Goal: Submit feedback/report problem: Provide input to the site owners about the experience or issues

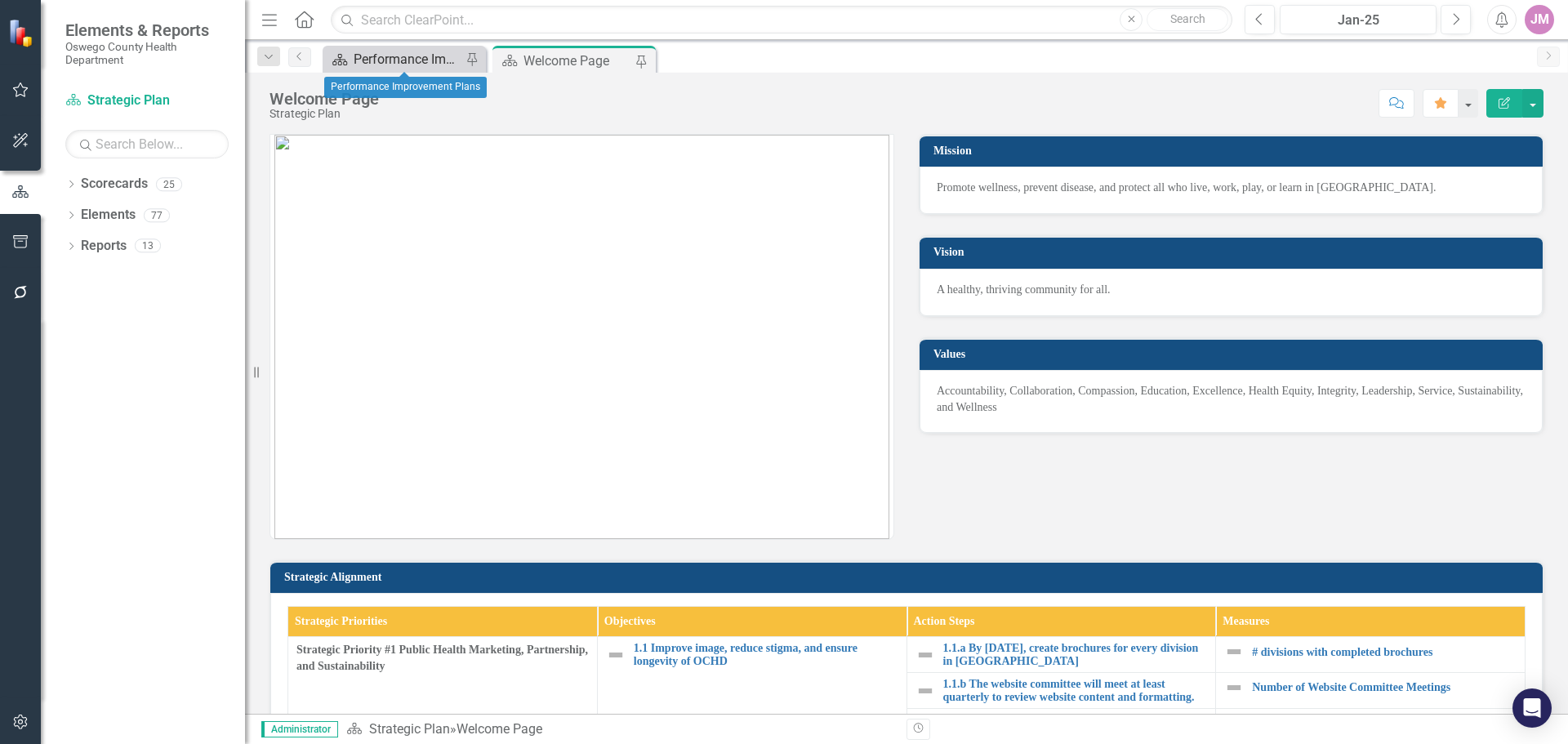
click at [405, 62] on div "Performance Improvement Plans" at bounding box center [407, 59] width 108 height 21
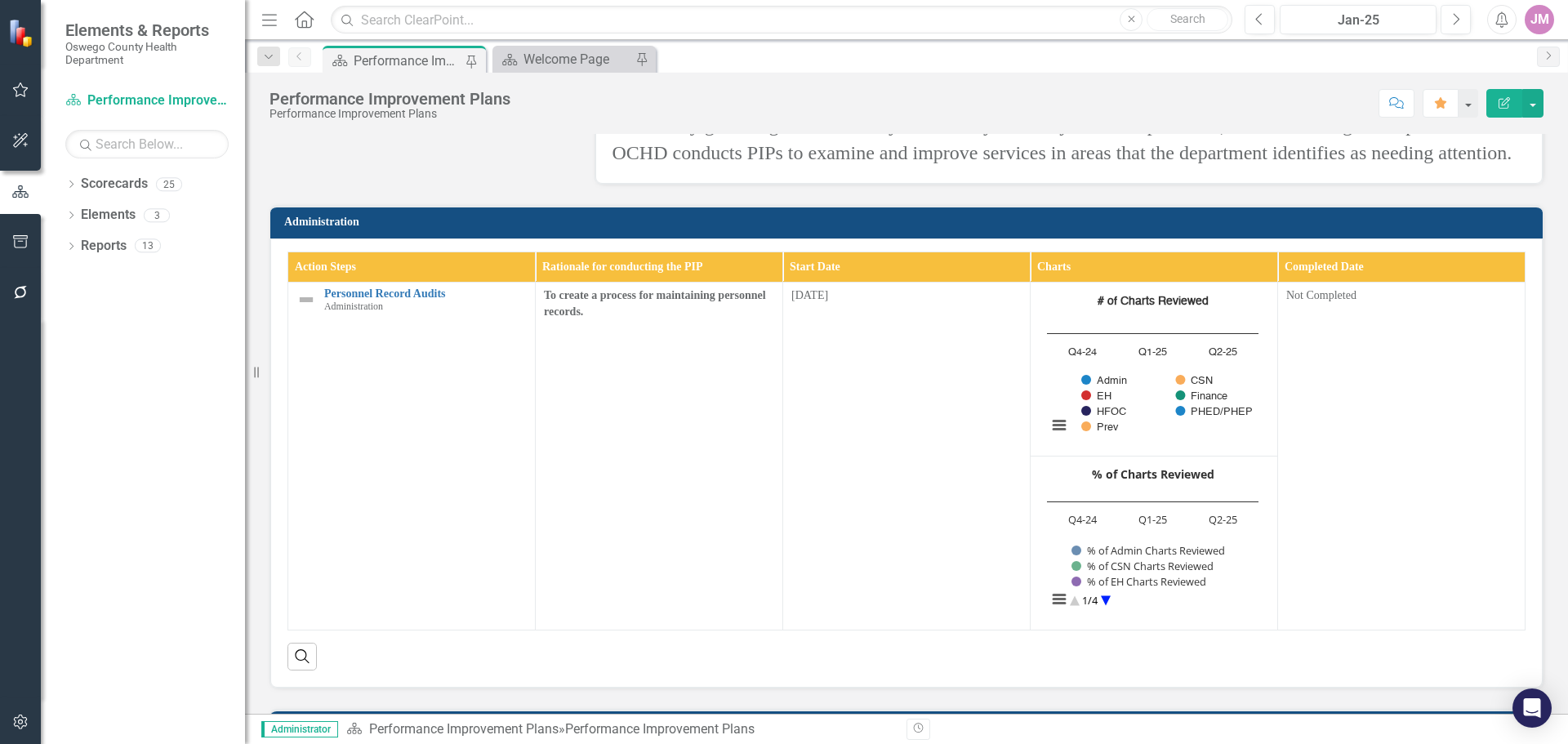
scroll to position [409, 0]
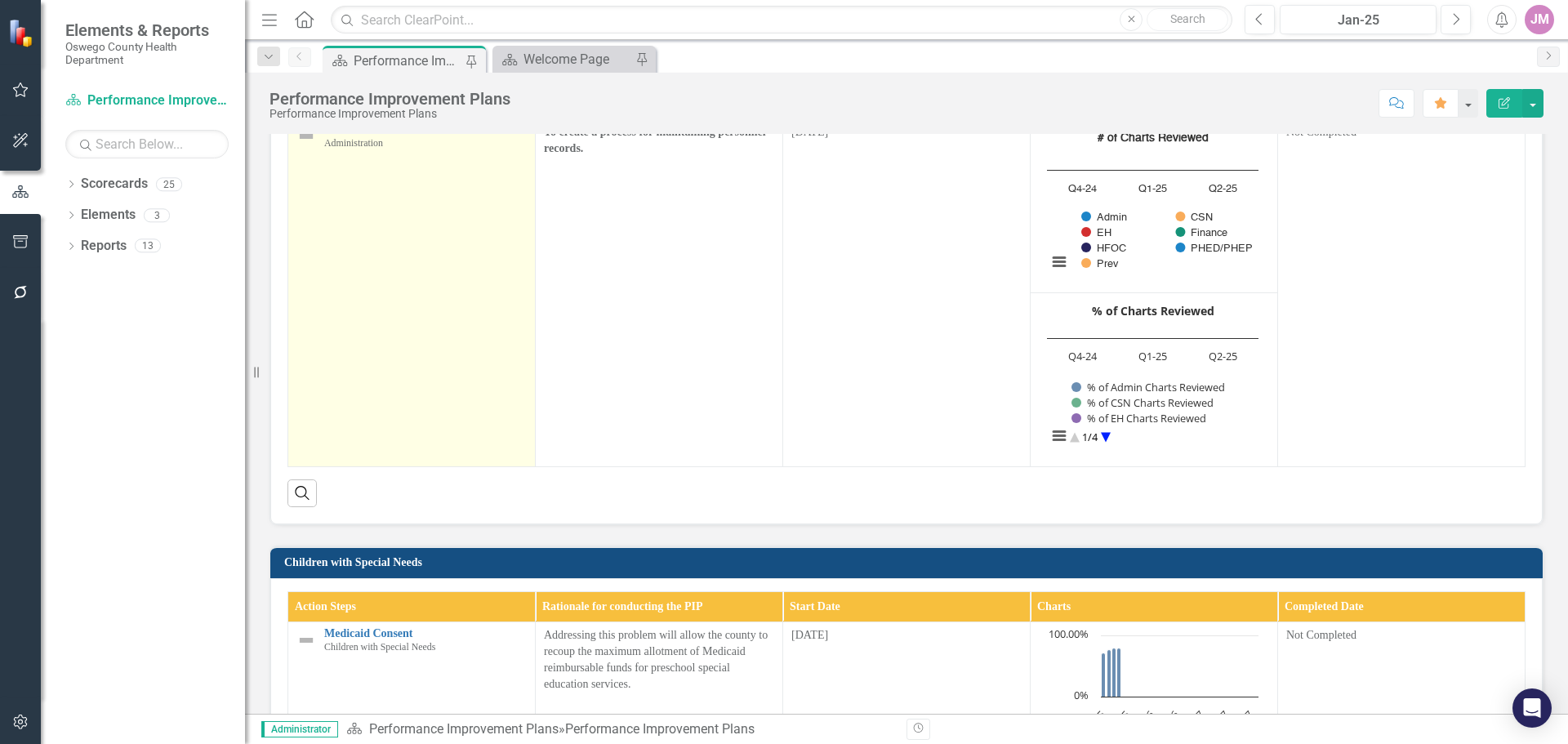
click at [392, 137] on link "Personnel Record Audits" at bounding box center [425, 130] width 203 height 12
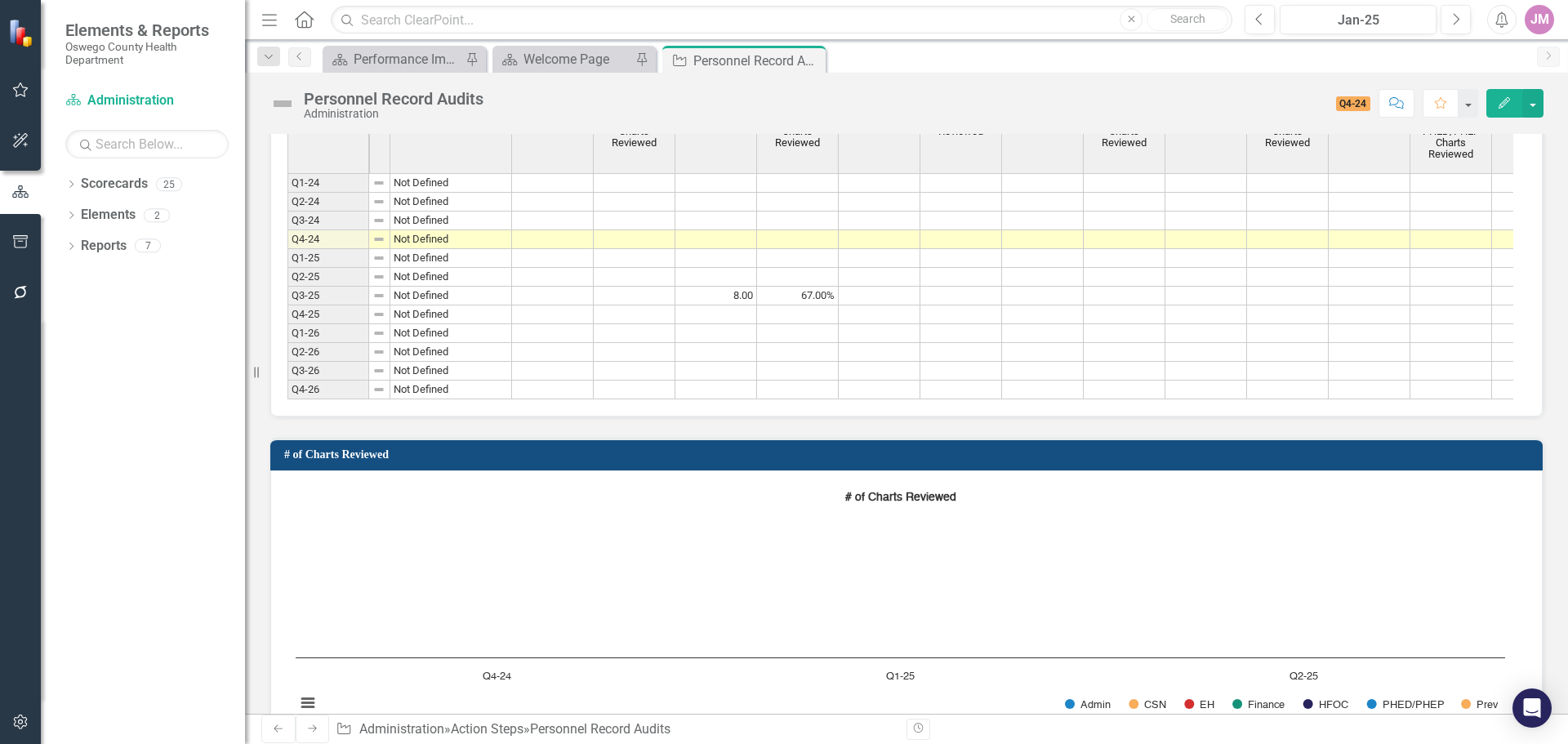
scroll to position [1327, 0]
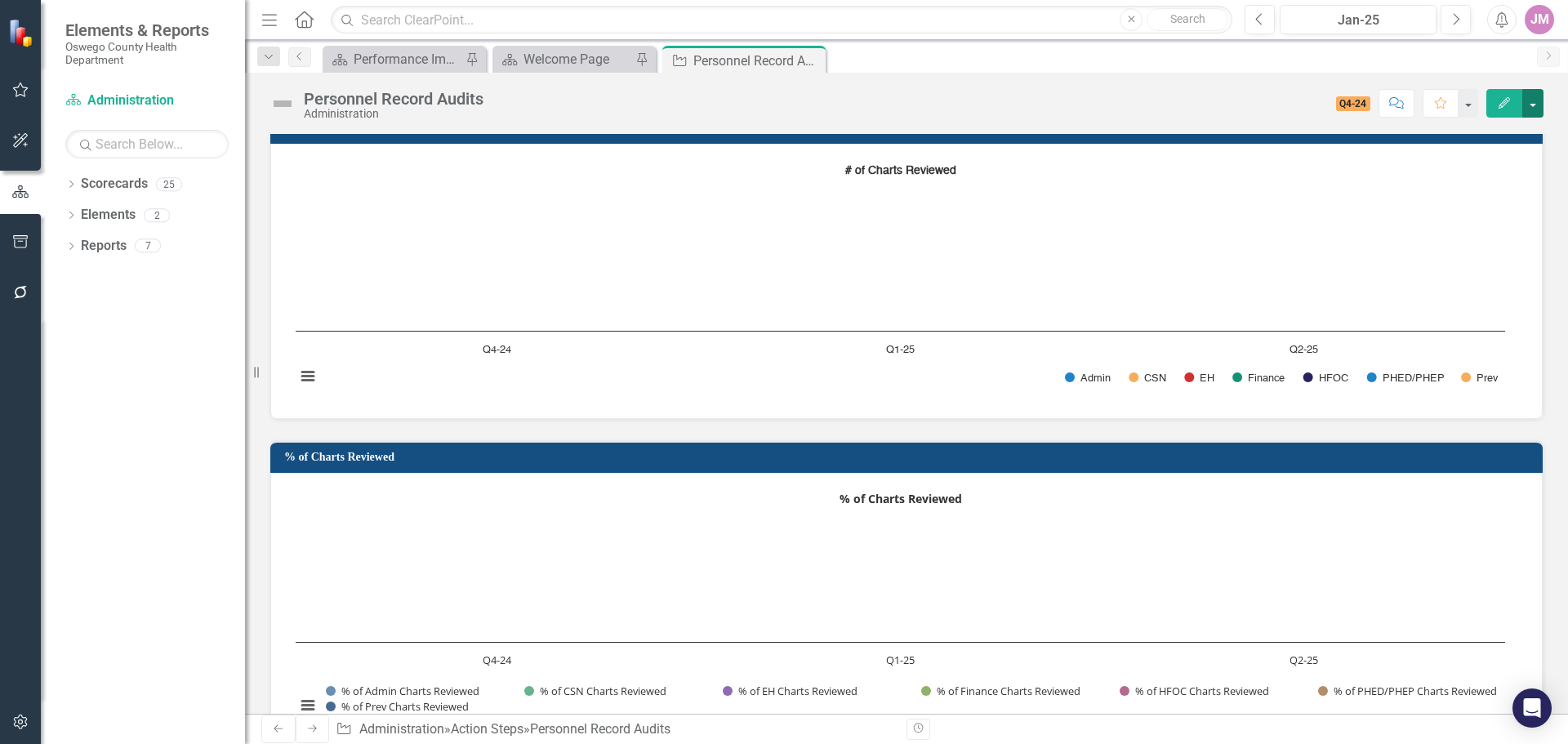
click at [1538, 111] on button "button" at bounding box center [1532, 103] width 21 height 29
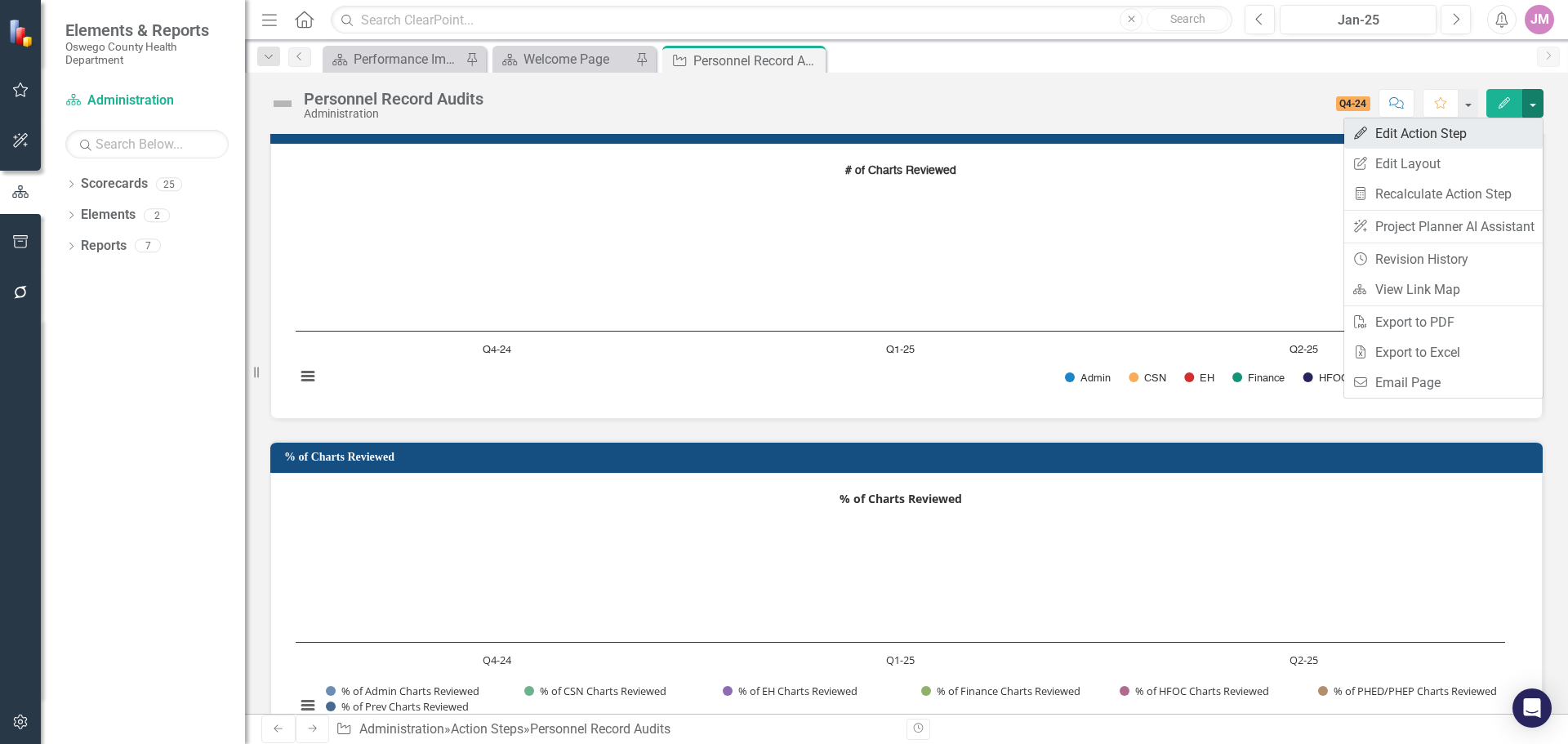
click at [1437, 134] on link "Edit Edit Action Step" at bounding box center [1443, 134] width 199 height 31
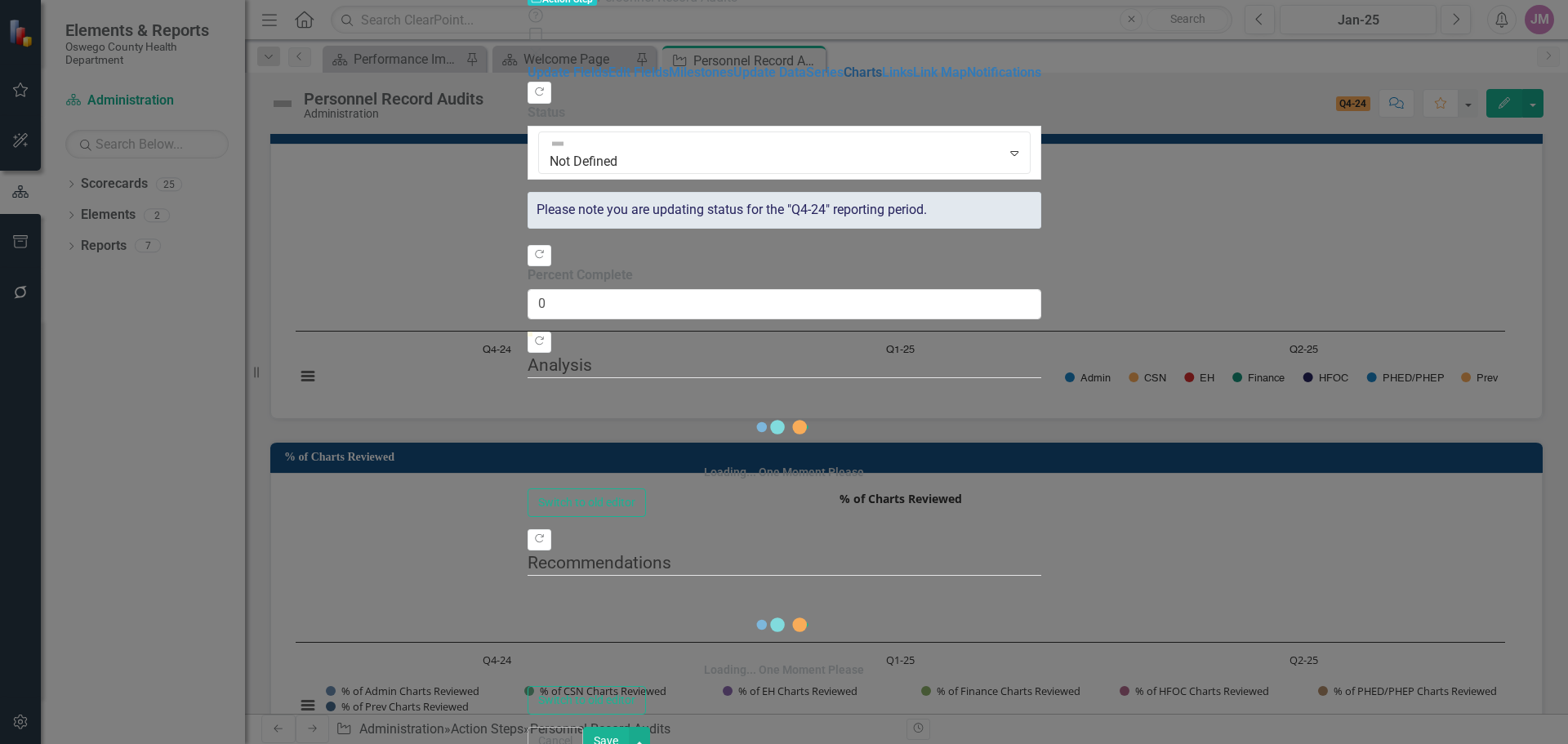
click at [844, 80] on link "Charts" at bounding box center [863, 72] width 39 height 16
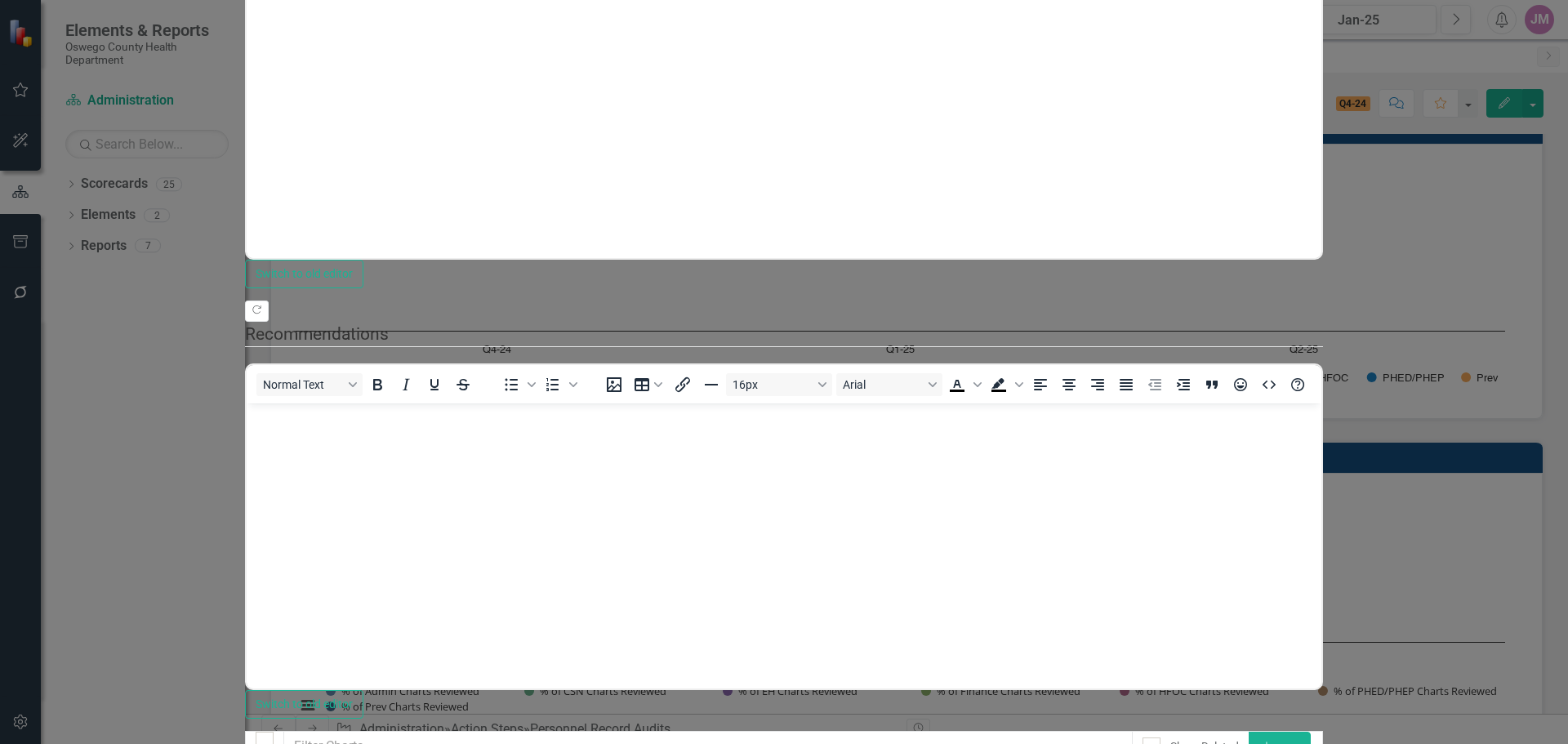
scroll to position [0, 0]
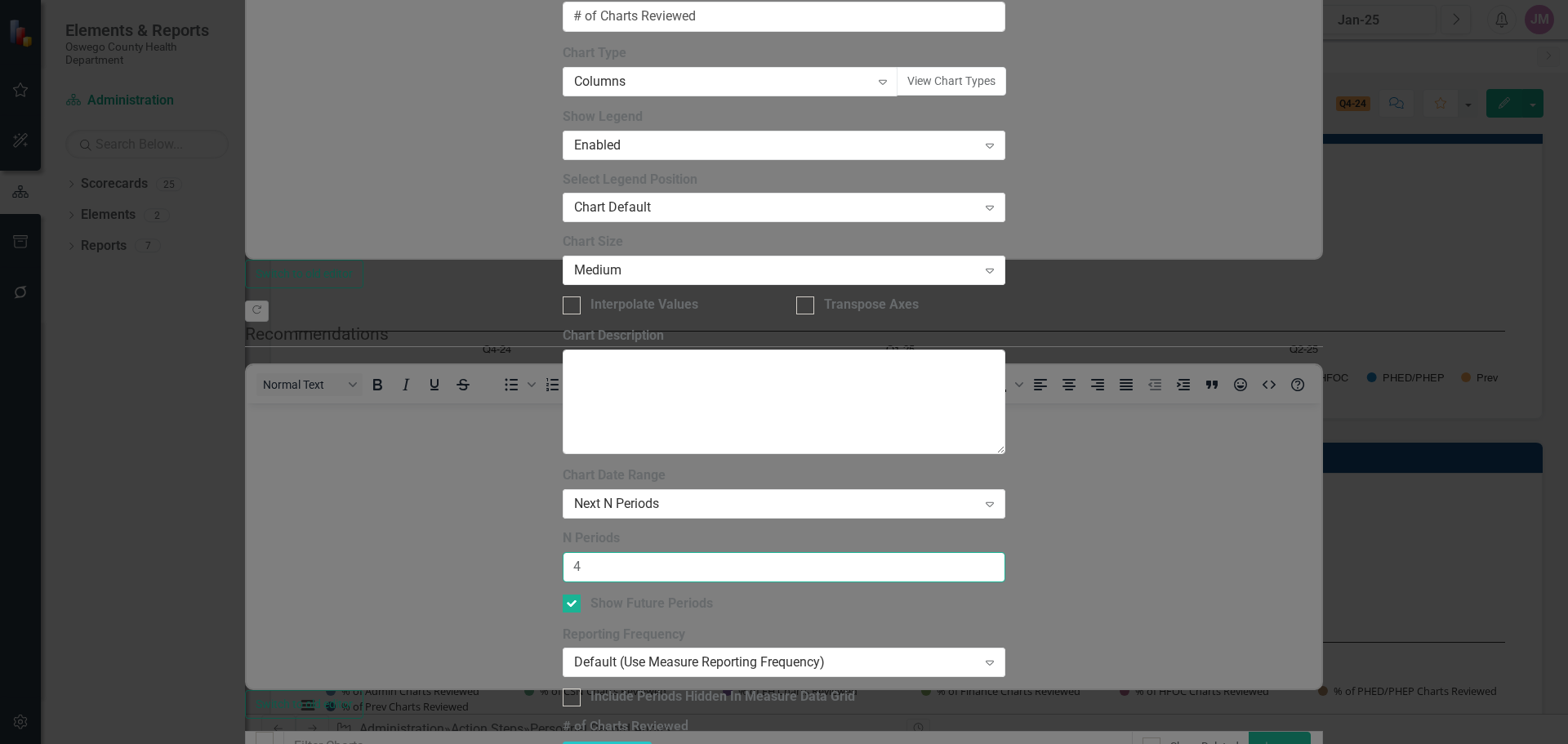
type input "4"
click at [1005, 552] on input "4" at bounding box center [784, 567] width 442 height 31
click at [652, 742] on button "Recalculate Refresh Preview" at bounding box center [607, 751] width 89 height 18
click at [731, 495] on div "Next N Periods" at bounding box center [775, 504] width 403 height 19
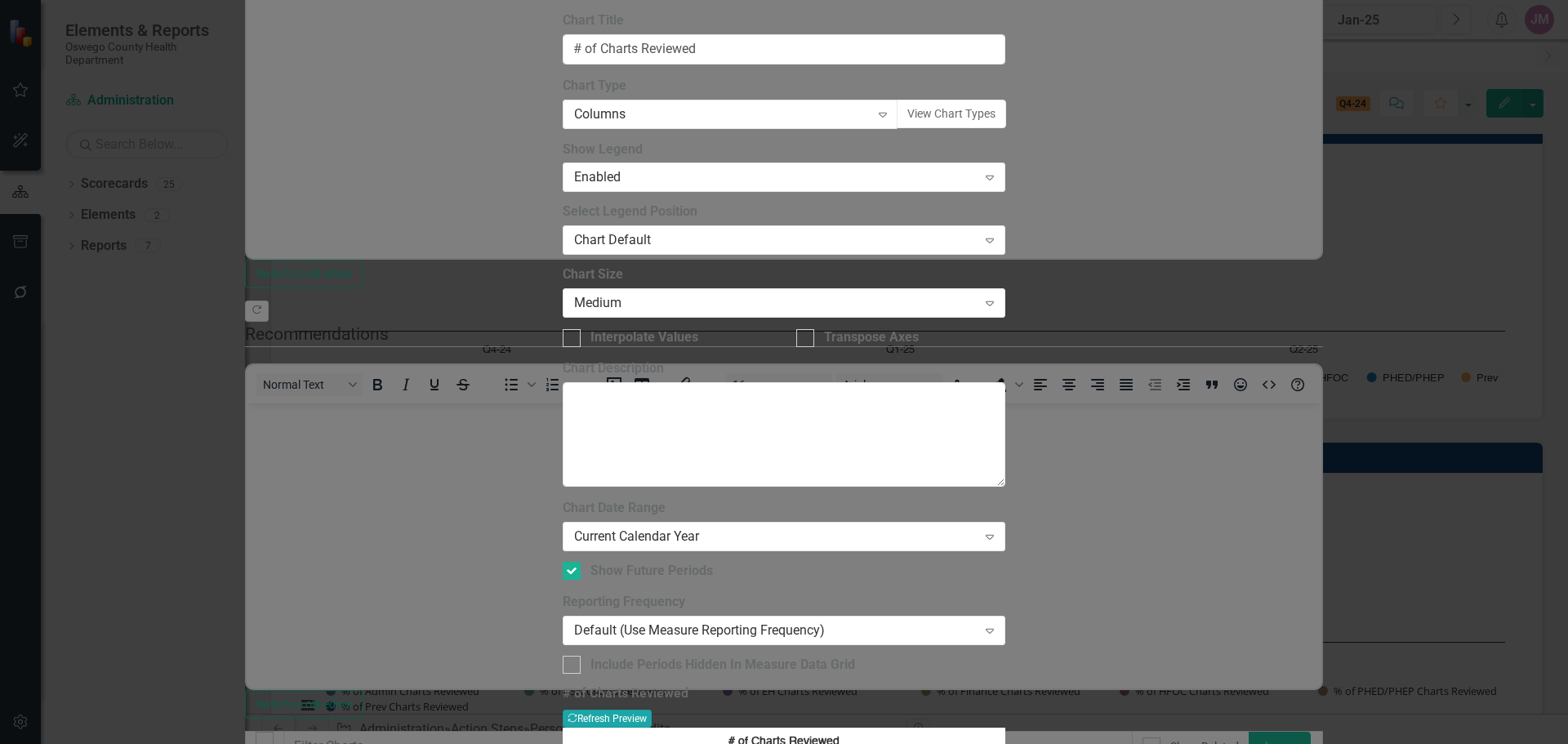
click at [652, 709] on button "Recalculate Refresh Preview" at bounding box center [607, 718] width 89 height 18
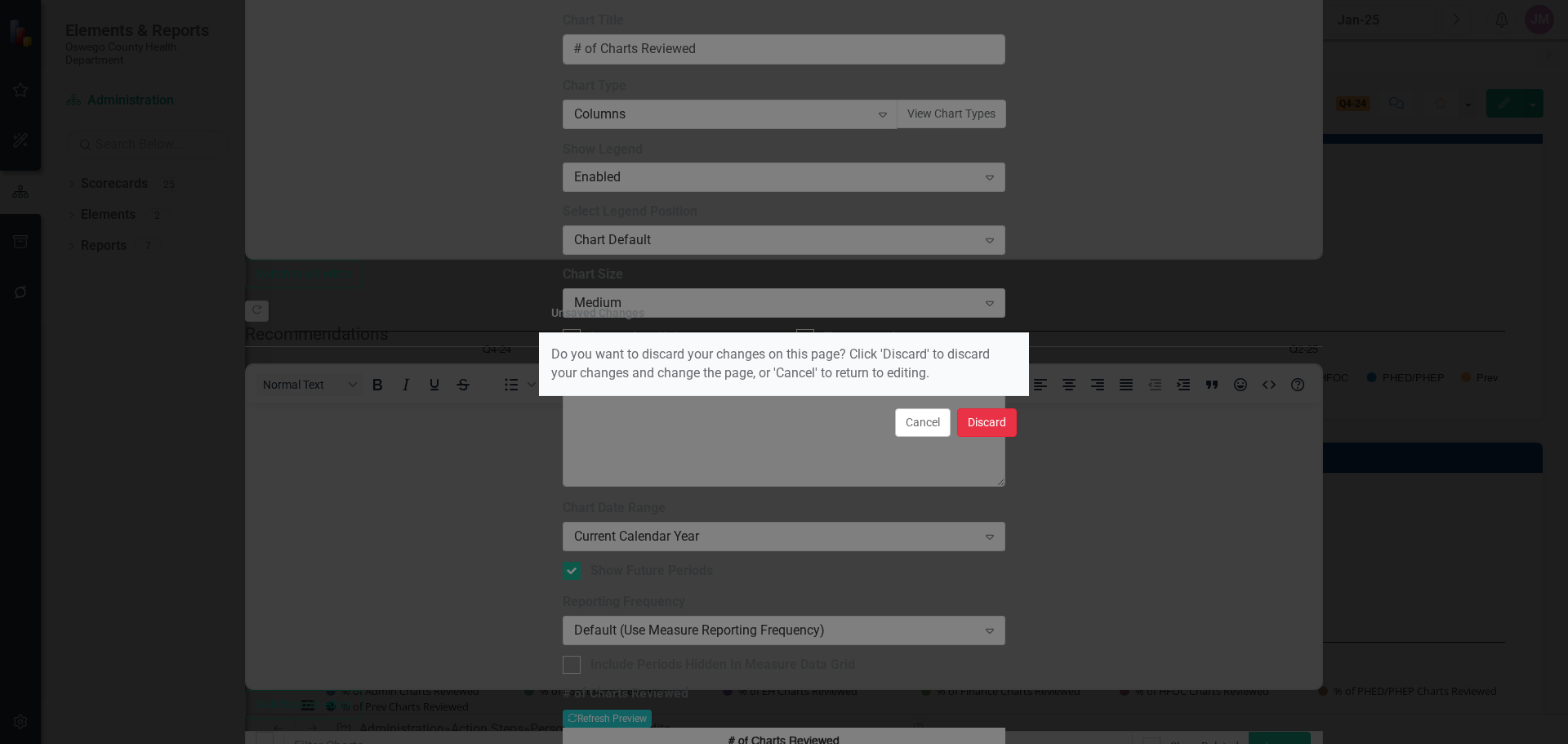
click at [983, 424] on button "Discard" at bounding box center [987, 422] width 59 height 29
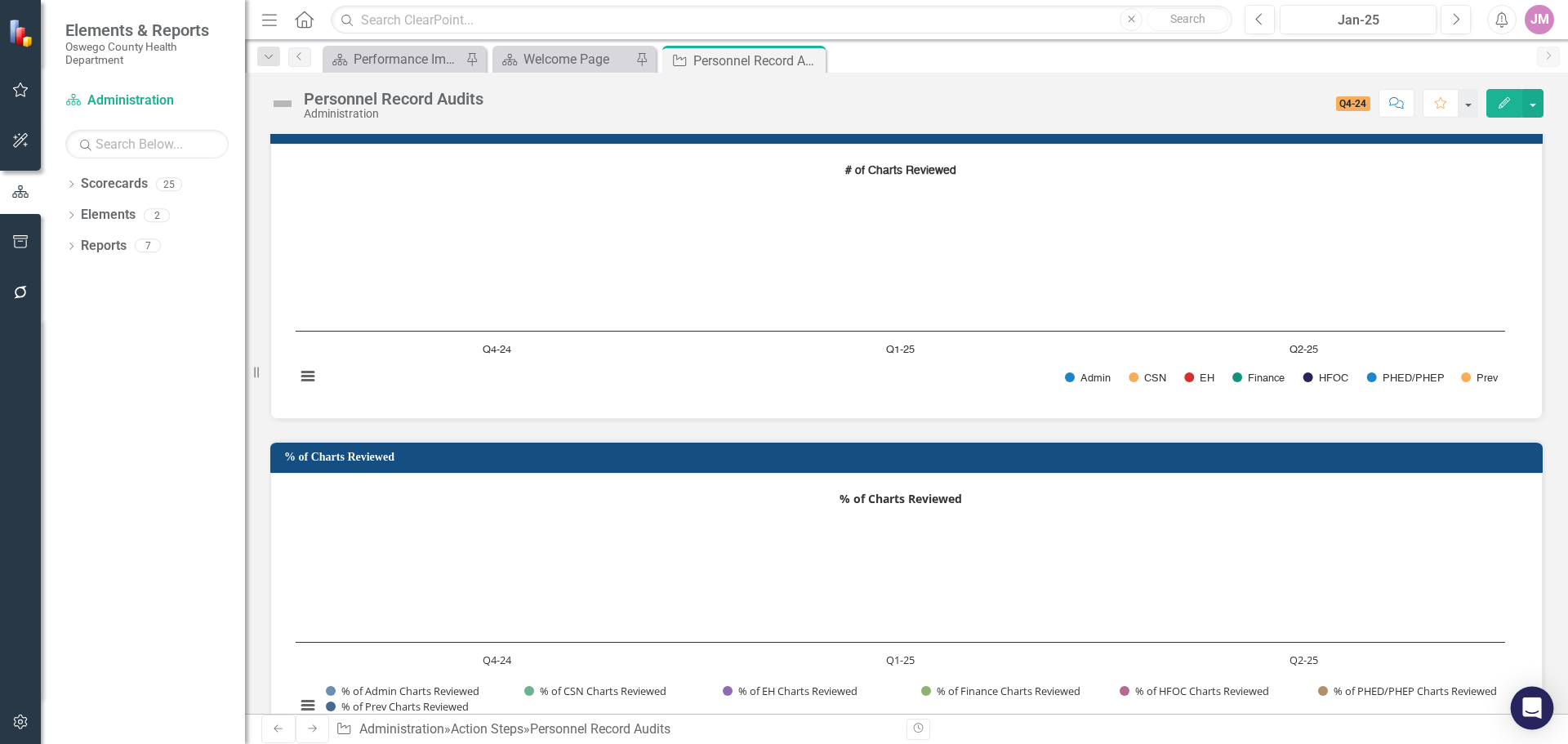
click at [1531, 712] on icon "Open Intercom Messenger" at bounding box center [1531, 707] width 21 height 21
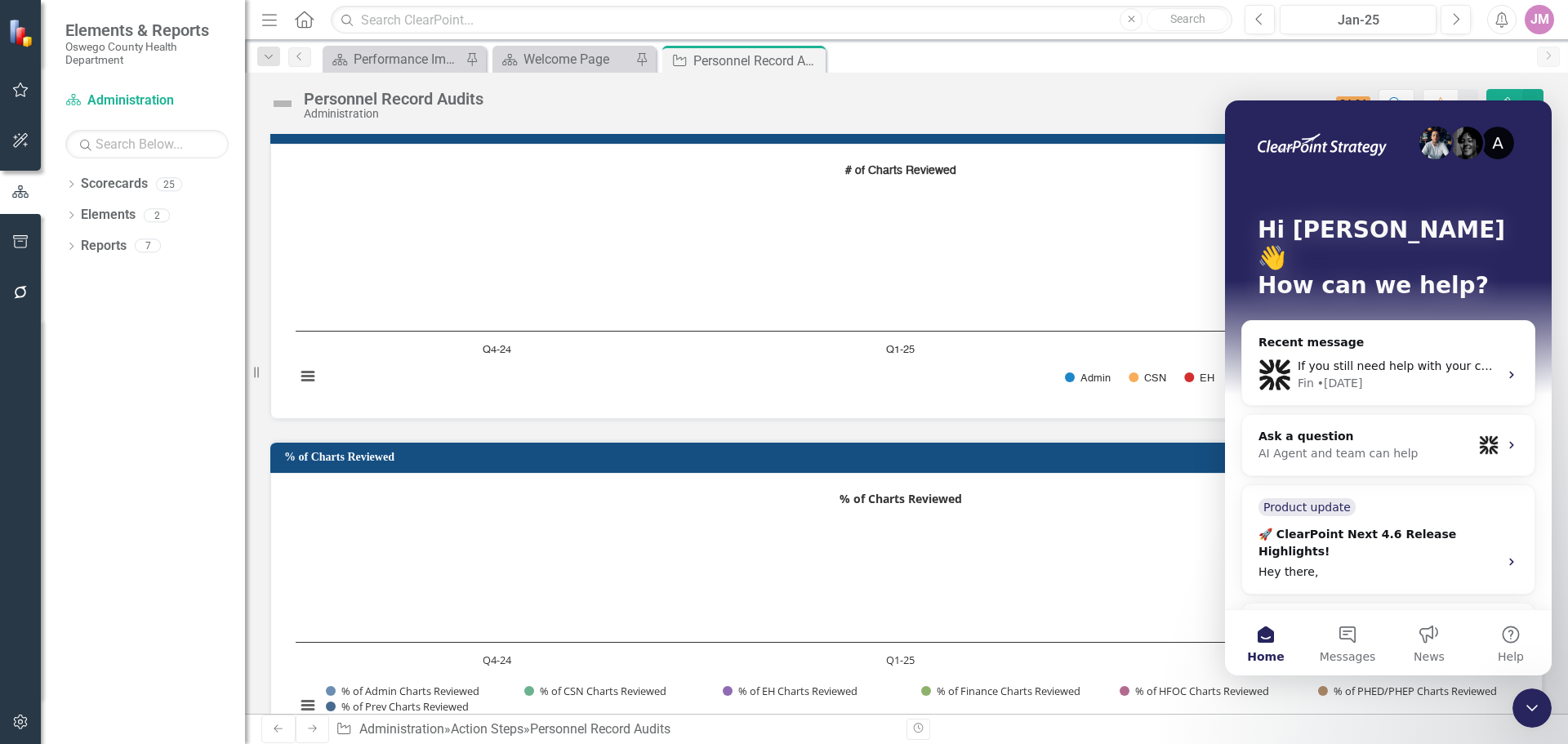
click at [1318, 618] on span "Search for help" at bounding box center [1308, 626] width 99 height 17
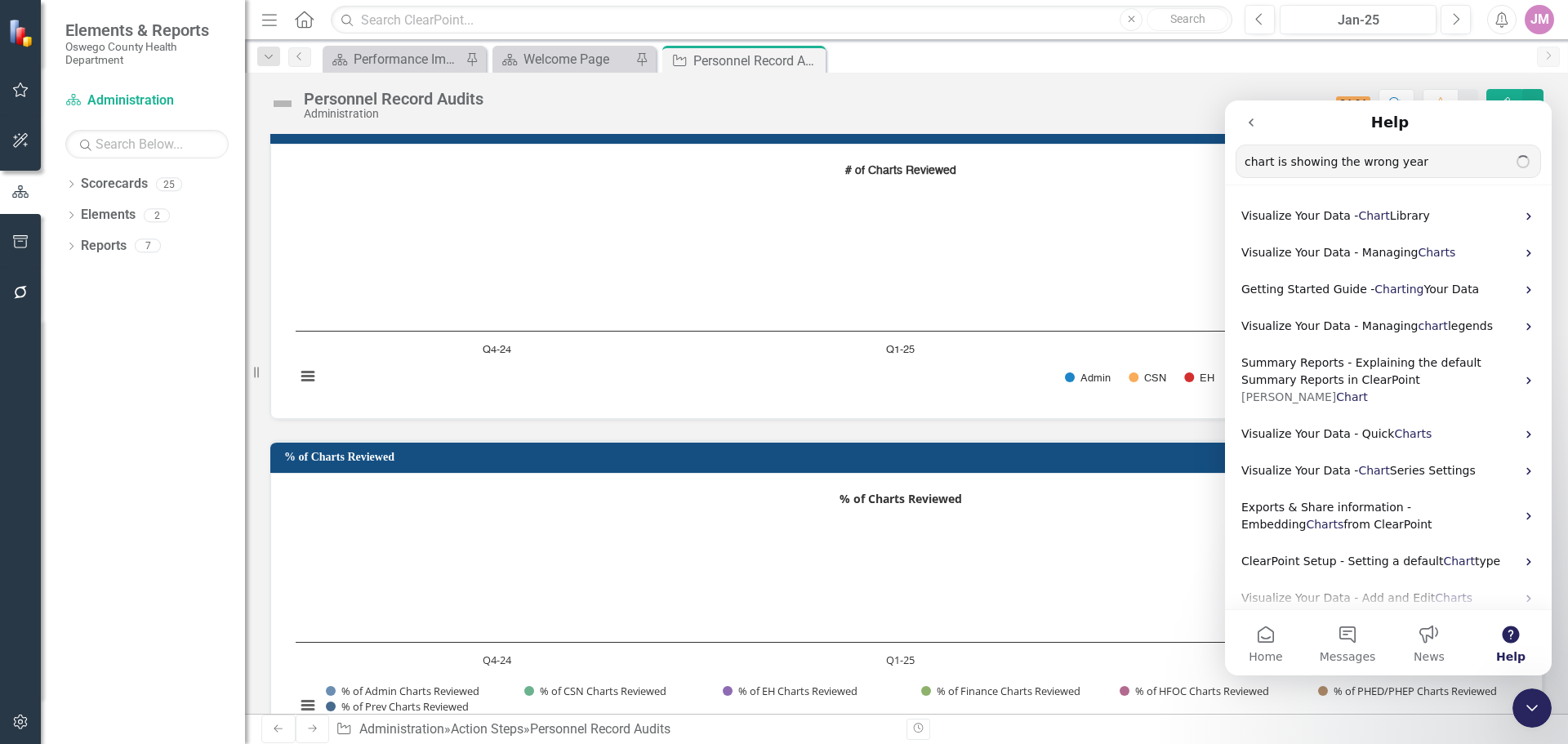
type input "chart is showing the wrong year"
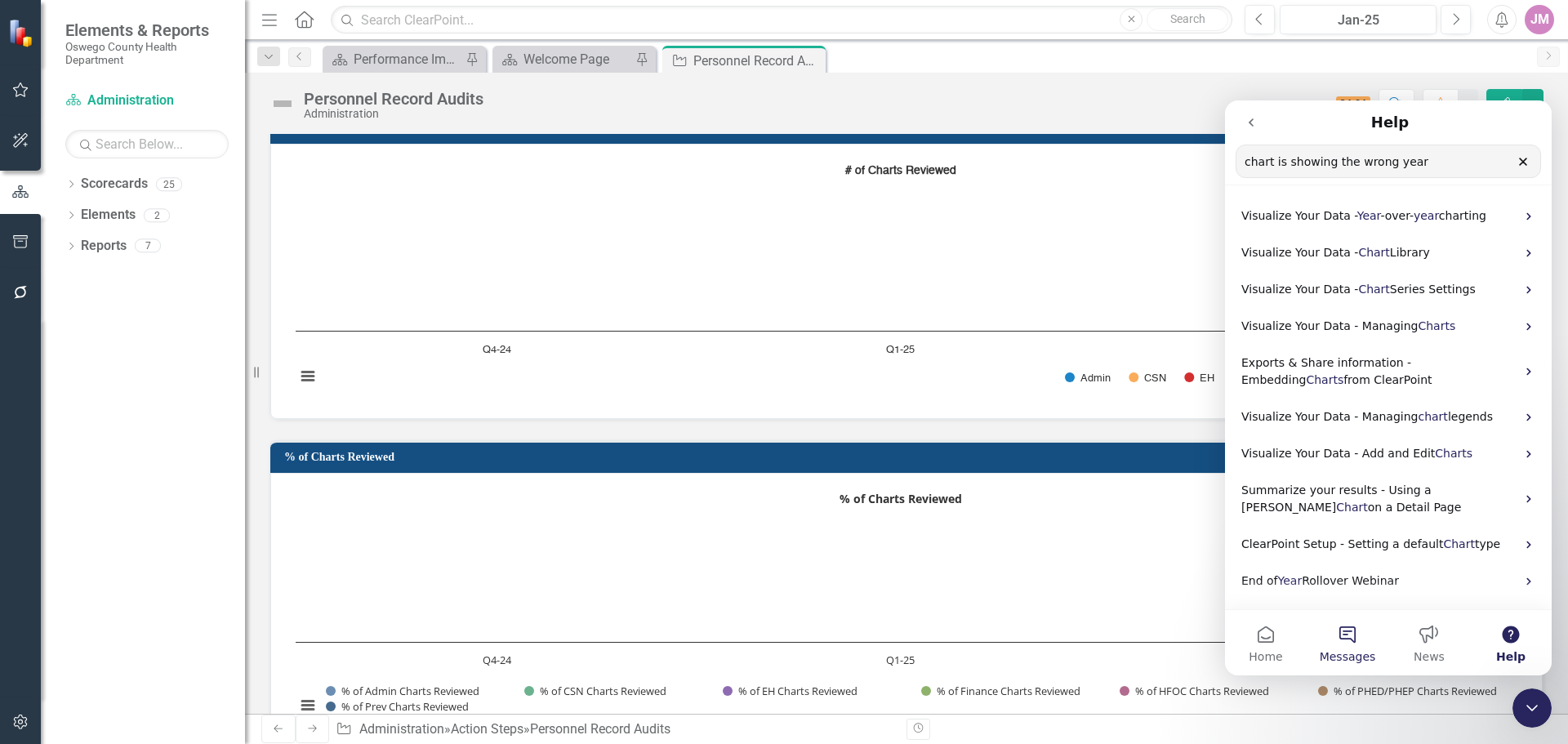
click at [1351, 637] on button "Messages" at bounding box center [1347, 643] width 82 height 65
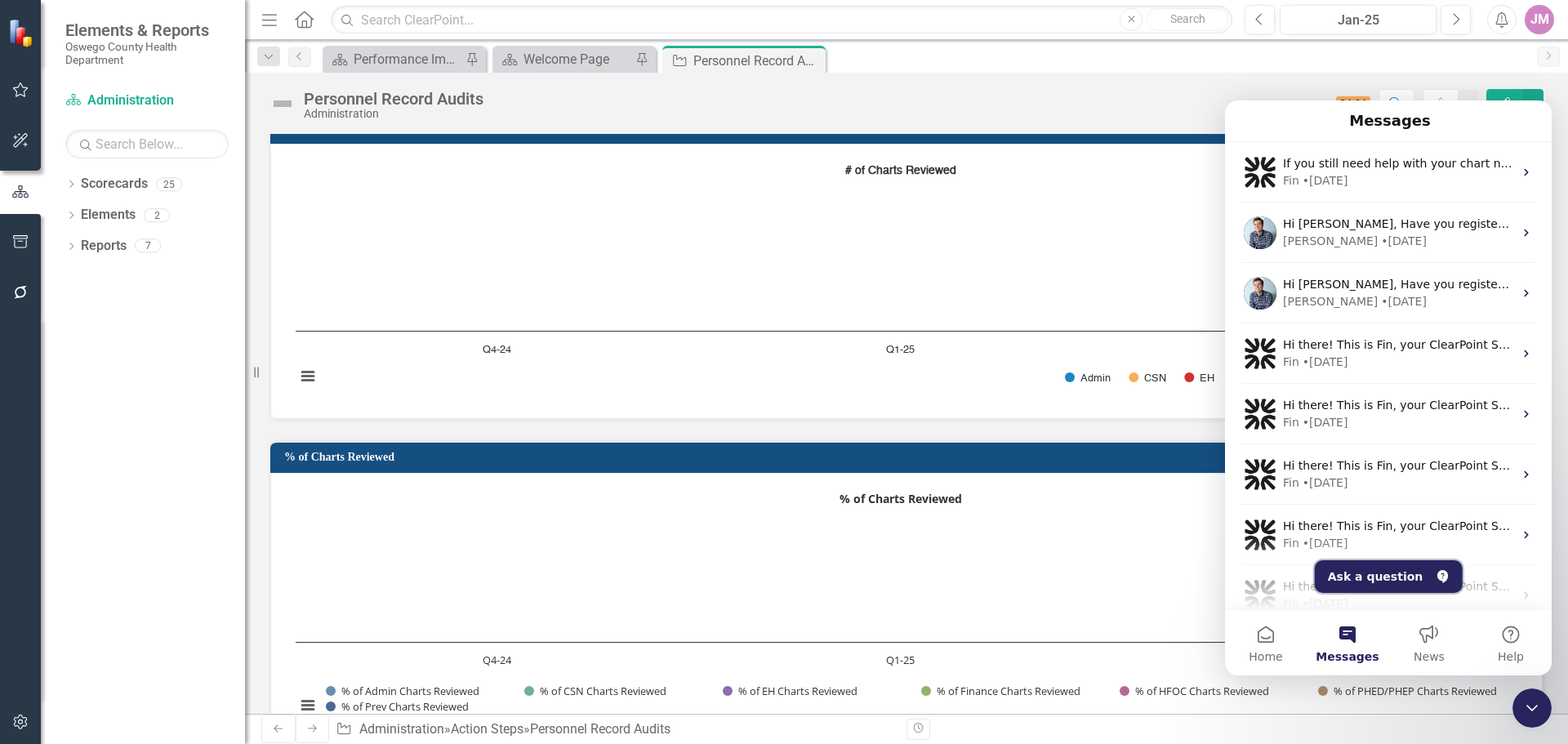
click at [1377, 581] on button "Ask a question" at bounding box center [1388, 576] width 147 height 33
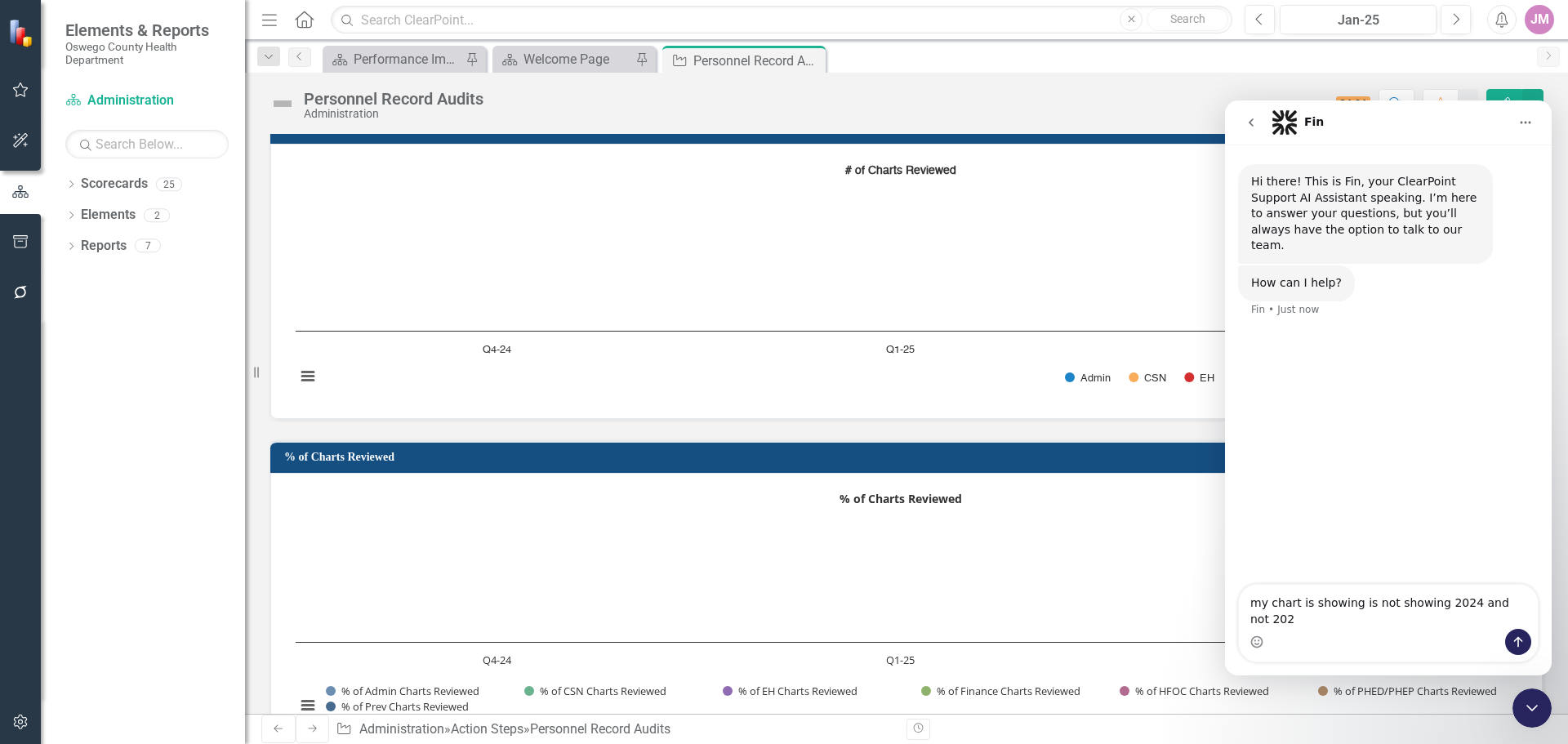
type textarea "my chart is showing is not showing 2024 and not 2025"
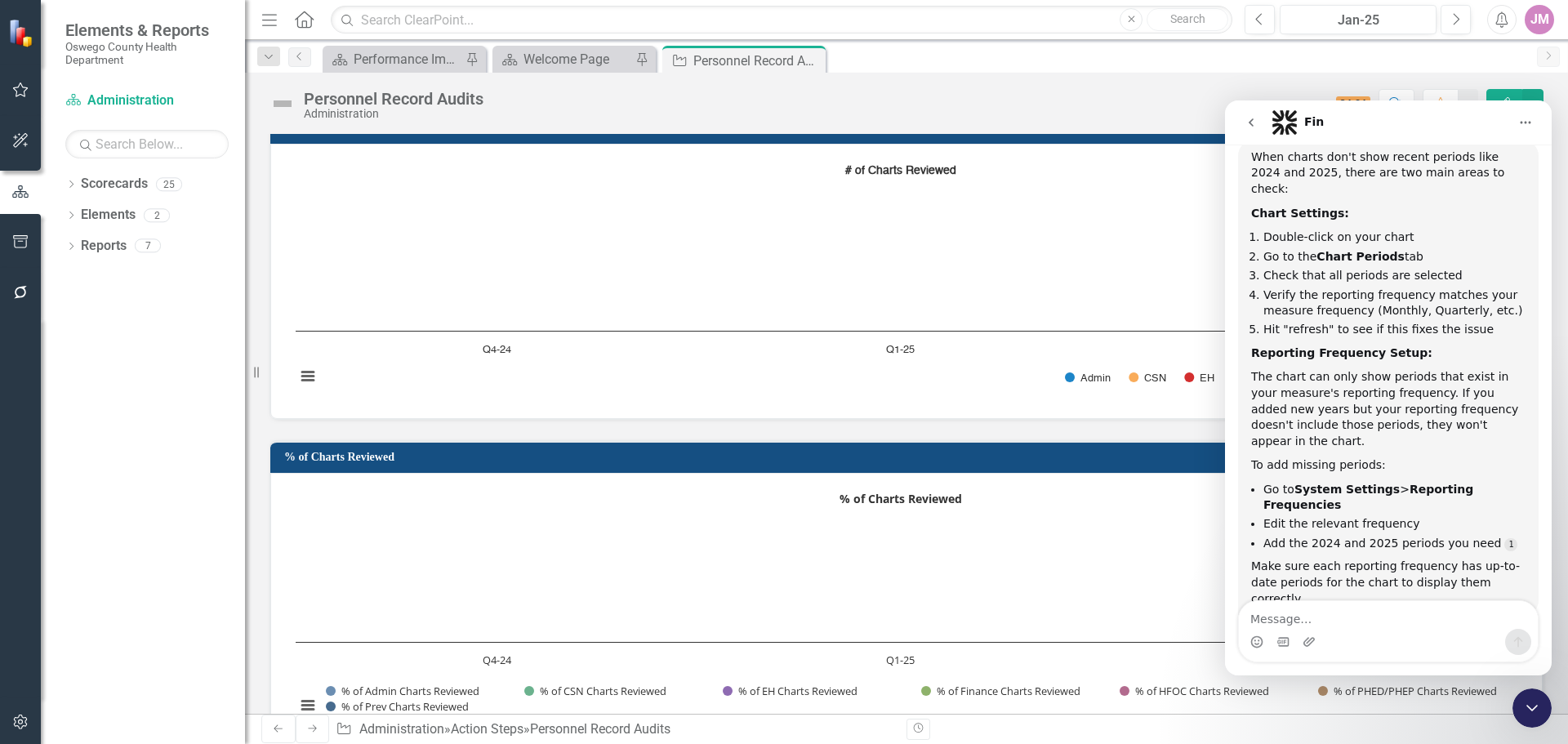
scroll to position [247, 0]
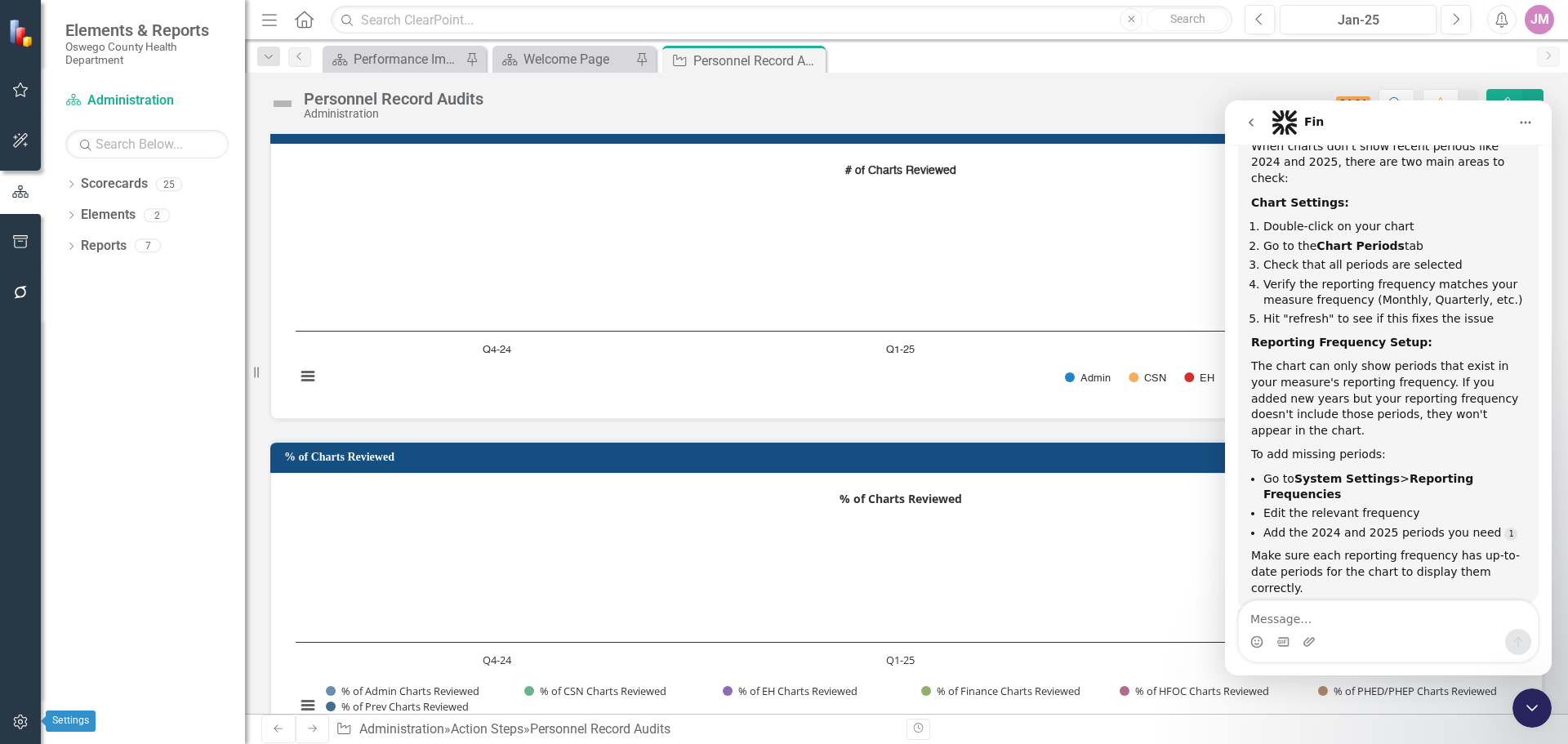
click at [19, 727] on icon "button" at bounding box center [20, 721] width 14 height 15
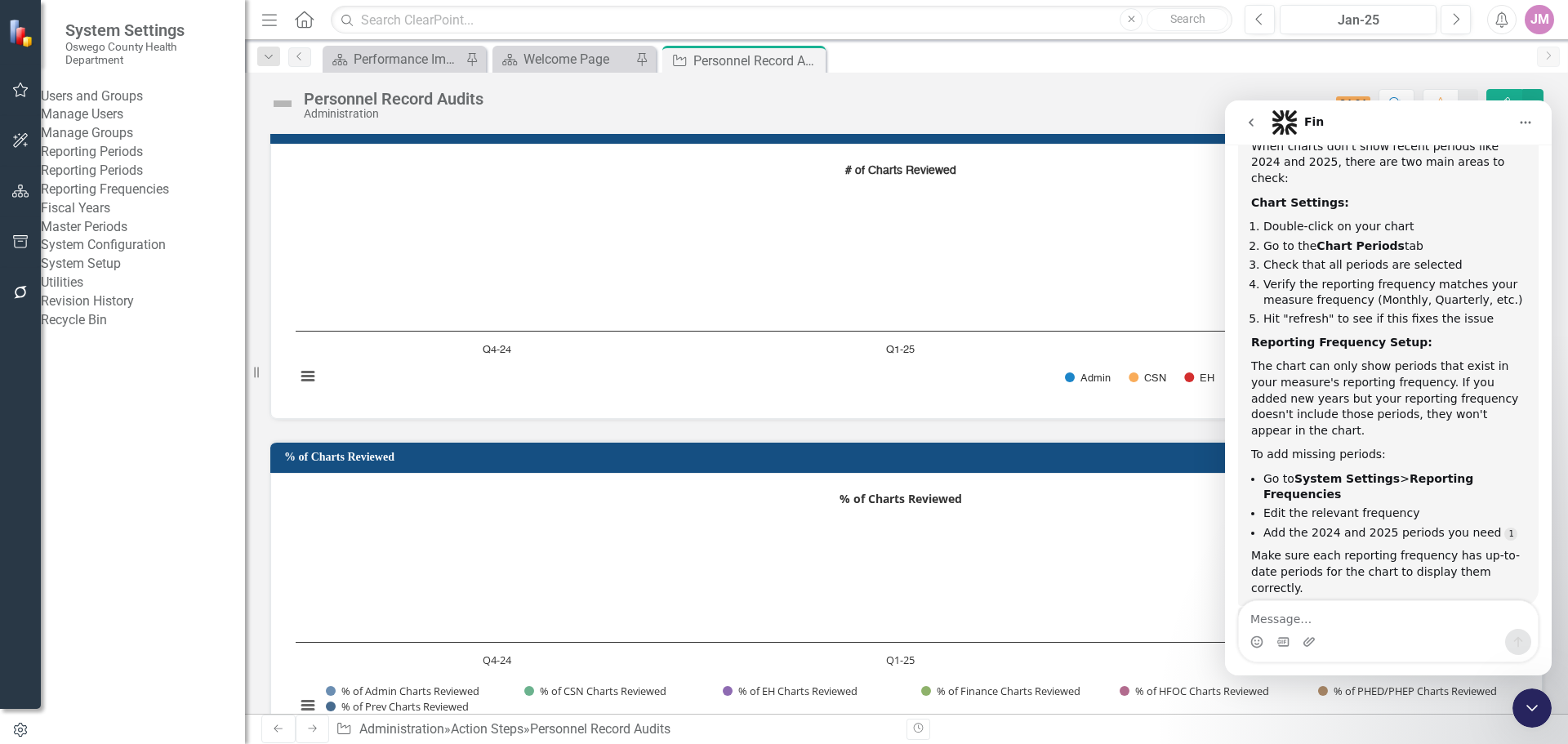
click at [120, 199] on div "Reporting Frequencies" at bounding box center [142, 189] width 204 height 19
click at [120, 199] on link "Reporting Frequencies" at bounding box center [142, 189] width 204 height 19
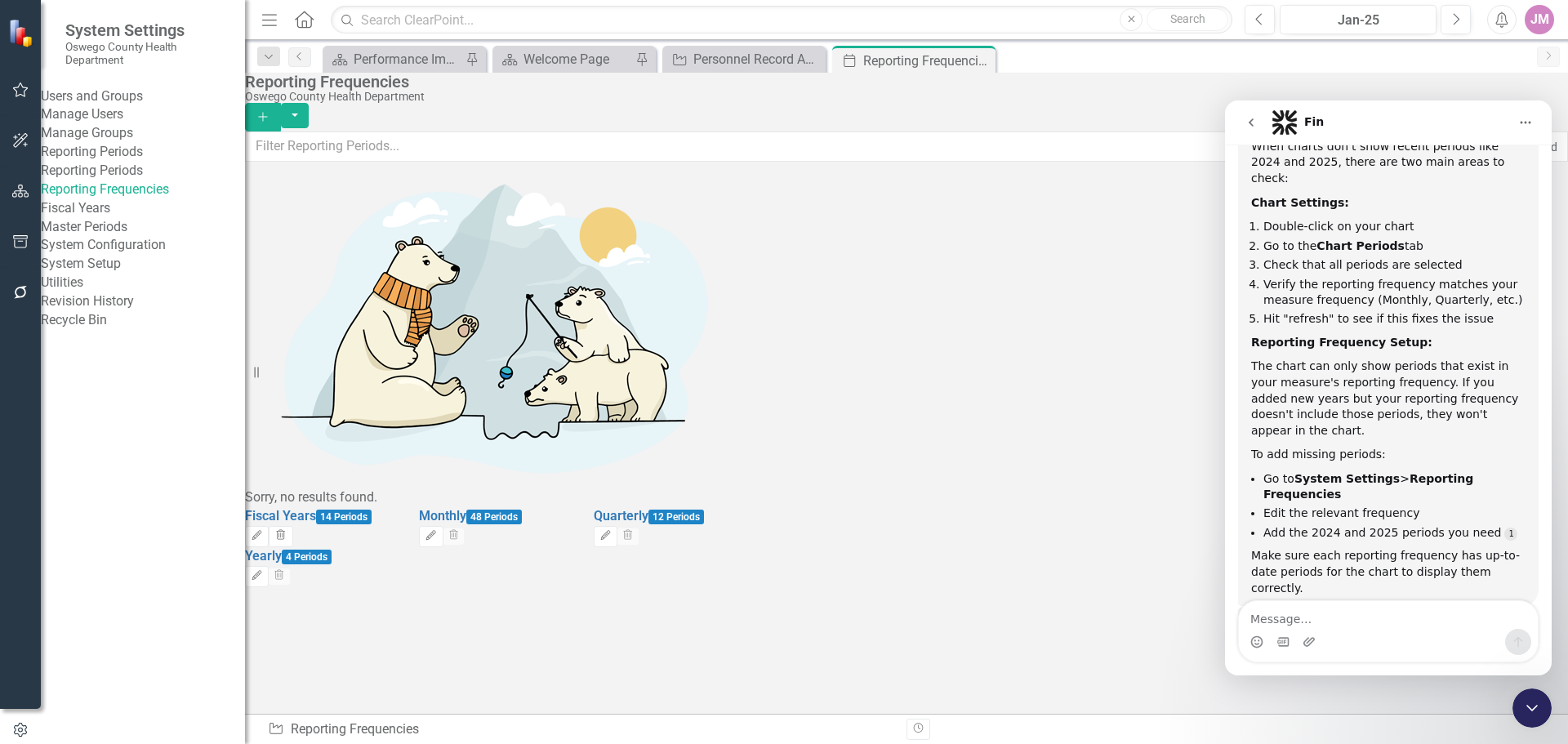
click at [1524, 116] on icon "Home" at bounding box center [1525, 122] width 13 height 13
click at [756, 508] on div "Fiscal Years 14 Periods Edit Trash Monthly 48 Periods Edit Trash Quarterly 12 P…" at bounding box center [494, 547] width 522 height 80
click at [1255, 121] on icon "go back" at bounding box center [1250, 122] width 13 height 13
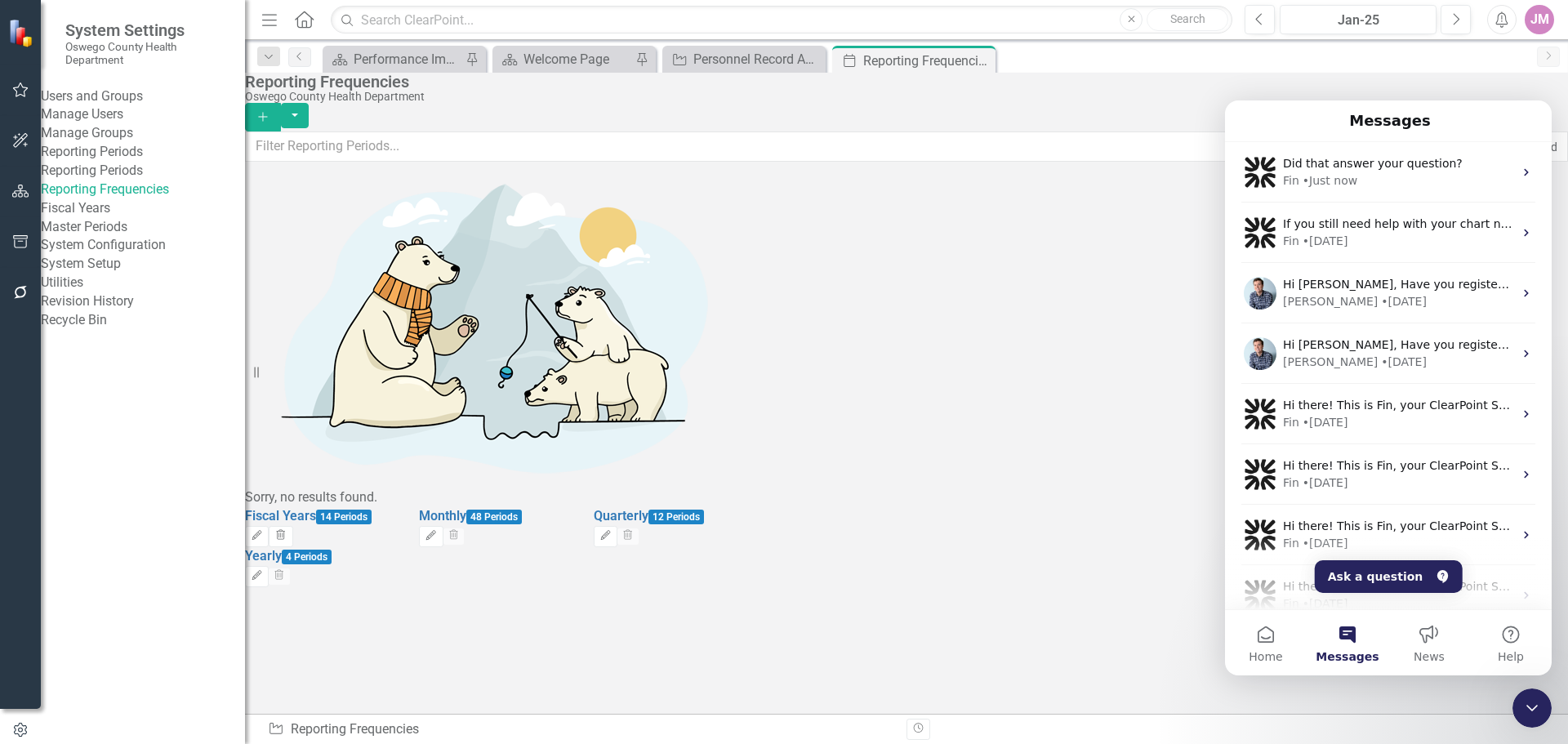
scroll to position [224, 0]
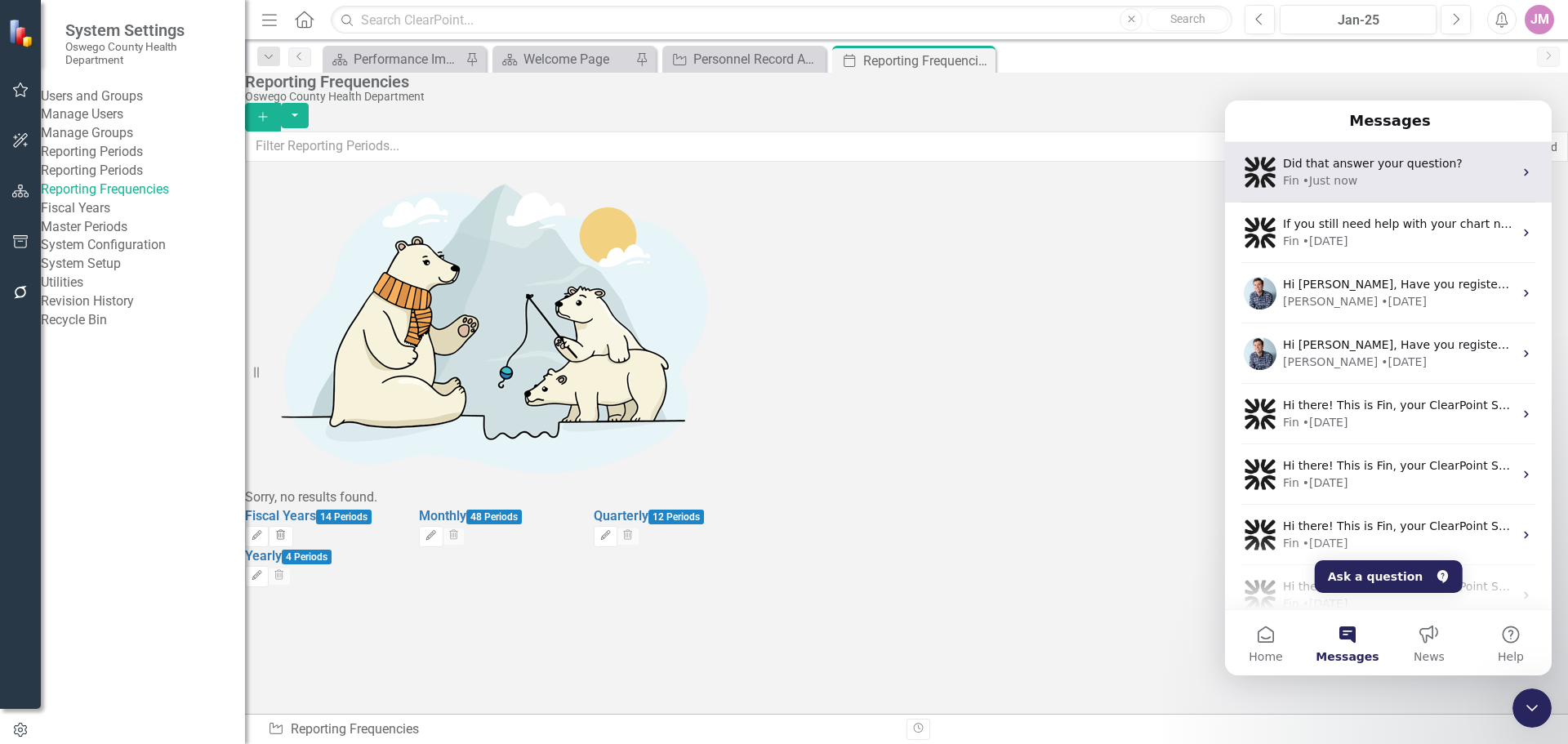
click at [1402, 183] on div "Fin • Just now" at bounding box center [1398, 180] width 231 height 17
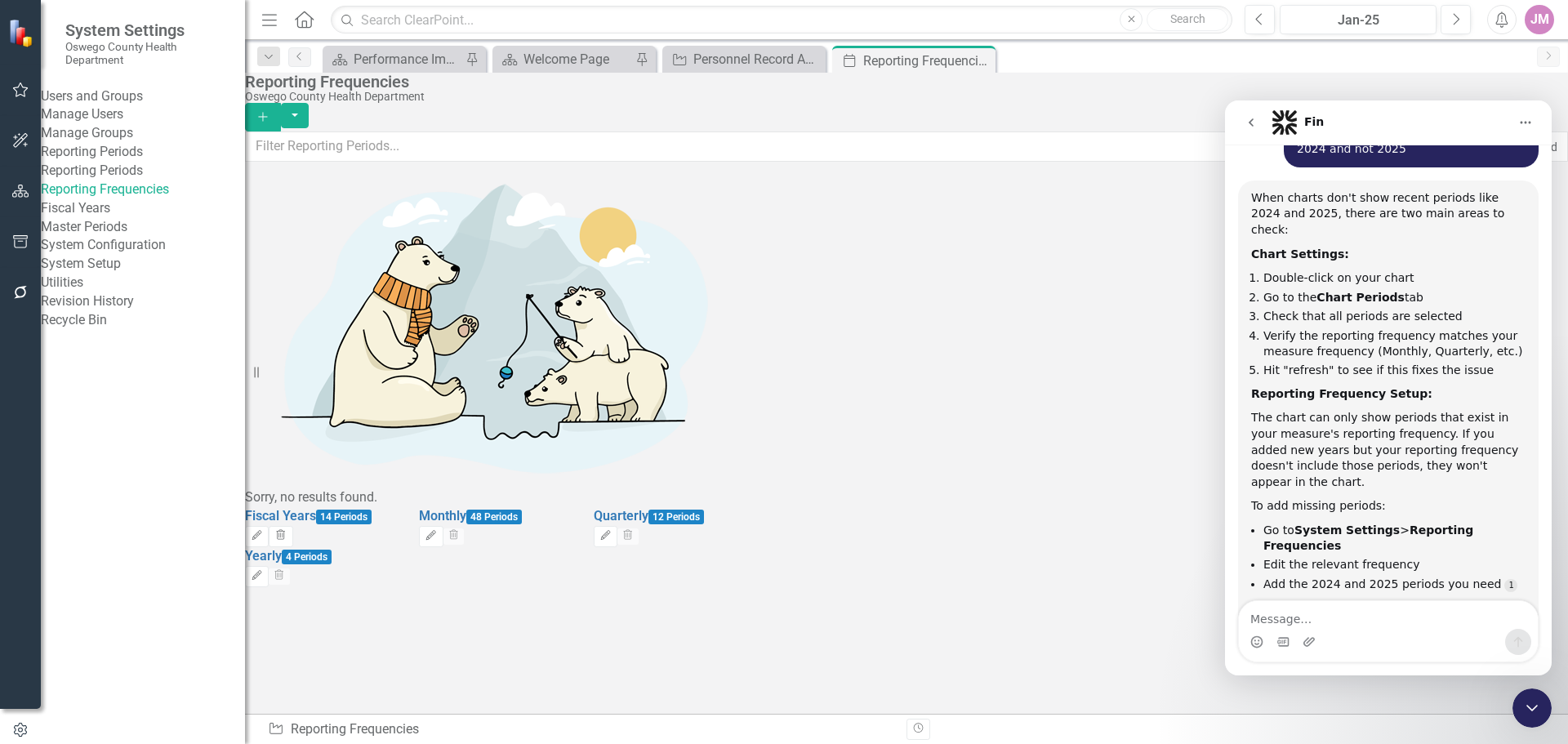
scroll to position [247, 0]
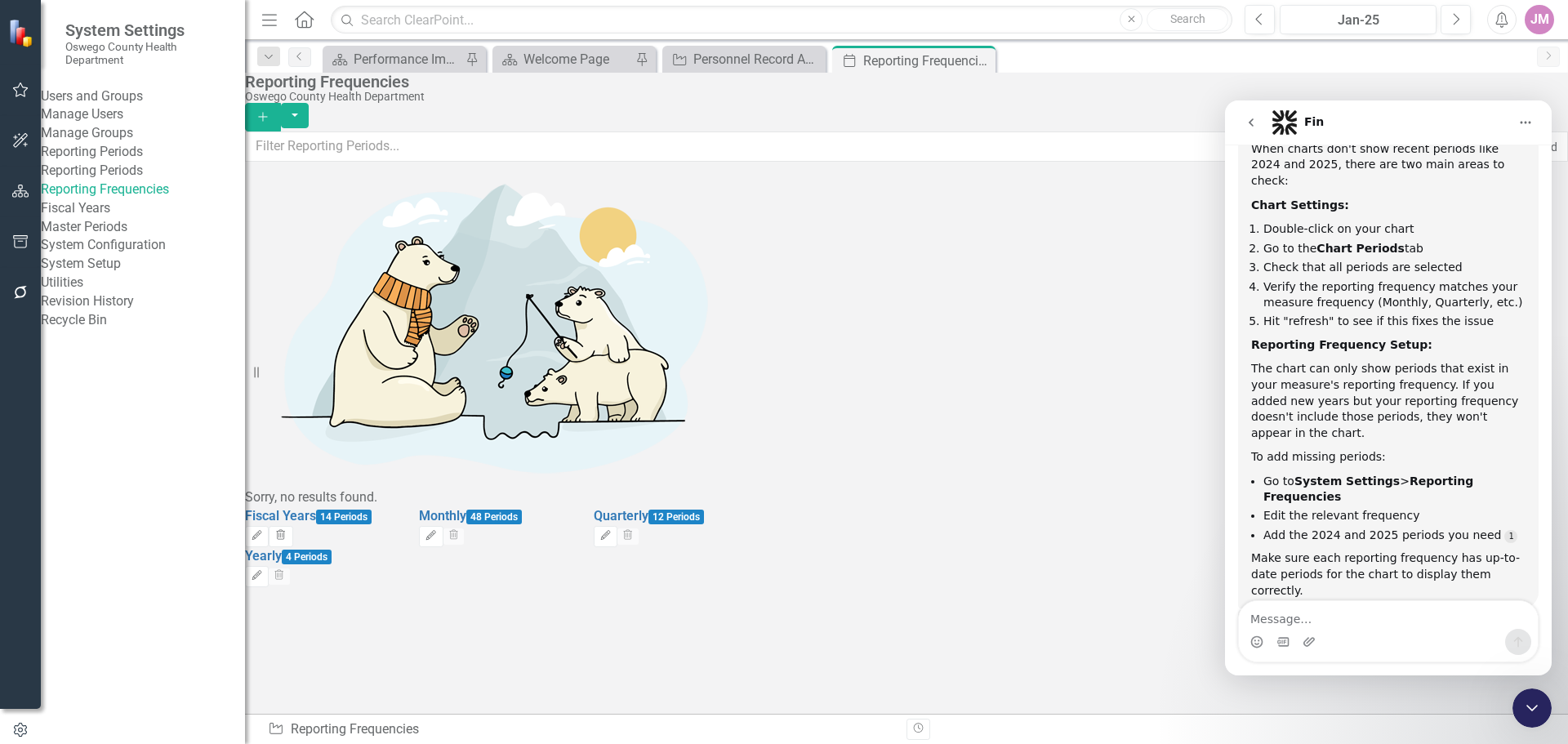
click at [1518, 708] on div "Close Intercom Messenger" at bounding box center [1532, 708] width 40 height 40
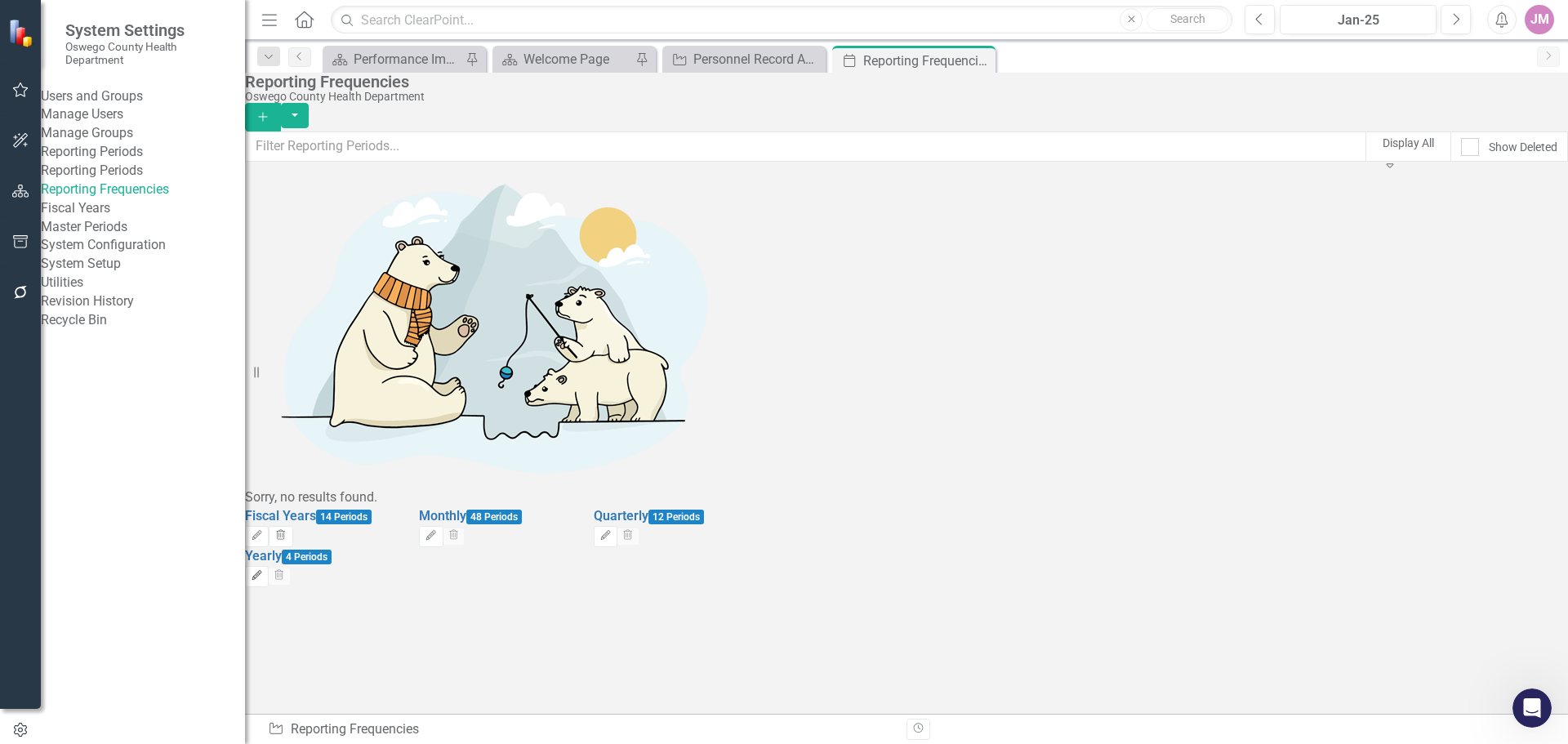
click at [263, 571] on icon "Edit" at bounding box center [256, 576] width 12 height 10
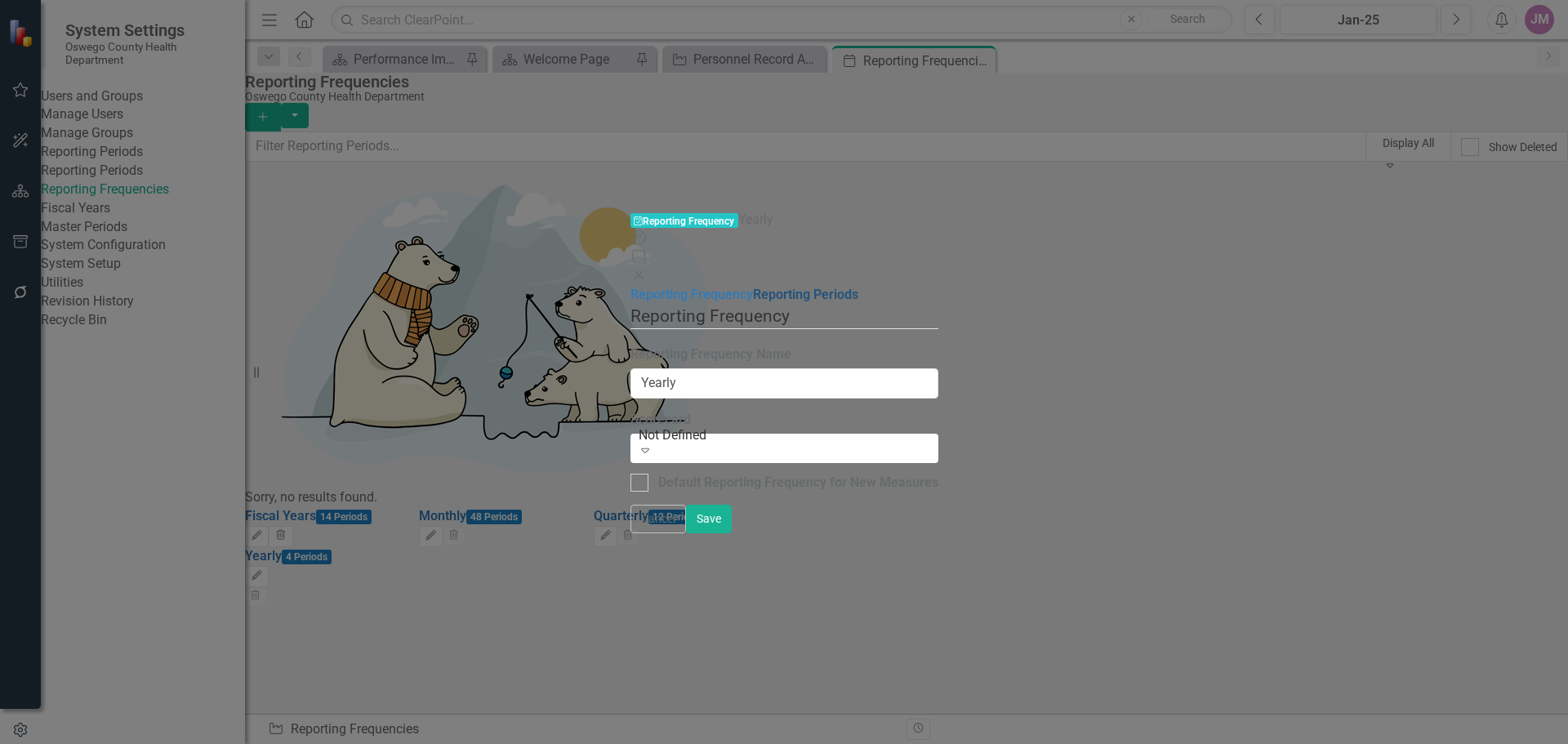
click at [753, 287] on link "Reporting Periods" at bounding box center [805, 295] width 106 height 16
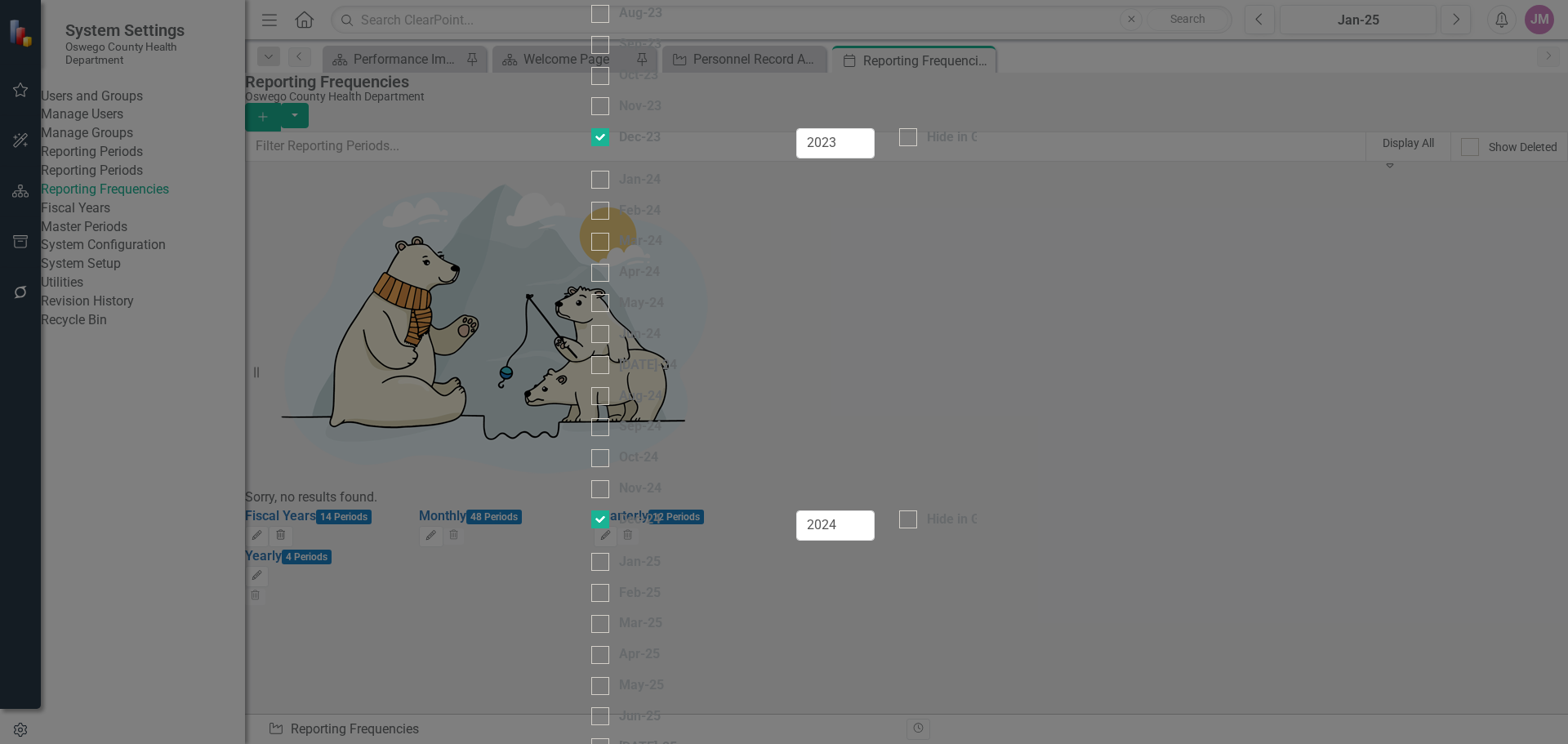
checkbox input "false"
checkbox input "true"
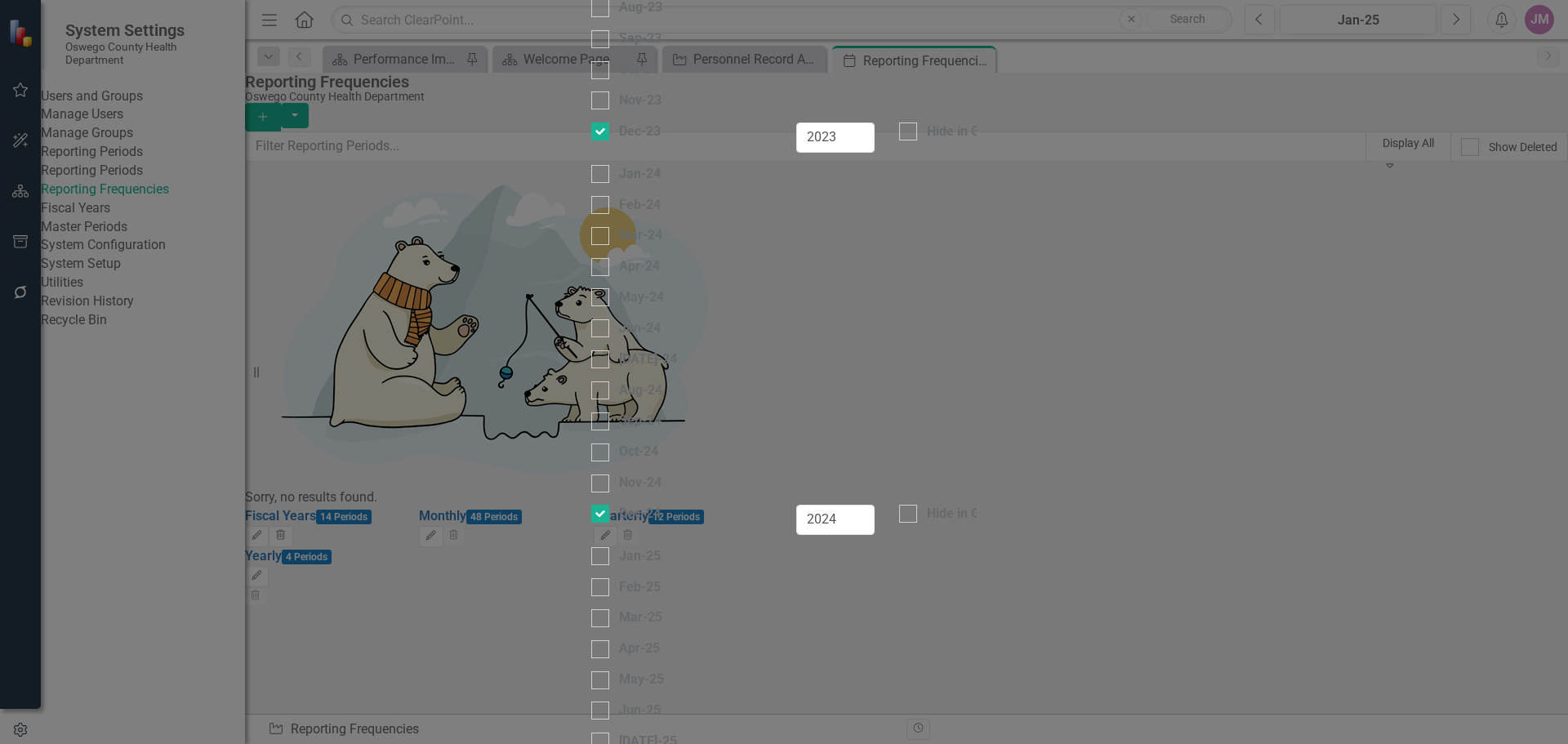
scroll to position [1344, 0]
type input "2026"
click at [917, 140] on div at bounding box center [908, 132] width 18 height 18
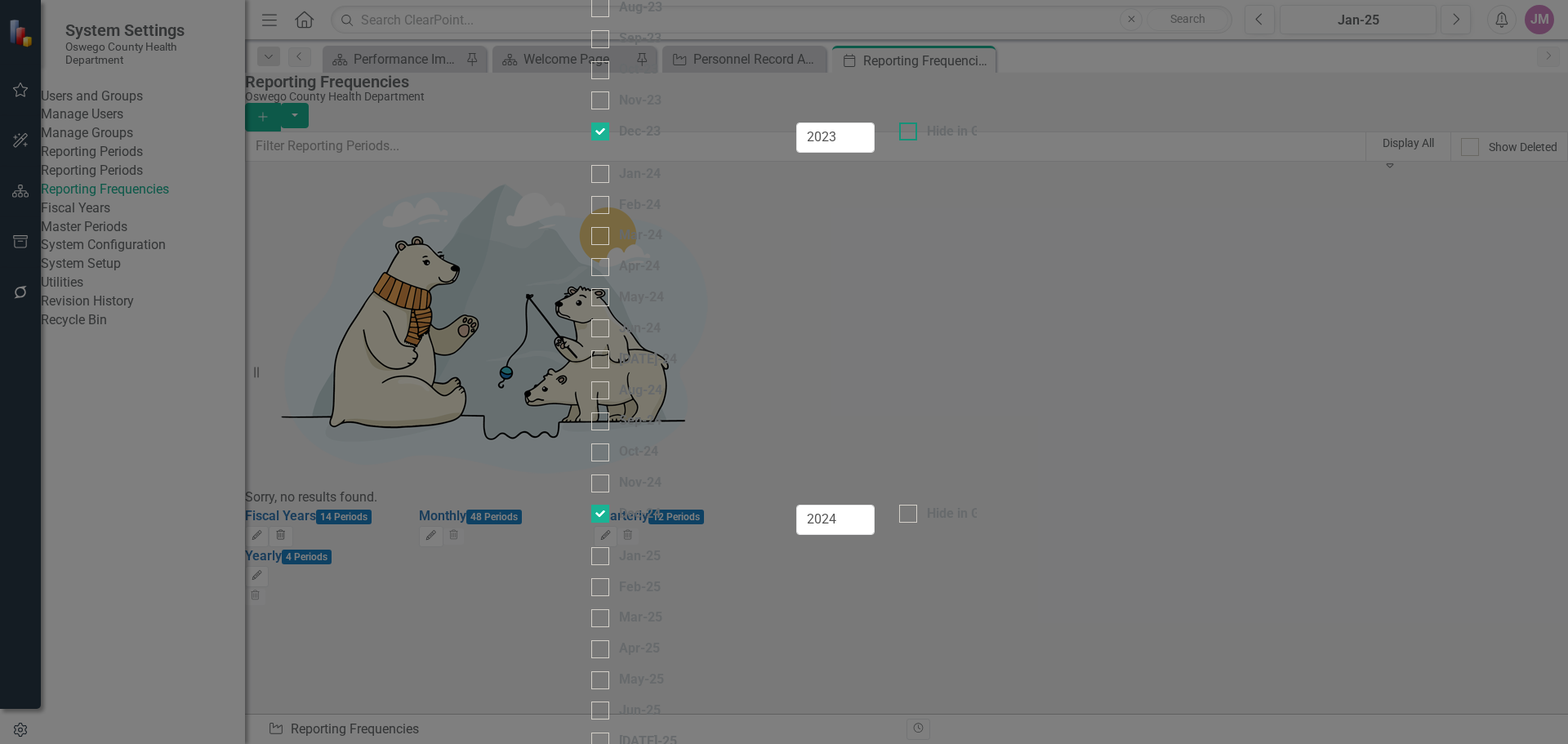
click at [910, 134] on input "Hide in Grid" at bounding box center [904, 128] width 11 height 11
checkbox input "true"
click at [917, 522] on div at bounding box center [908, 513] width 18 height 18
click at [910, 515] on input "Hide in Grid" at bounding box center [904, 510] width 11 height 11
checkbox input "true"
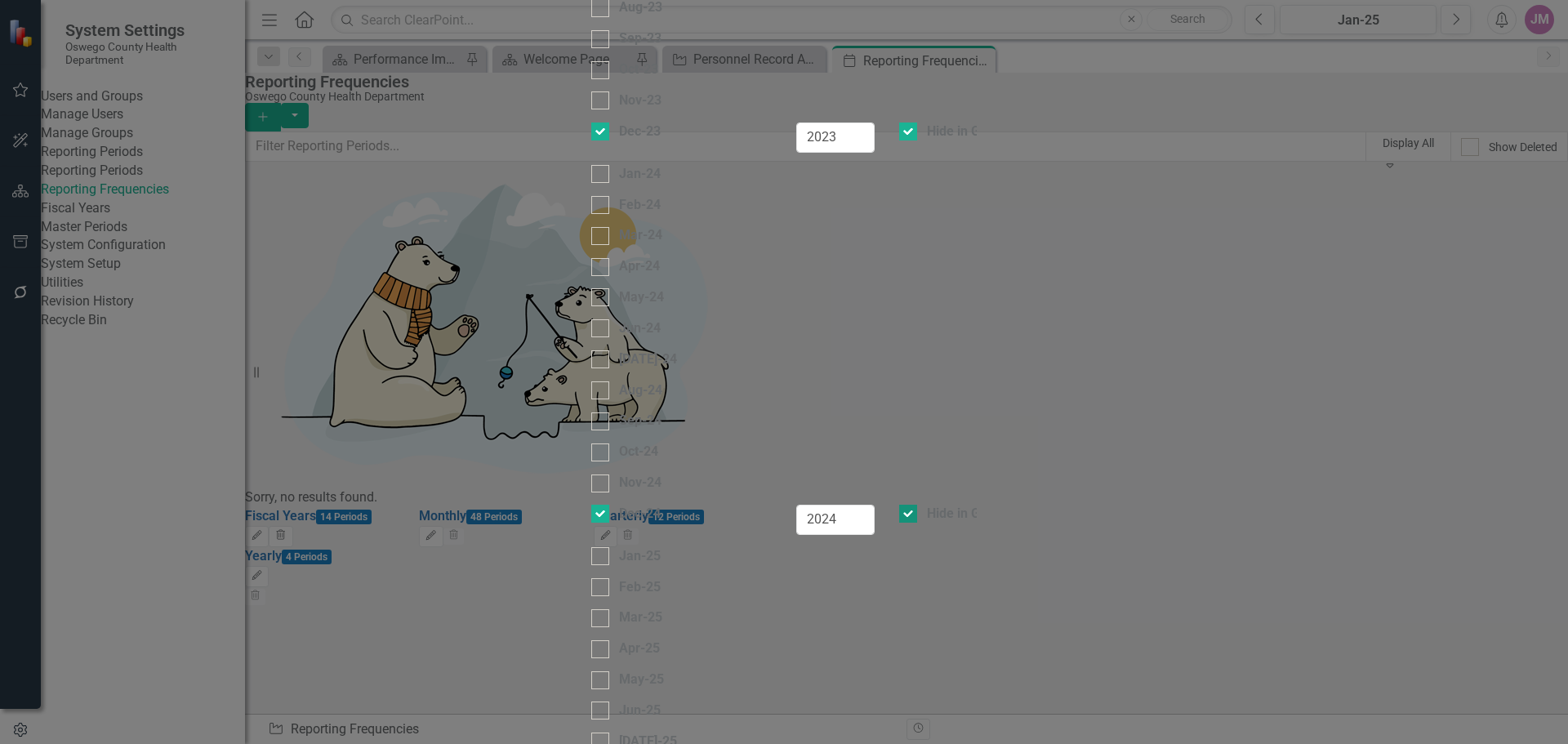
scroll to position [1180, 0]
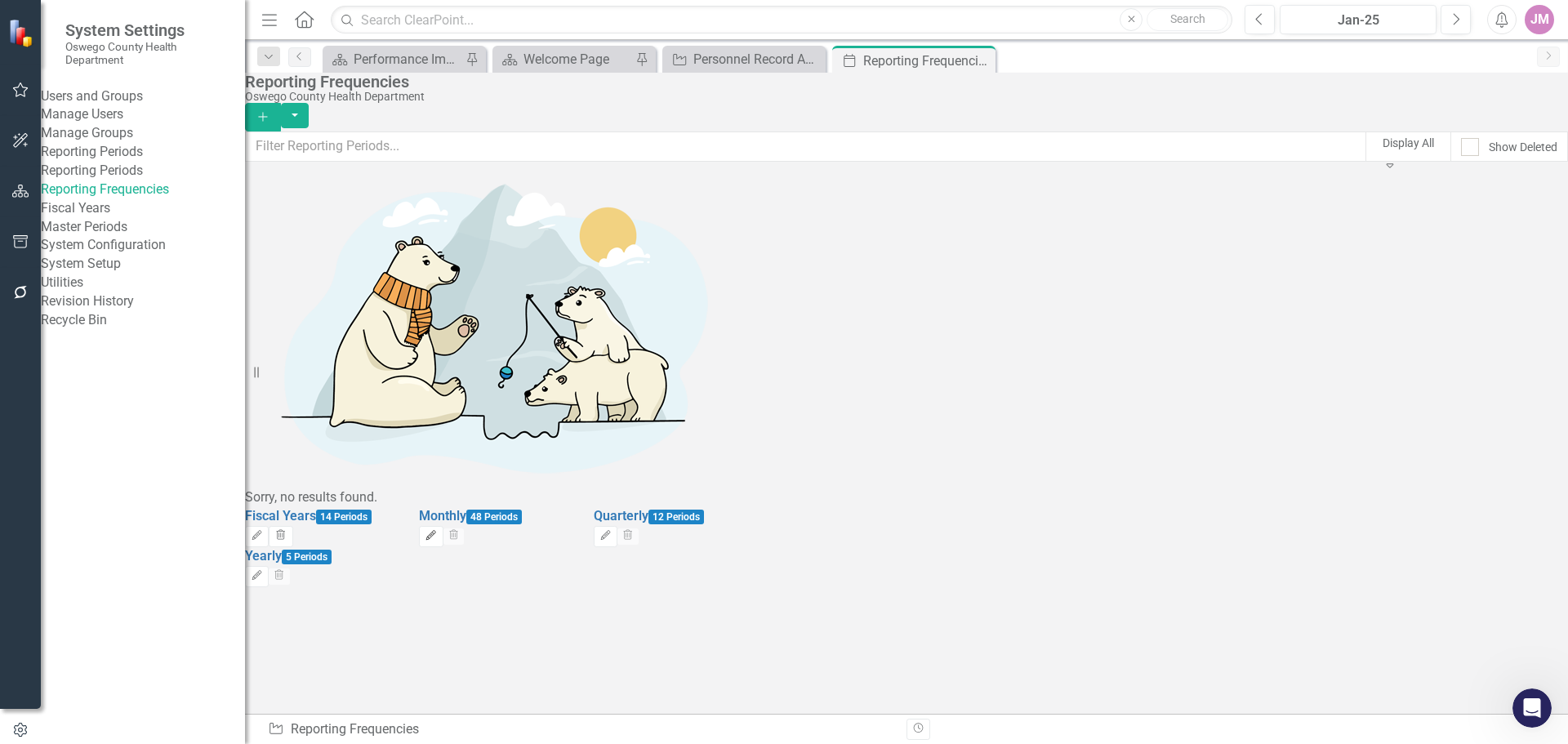
click at [437, 531] on icon "Edit" at bounding box center [430, 536] width 12 height 10
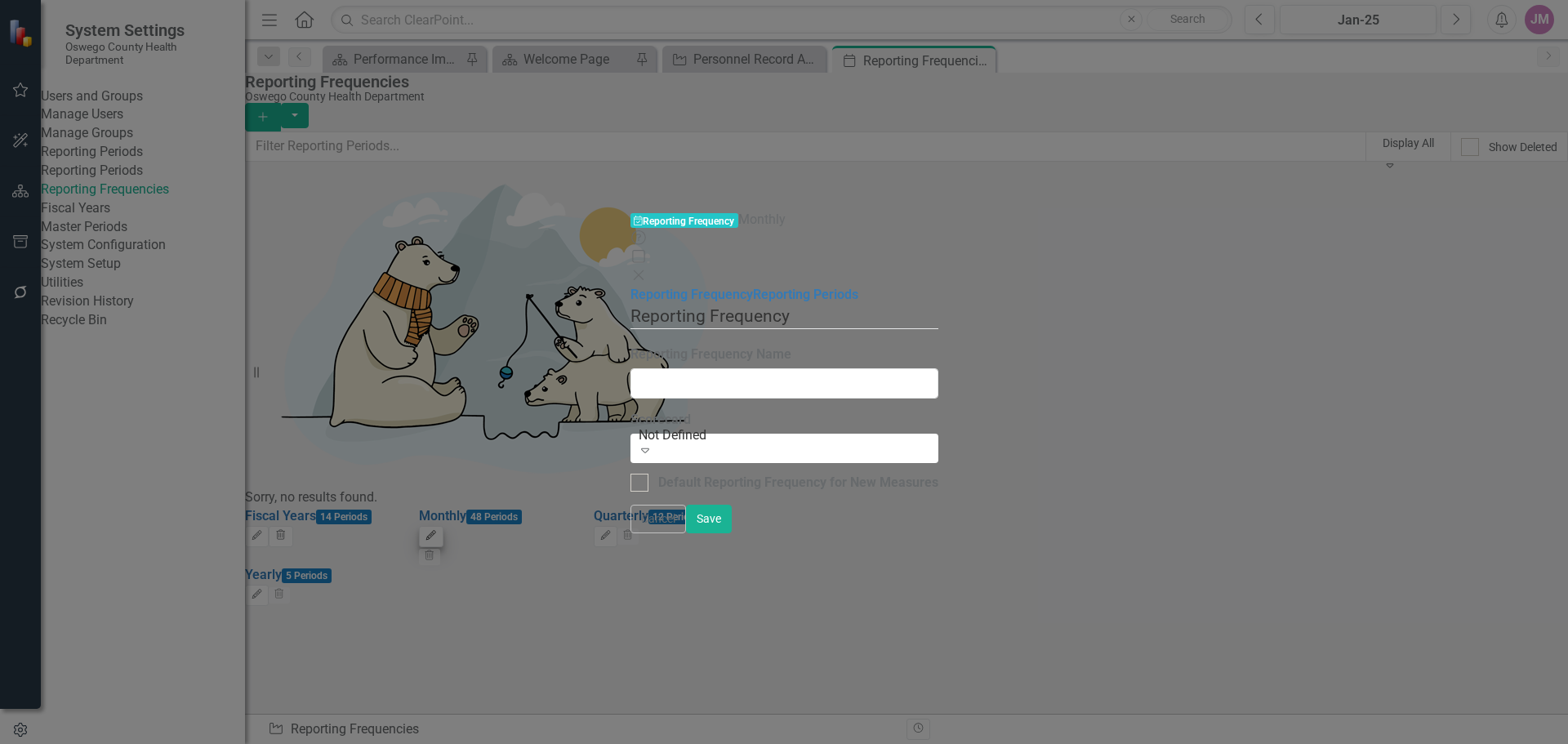
type input "Monthly"
click at [753, 287] on link "Reporting Periods" at bounding box center [805, 295] width 106 height 16
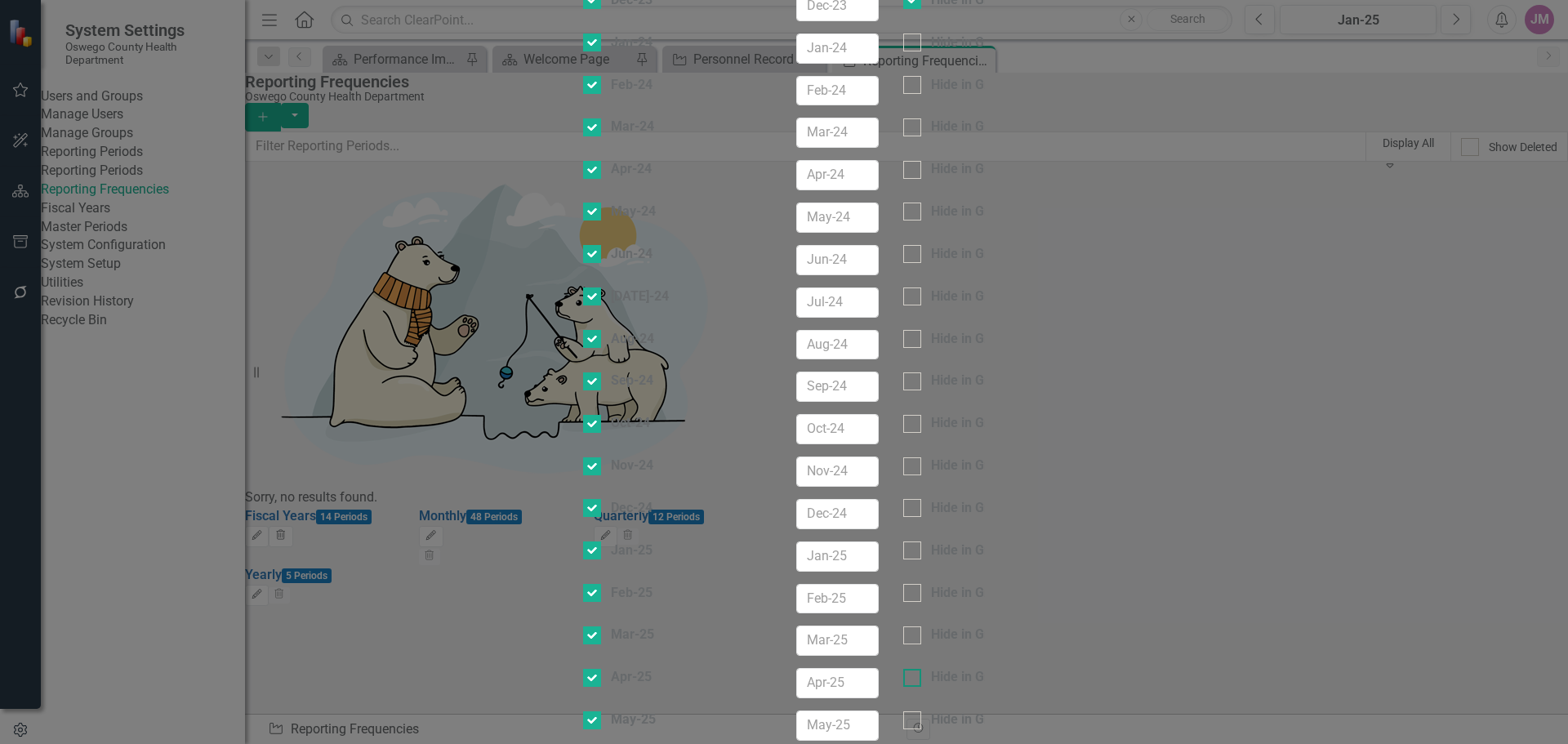
scroll to position [653, 0]
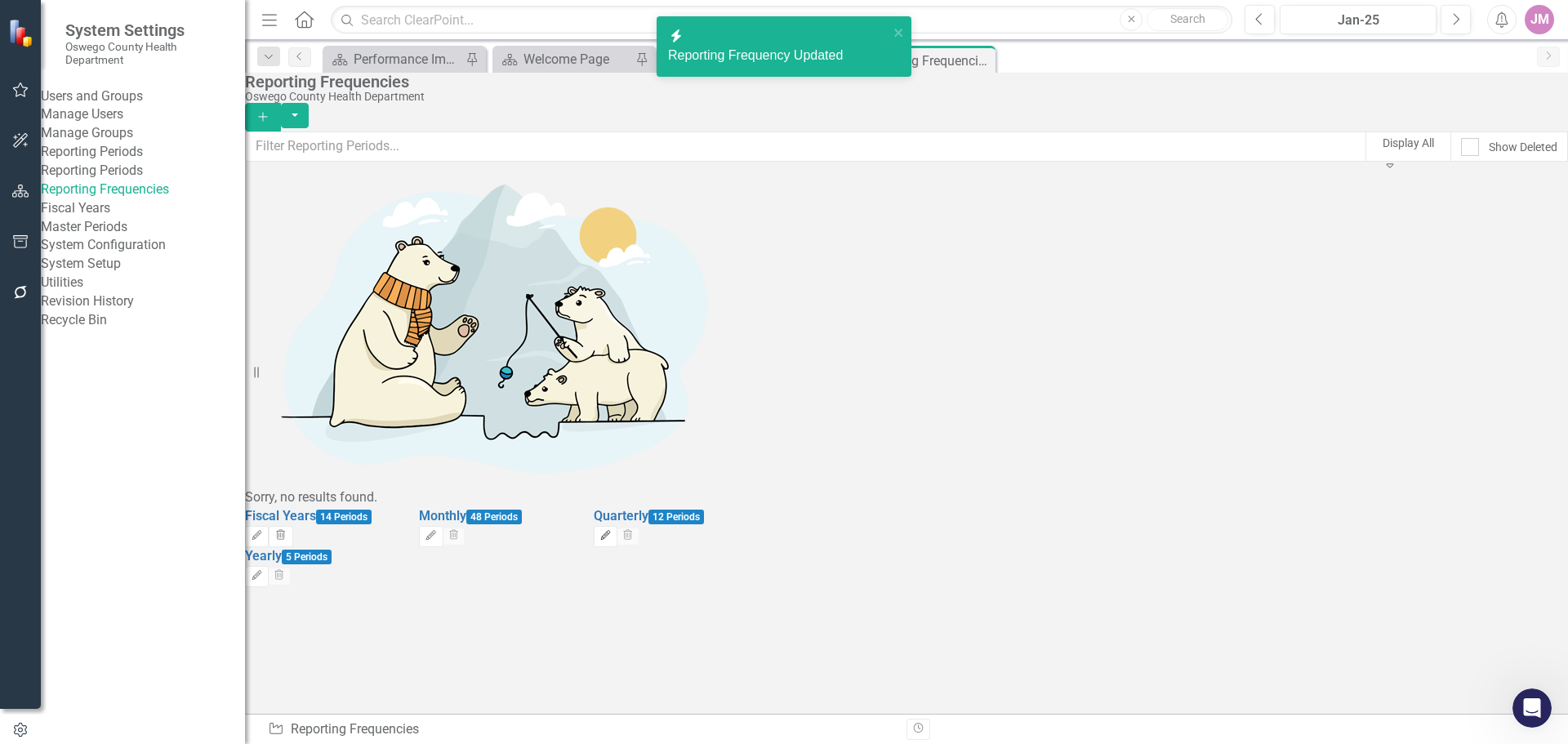
click at [611, 531] on icon "Edit" at bounding box center [605, 536] width 12 height 10
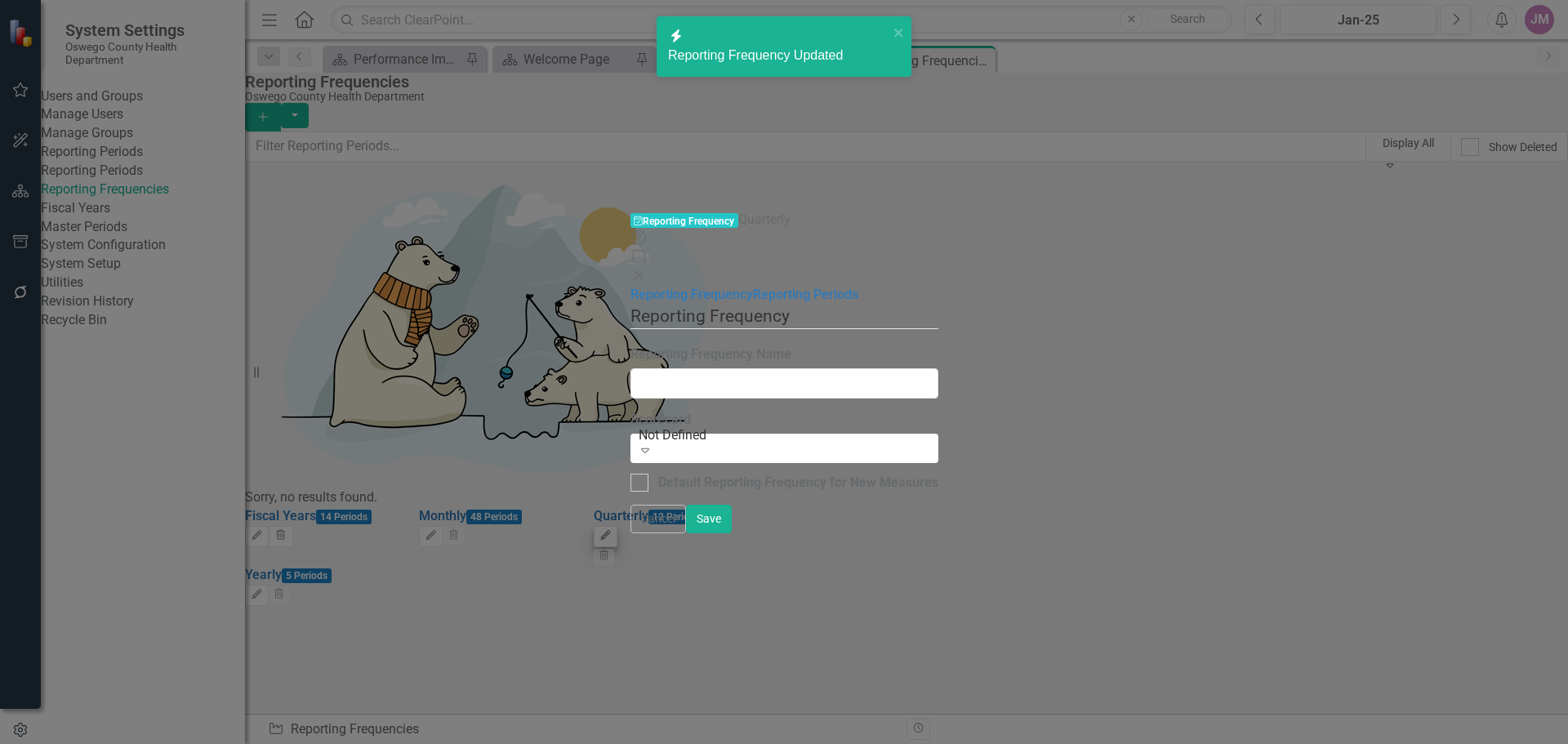
type input "Quarterly"
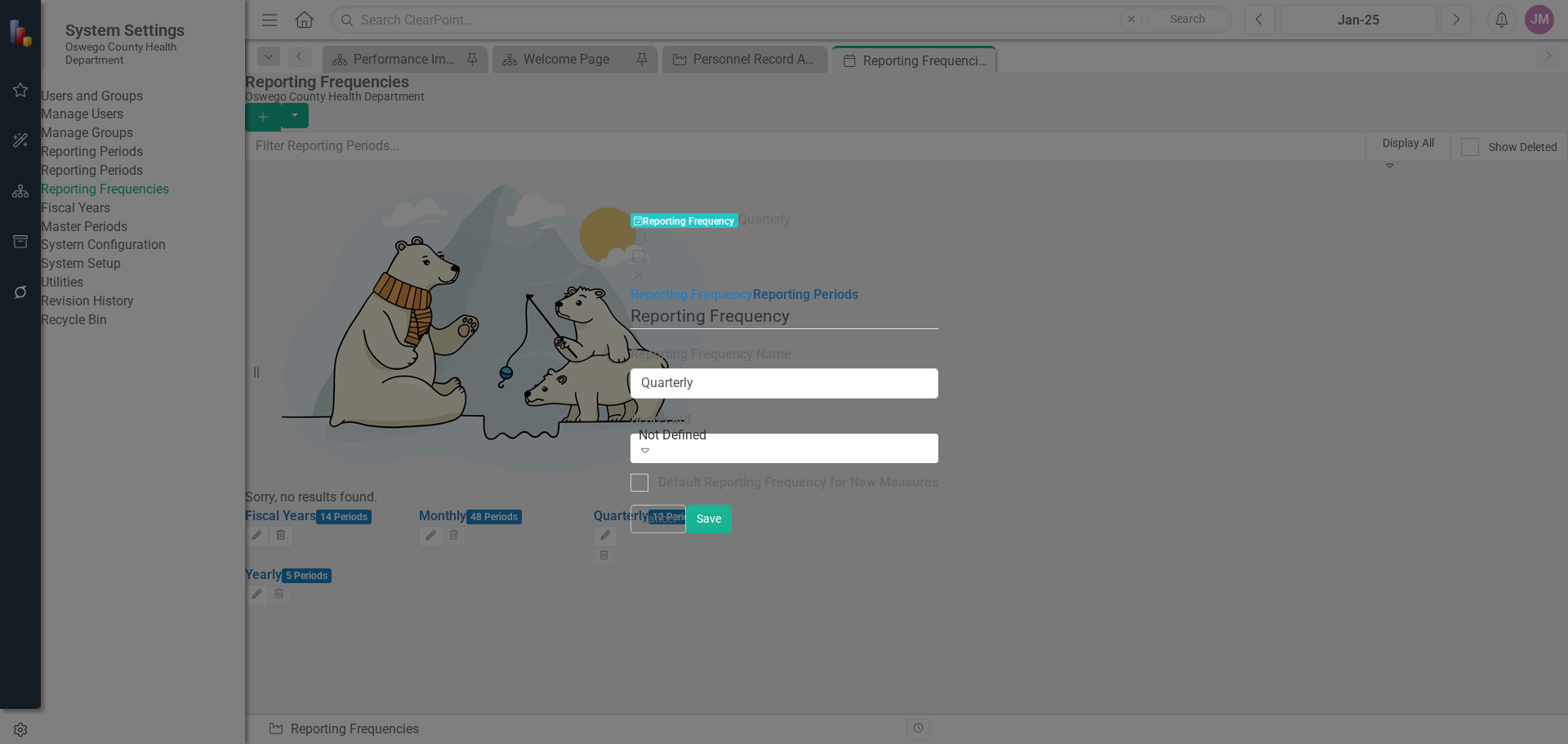
click at [753, 287] on link "Reporting Periods" at bounding box center [805, 295] width 106 height 16
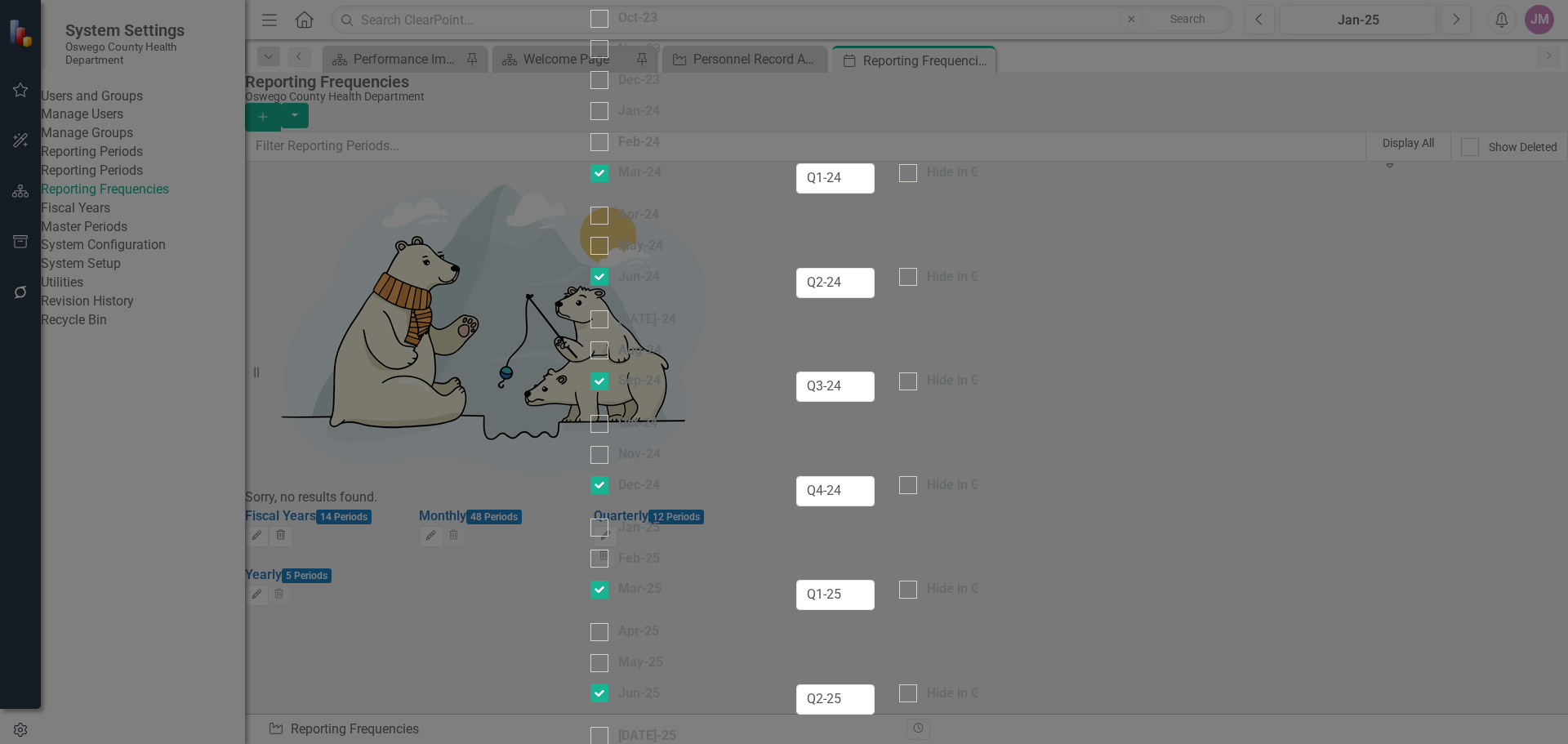
checkbox input "false"
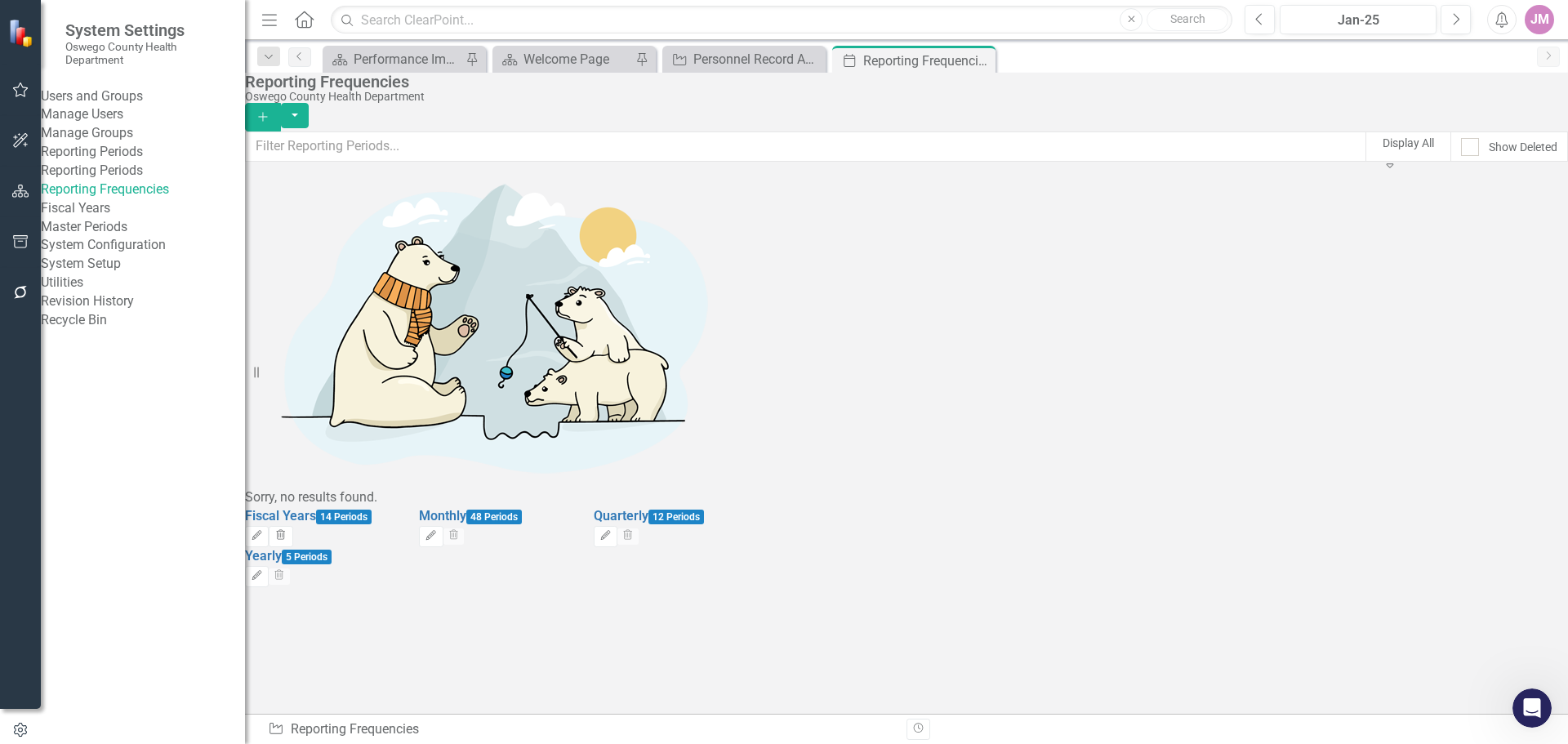
click at [1533, 710] on icon "Open Intercom Messenger" at bounding box center [1532, 708] width 27 height 27
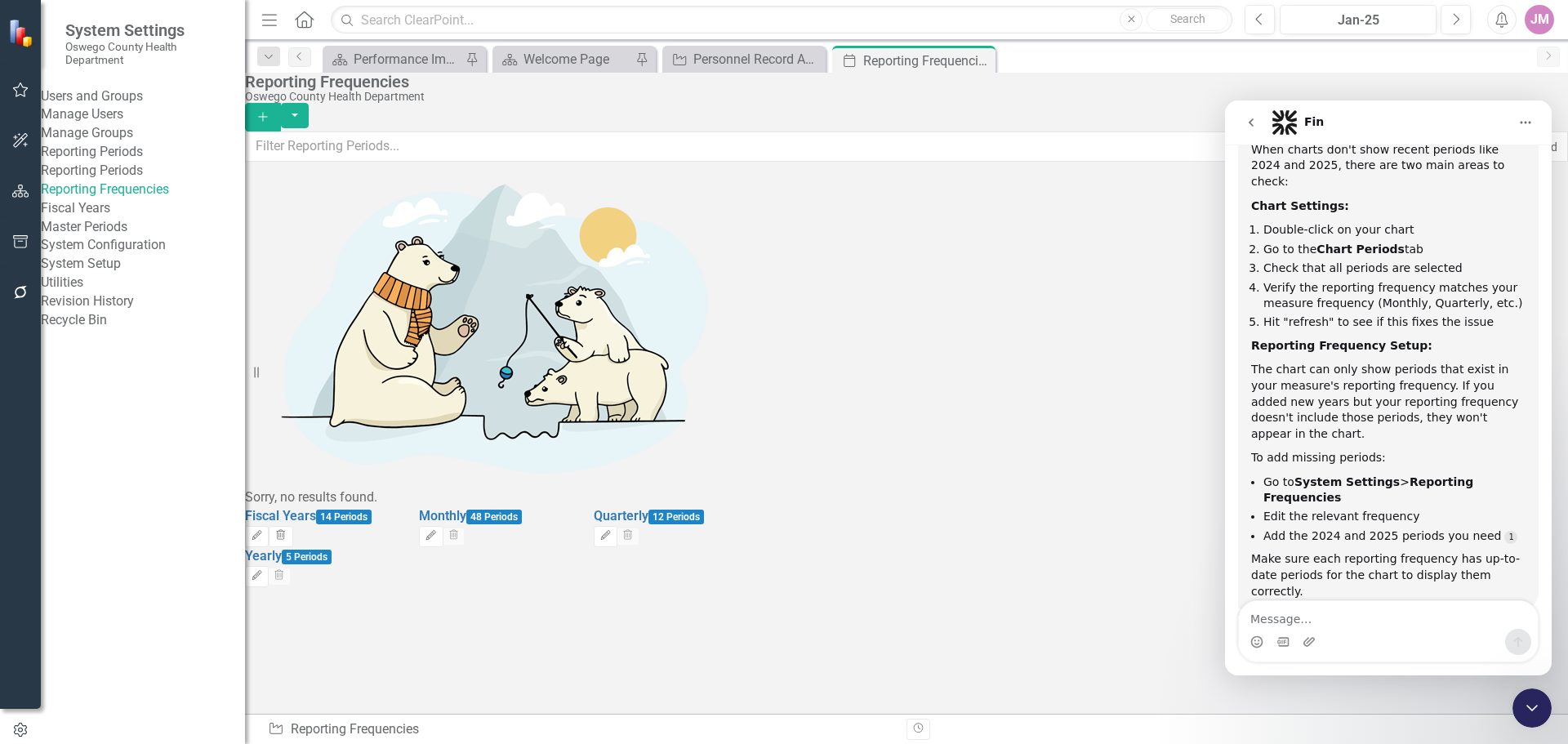
scroll to position [247, 0]
click at [363, 55] on div "Performance Improvement Plans" at bounding box center [407, 59] width 108 height 21
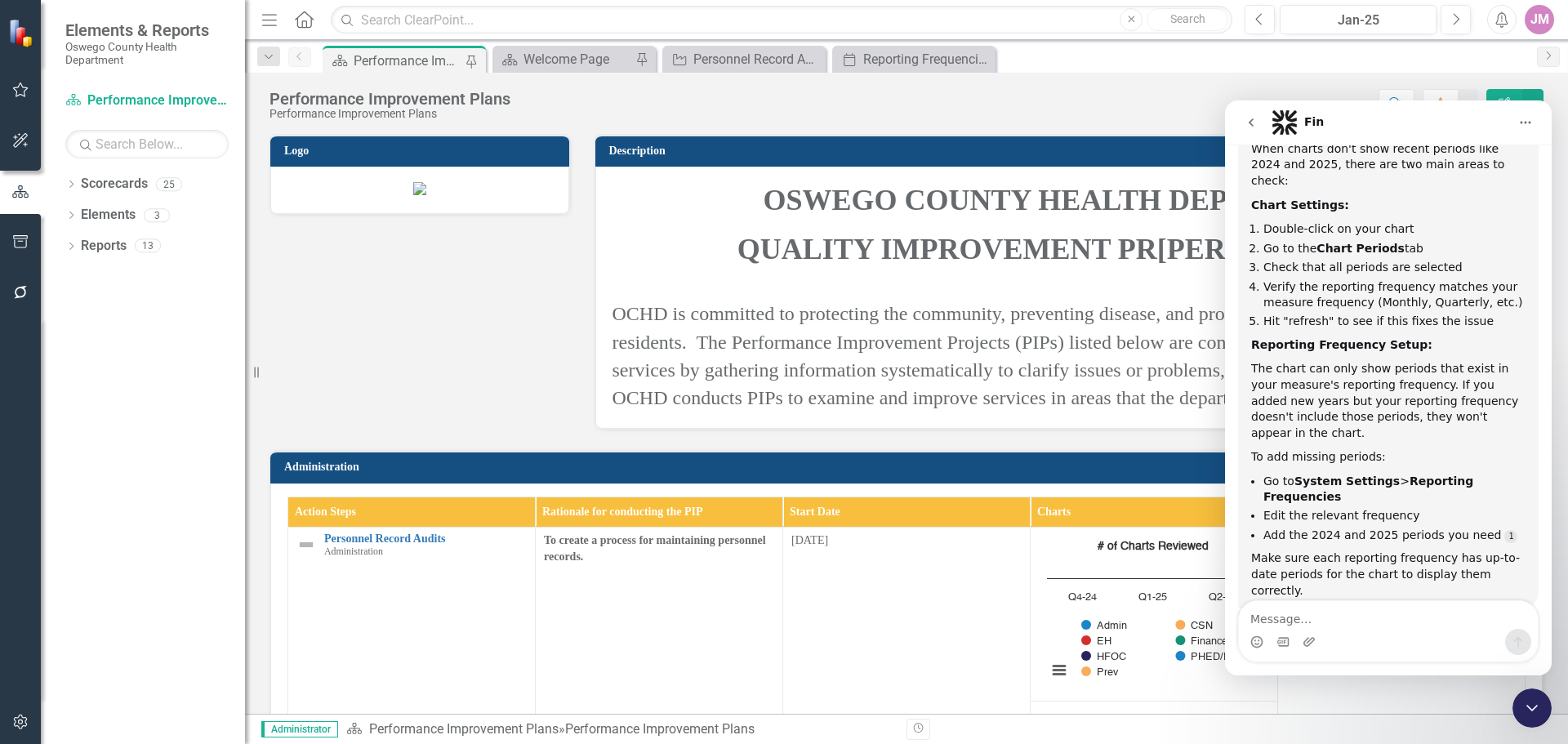
click at [1528, 124] on icon "Home" at bounding box center [1525, 122] width 13 height 13
click at [1539, 717] on icon "Close Intercom Messenger" at bounding box center [1532, 708] width 20 height 20
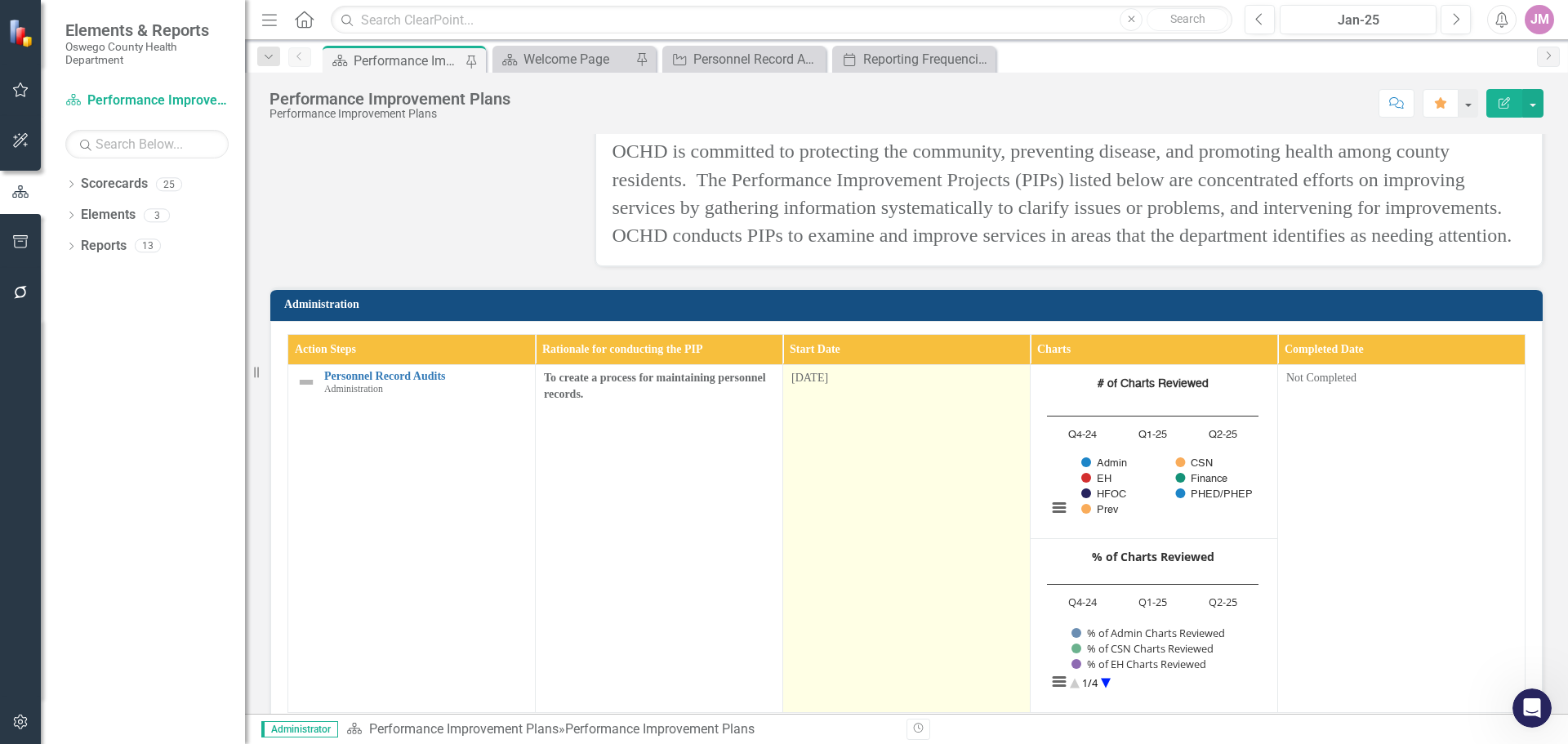
scroll to position [163, 0]
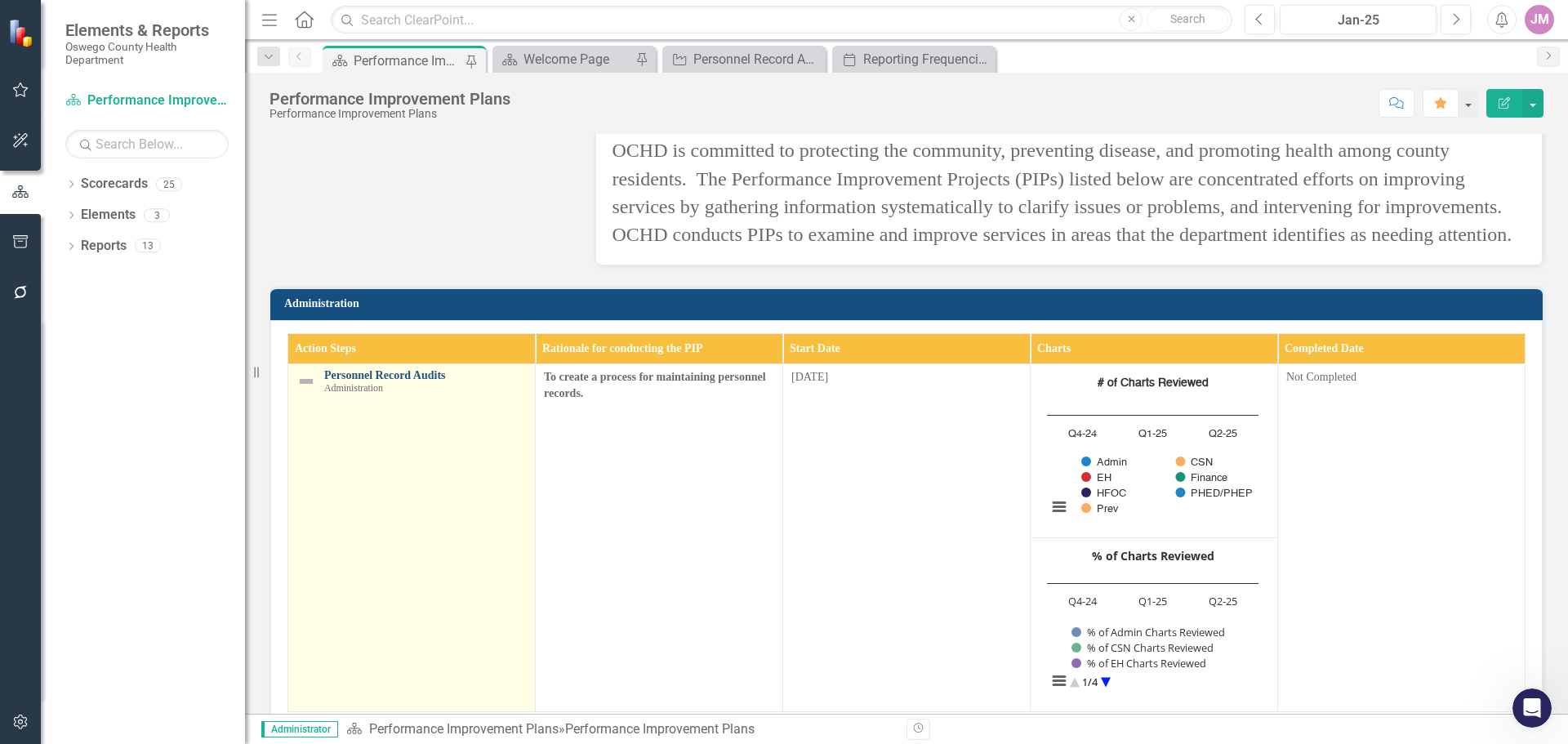
click at [381, 382] on link "Personnel Record Audits" at bounding box center [425, 375] width 203 height 12
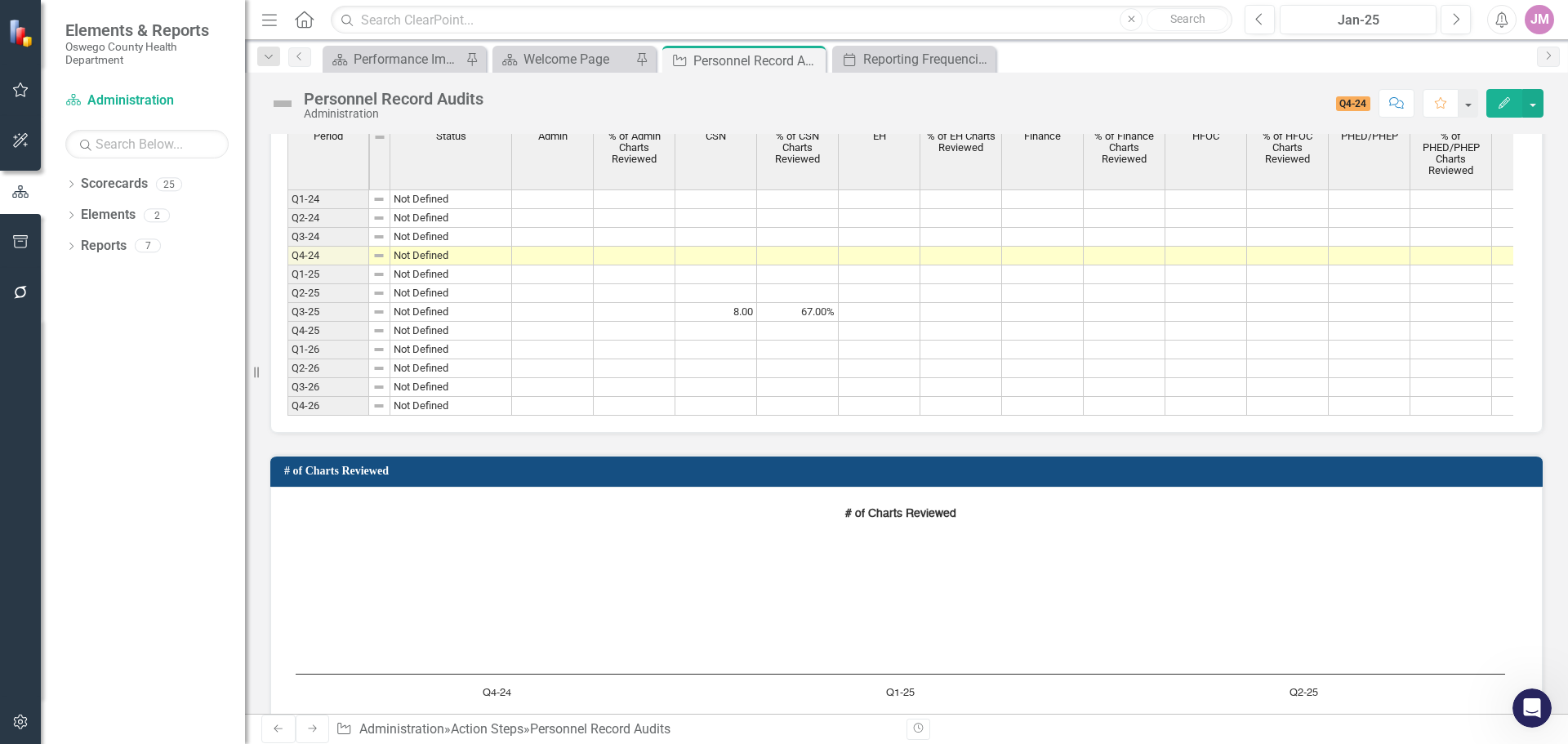
scroll to position [1144, 0]
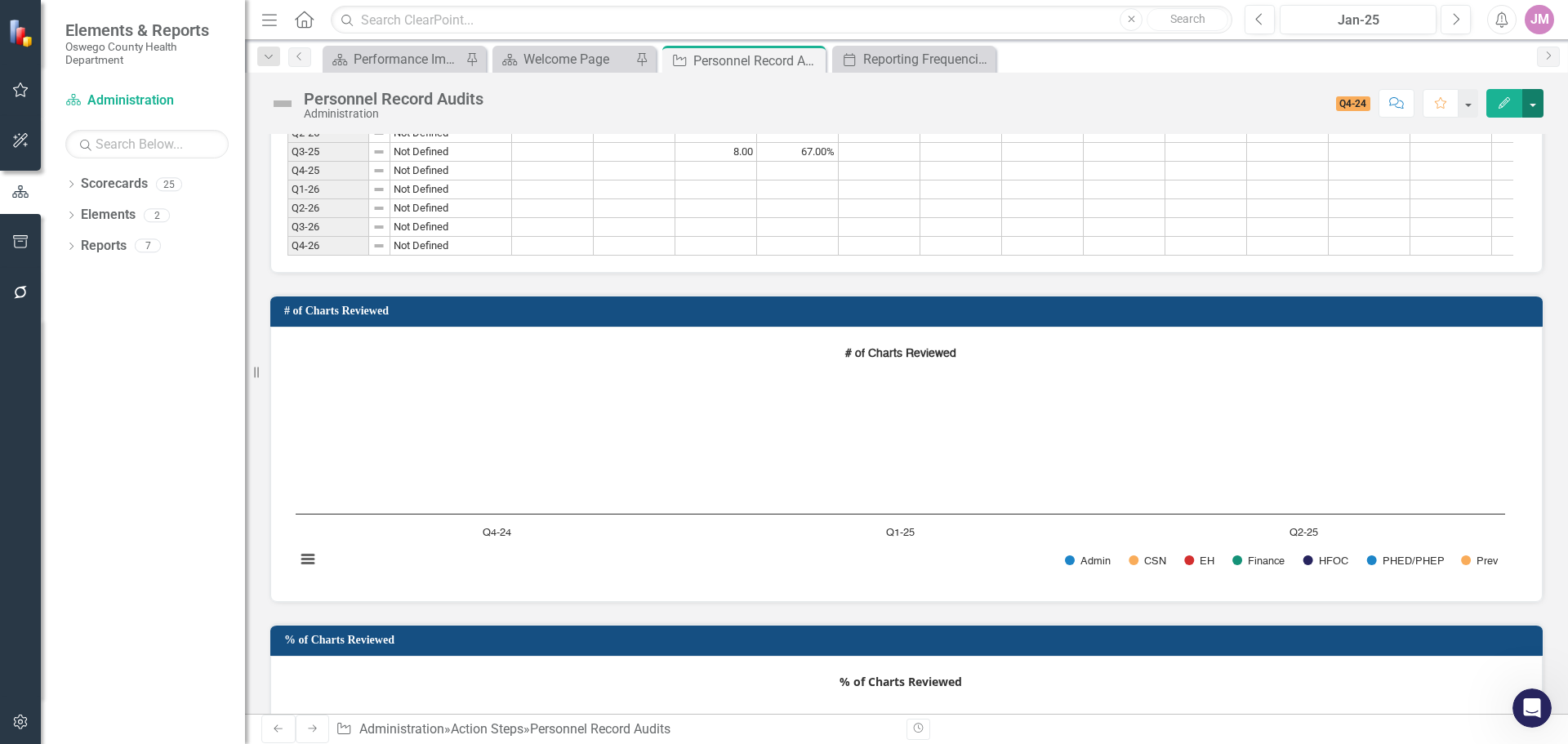
click at [1532, 104] on button "button" at bounding box center [1532, 103] width 21 height 29
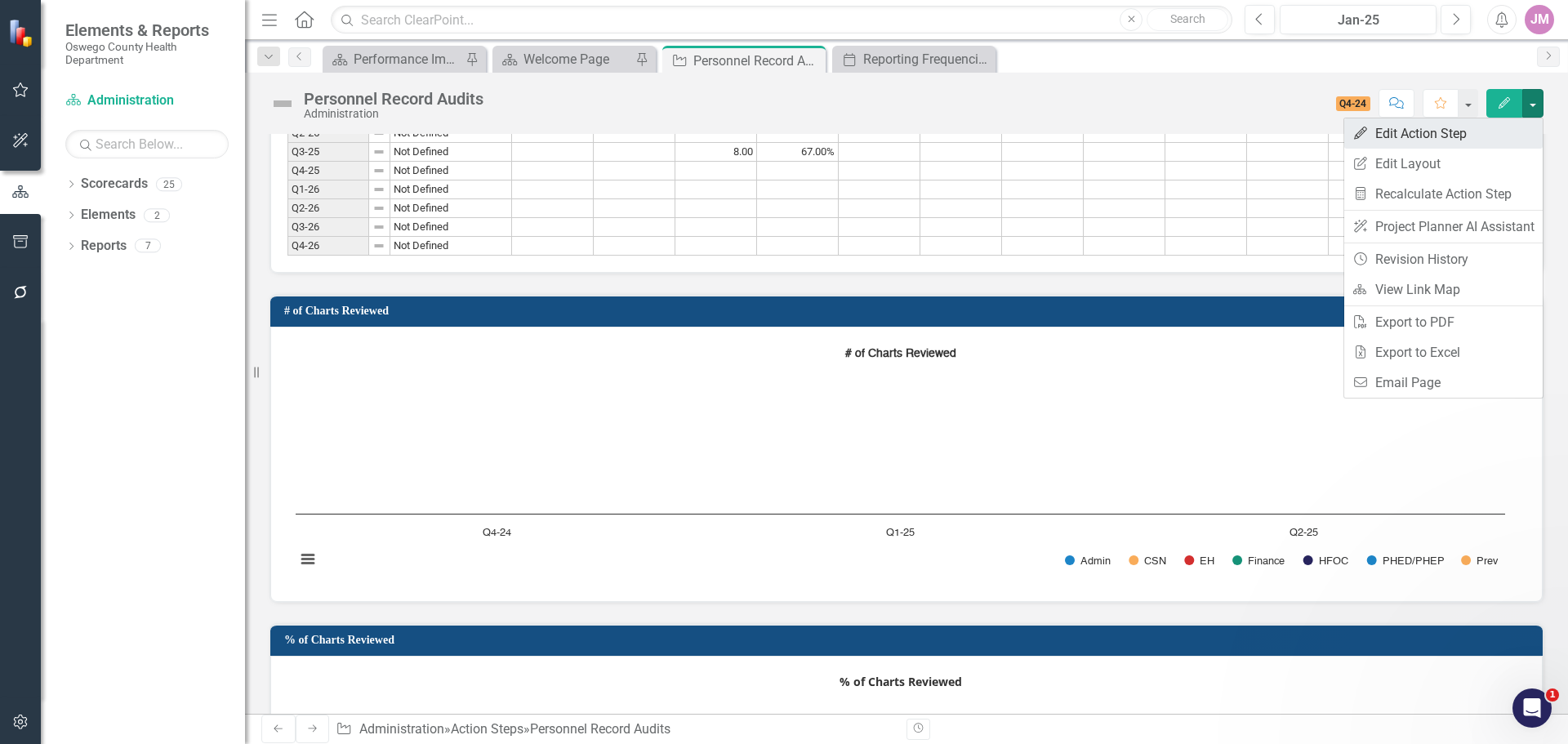
click at [1440, 138] on link "Edit Edit Action Step" at bounding box center [1443, 134] width 199 height 31
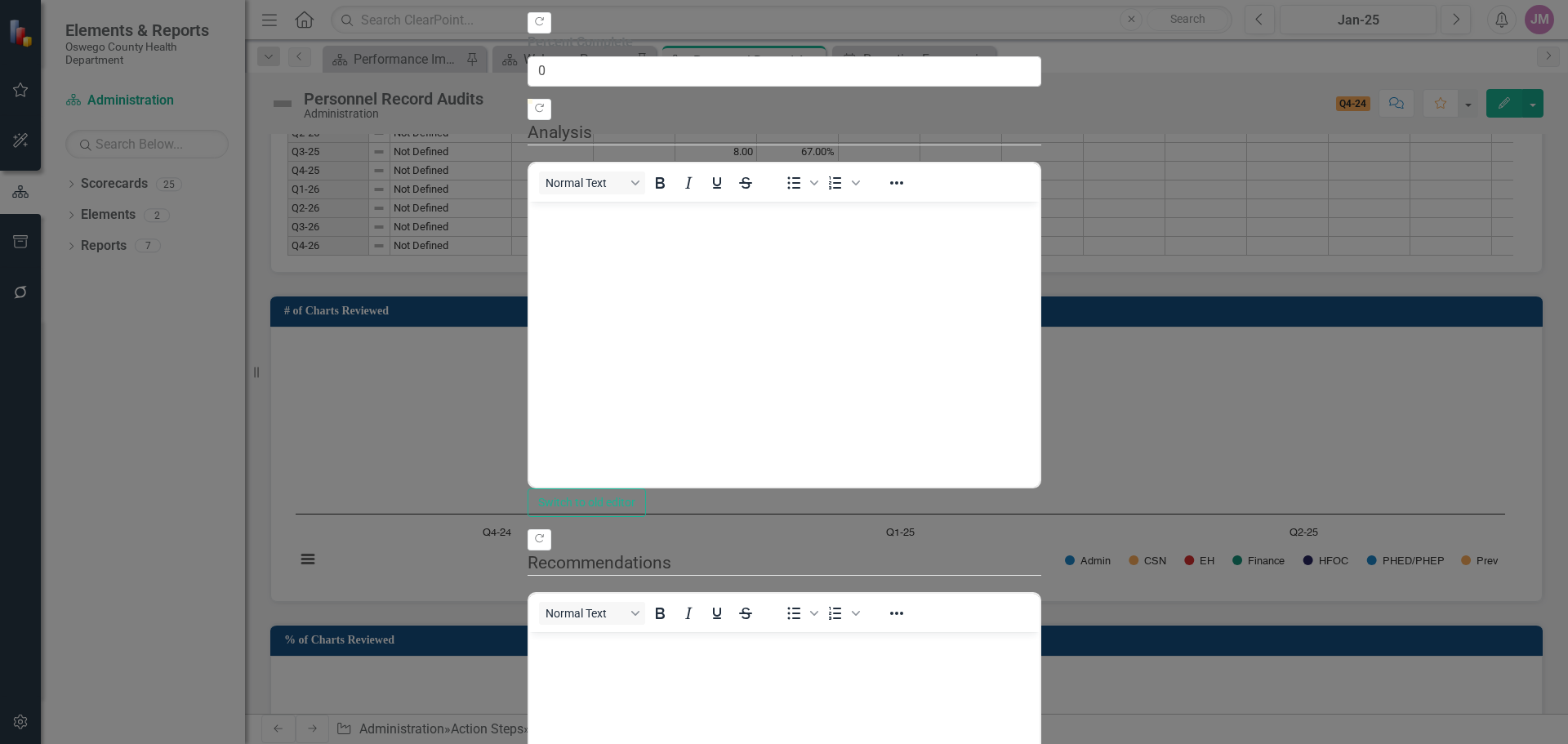
scroll to position [0, 0]
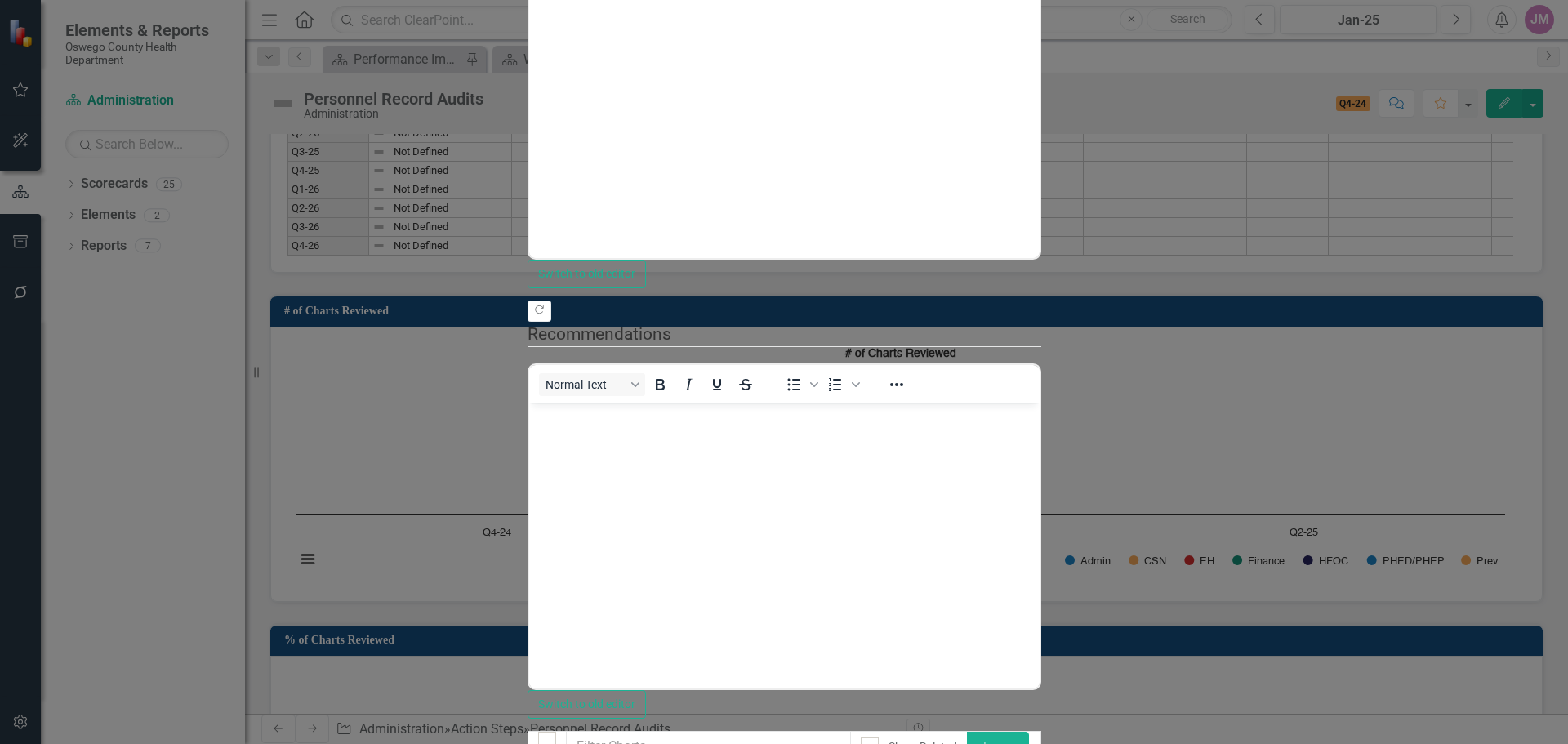
click at [1475, 147] on link "Edit Edit Chart" at bounding box center [1473, 143] width 129 height 31
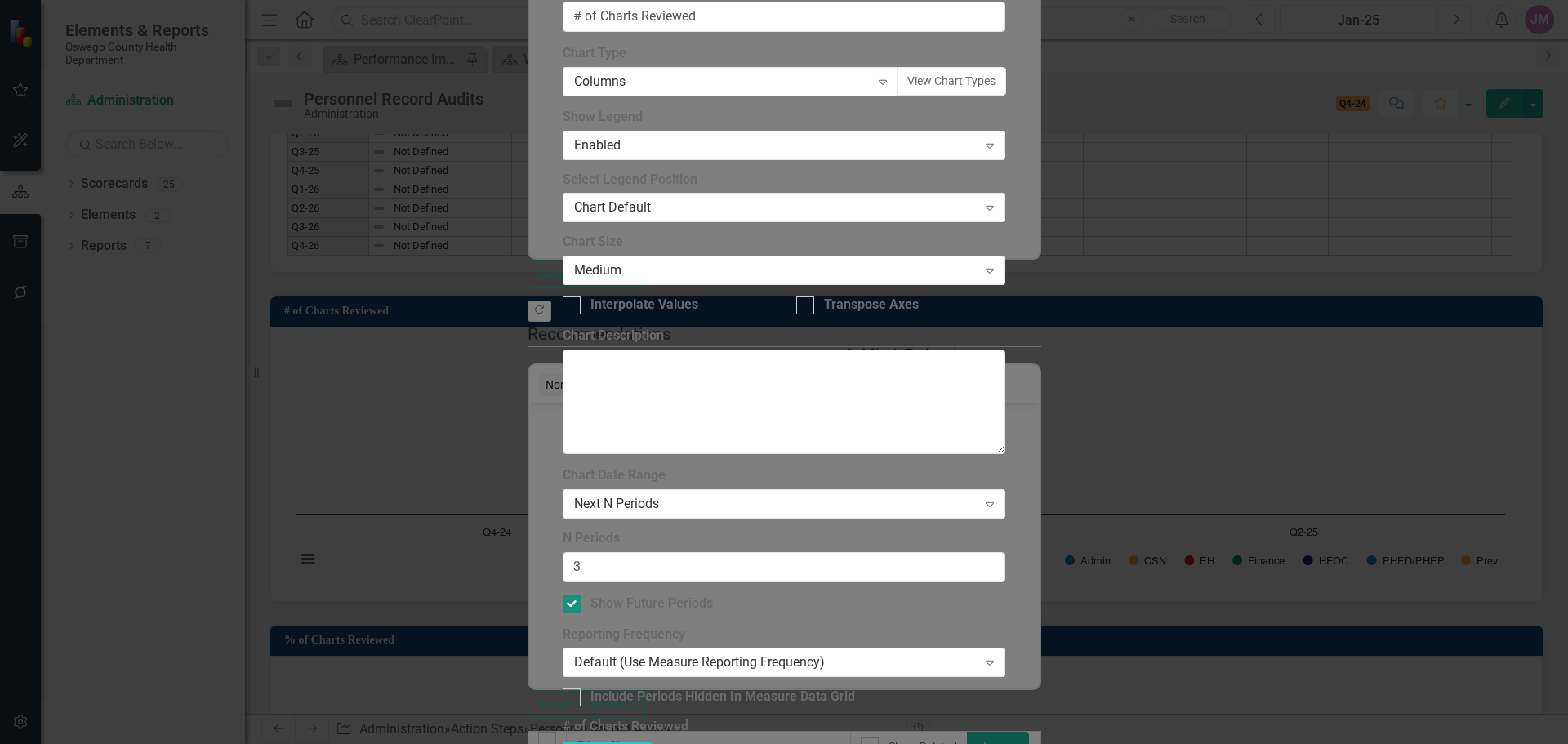
click at [619, 595] on div "Show Future Periods" at bounding box center [652, 604] width 123 height 19
click at [574, 595] on input "Show Future Periods" at bounding box center [568, 600] width 11 height 11
click at [998, 498] on icon "Expand" at bounding box center [989, 504] width 17 height 13
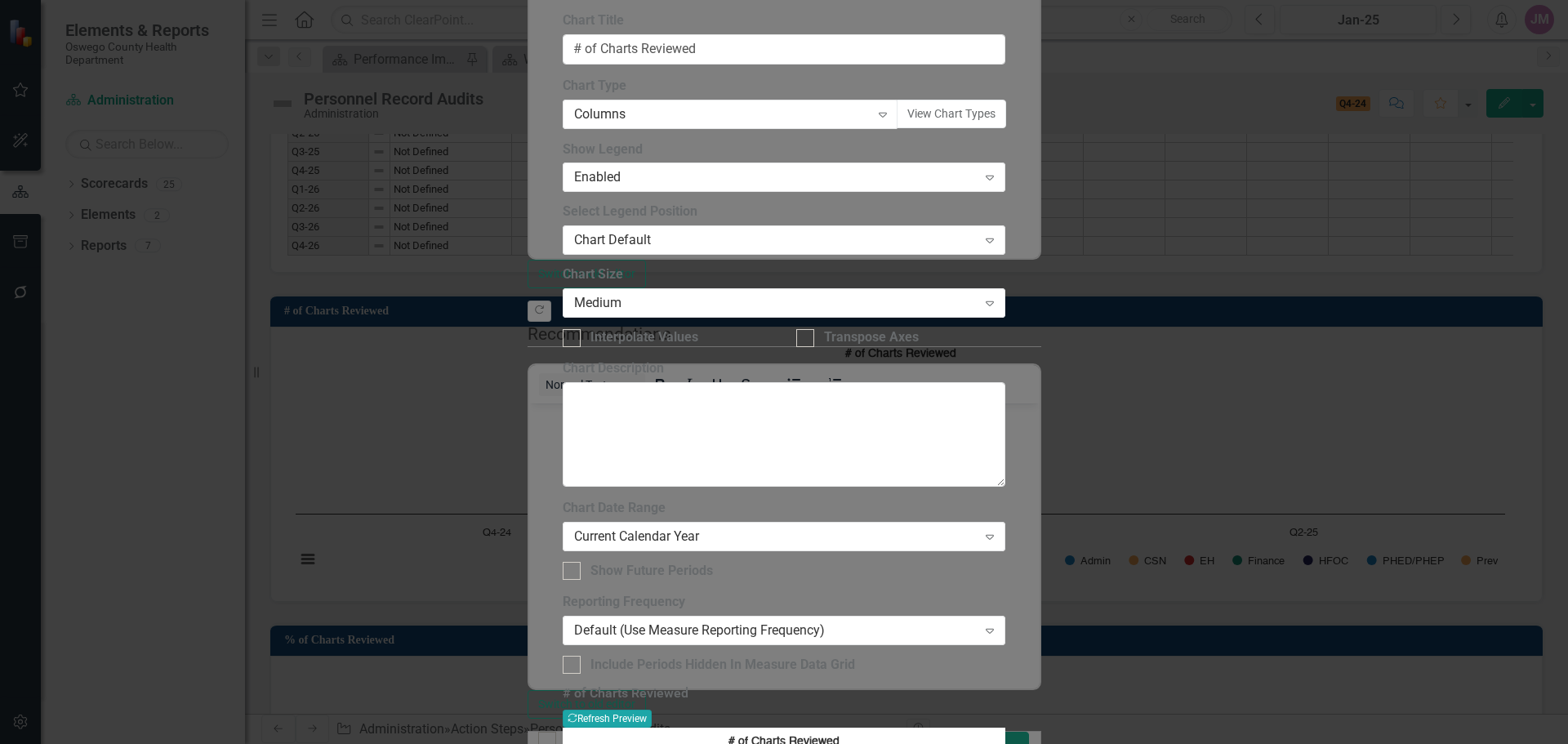
click at [652, 709] on button "Recalculate Refresh Preview" at bounding box center [607, 718] width 89 height 18
click at [691, 562] on div "Show Future Periods" at bounding box center [652, 571] width 123 height 19
click at [574, 562] on input "Show Future Periods" at bounding box center [568, 567] width 11 height 11
click at [695, 562] on div "Show Future Periods" at bounding box center [652, 571] width 123 height 19
click at [574, 562] on input "Show Future Periods" at bounding box center [568, 567] width 11 height 11
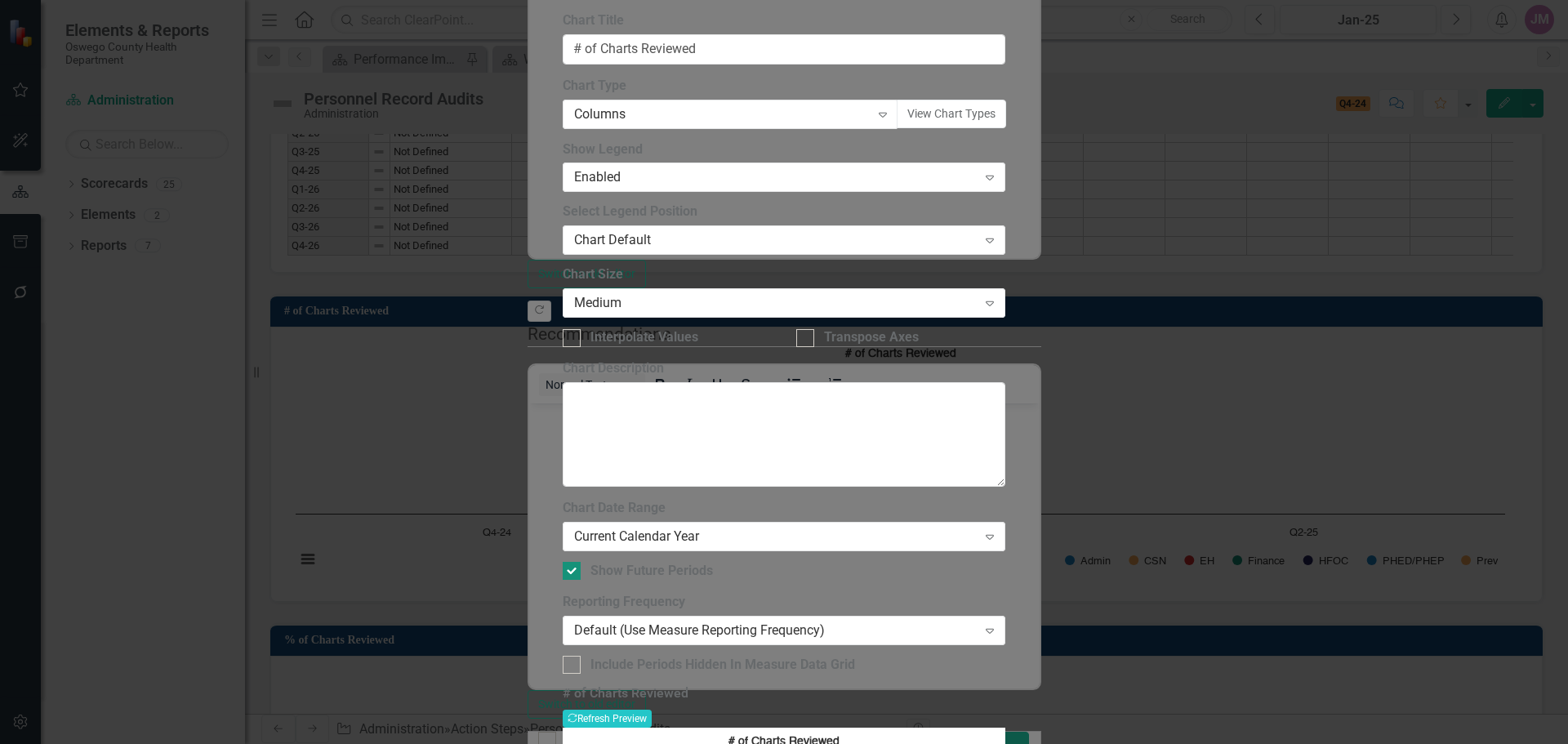
checkbox input "false"
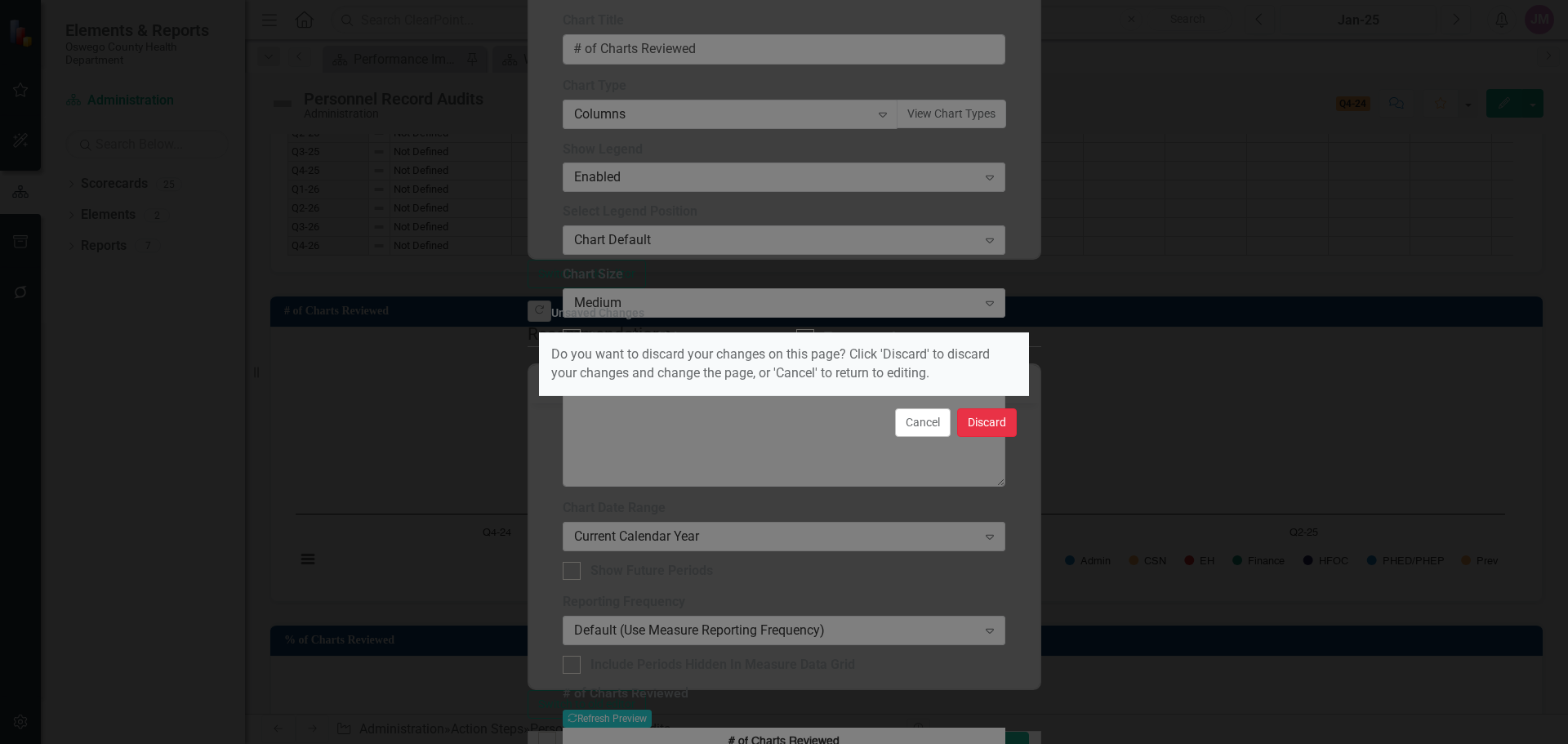
click at [994, 423] on button "Discard" at bounding box center [987, 422] width 59 height 29
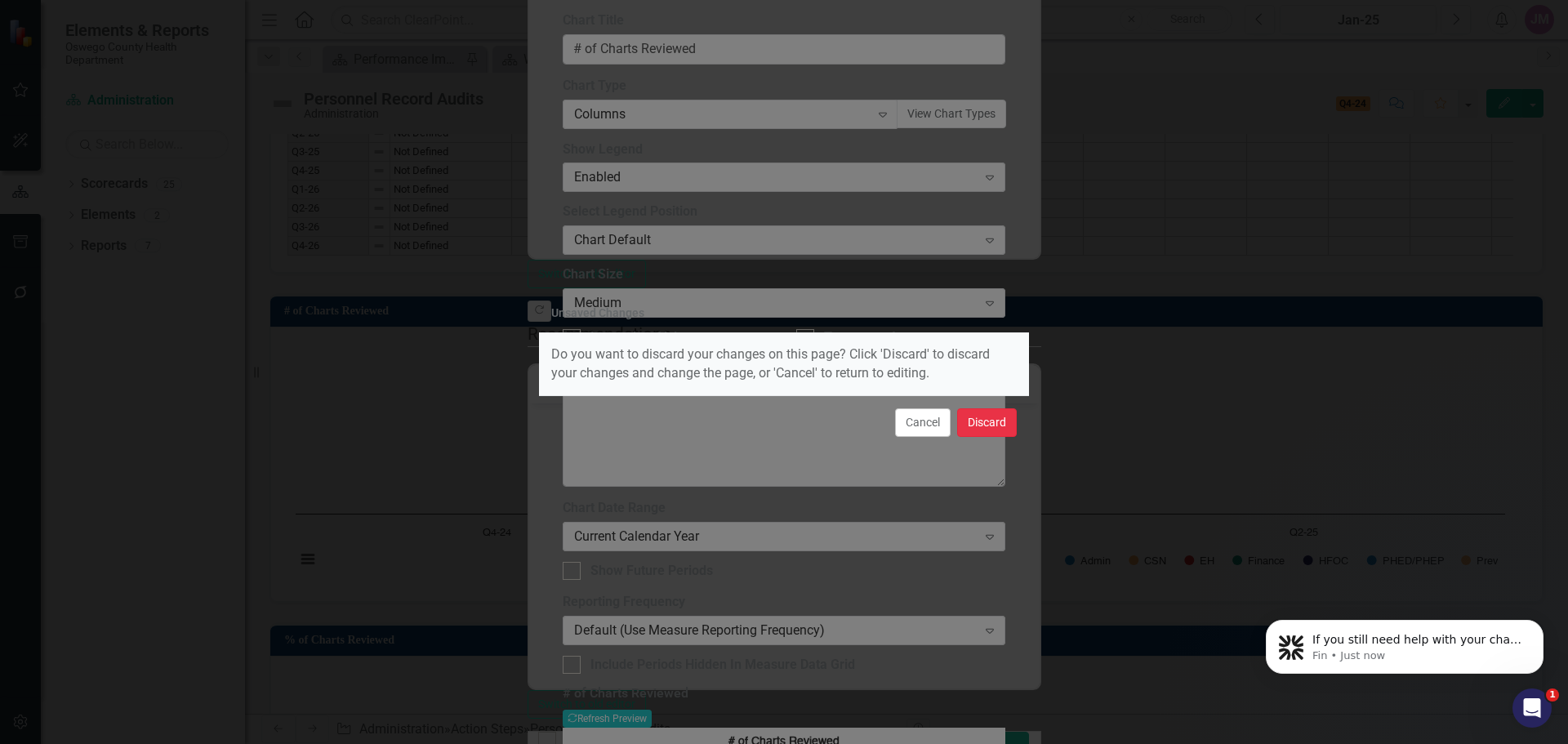
scroll to position [349, 0]
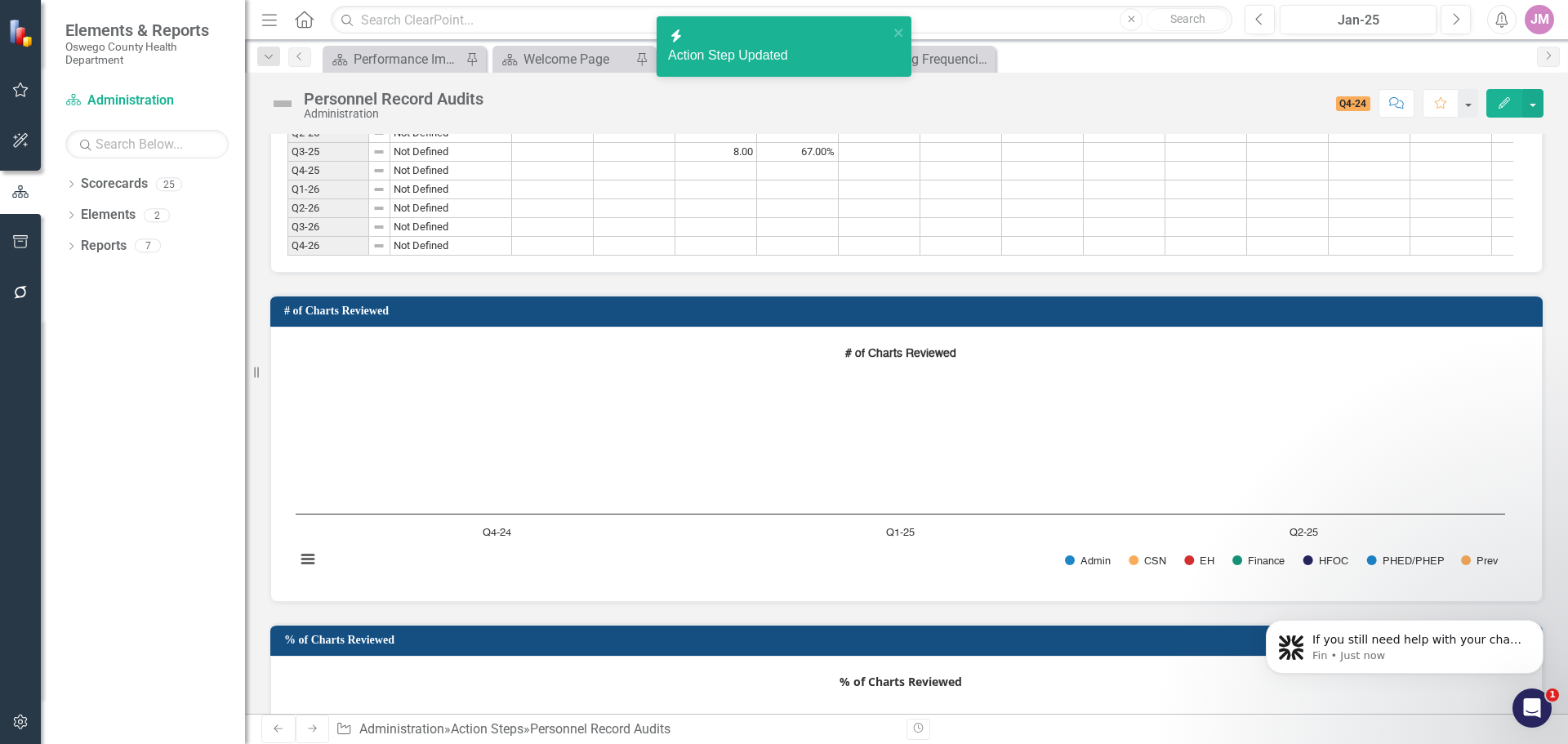
click at [1528, 710] on icon "Open Intercom Messenger" at bounding box center [1532, 707] width 12 height 13
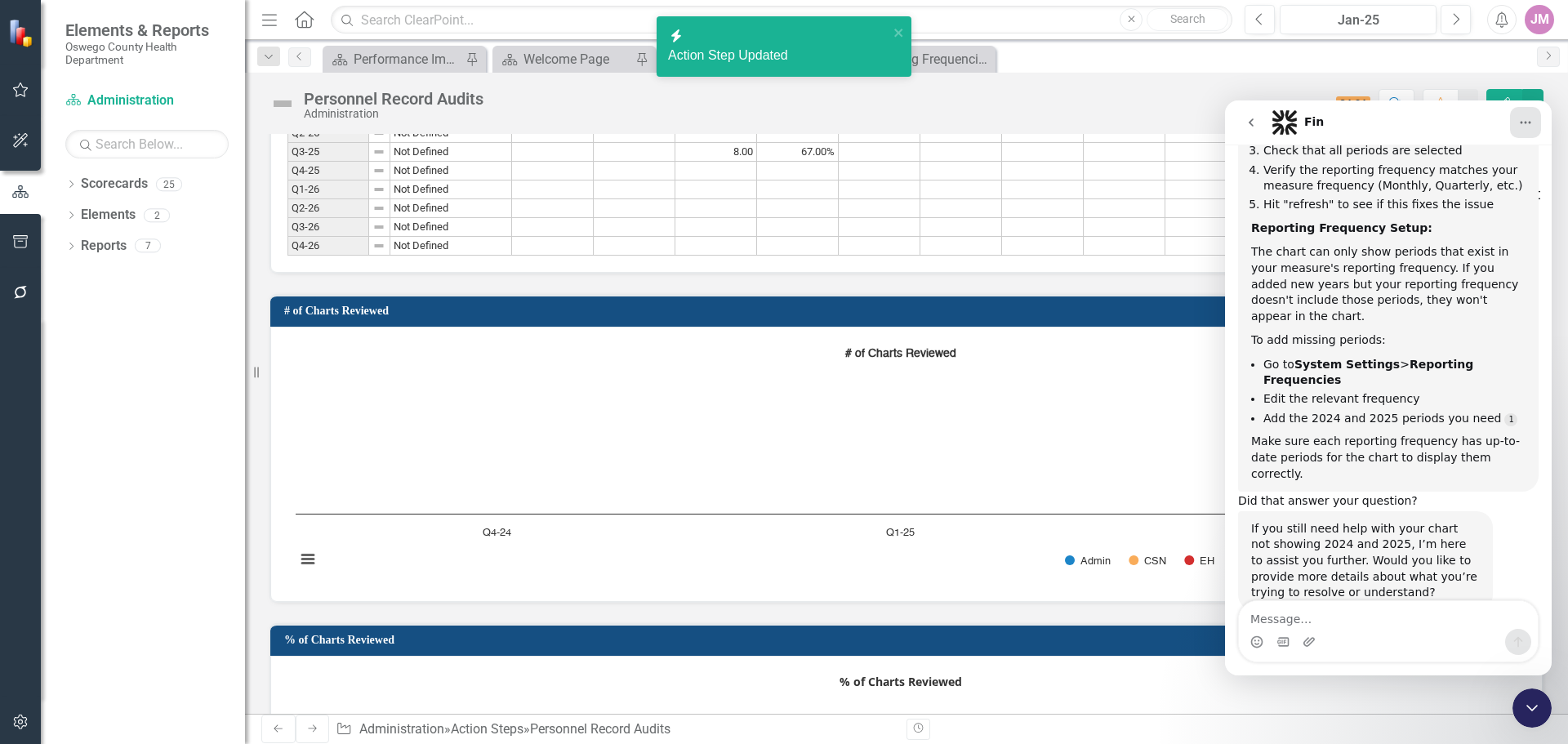
scroll to position [376, 0]
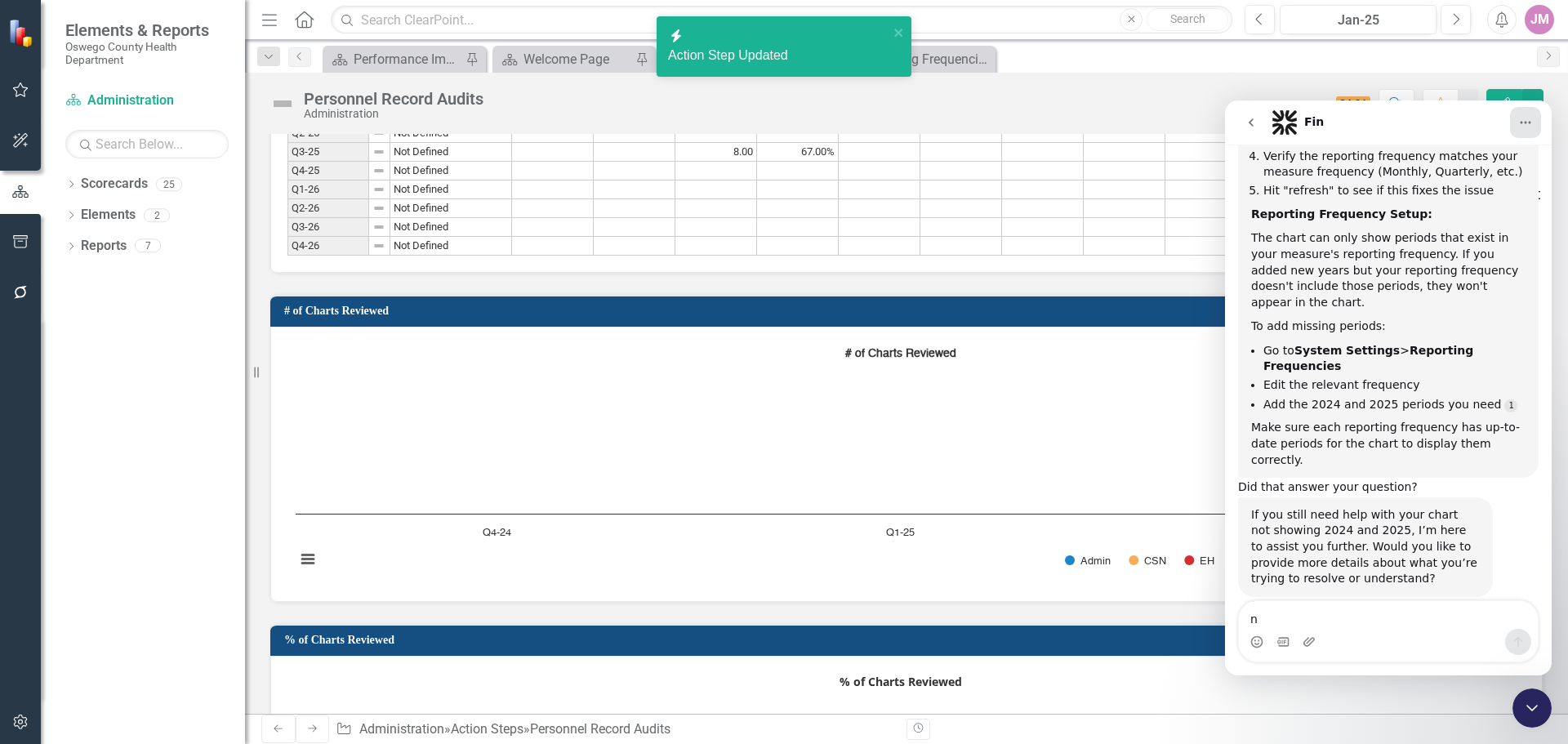
type textarea "no"
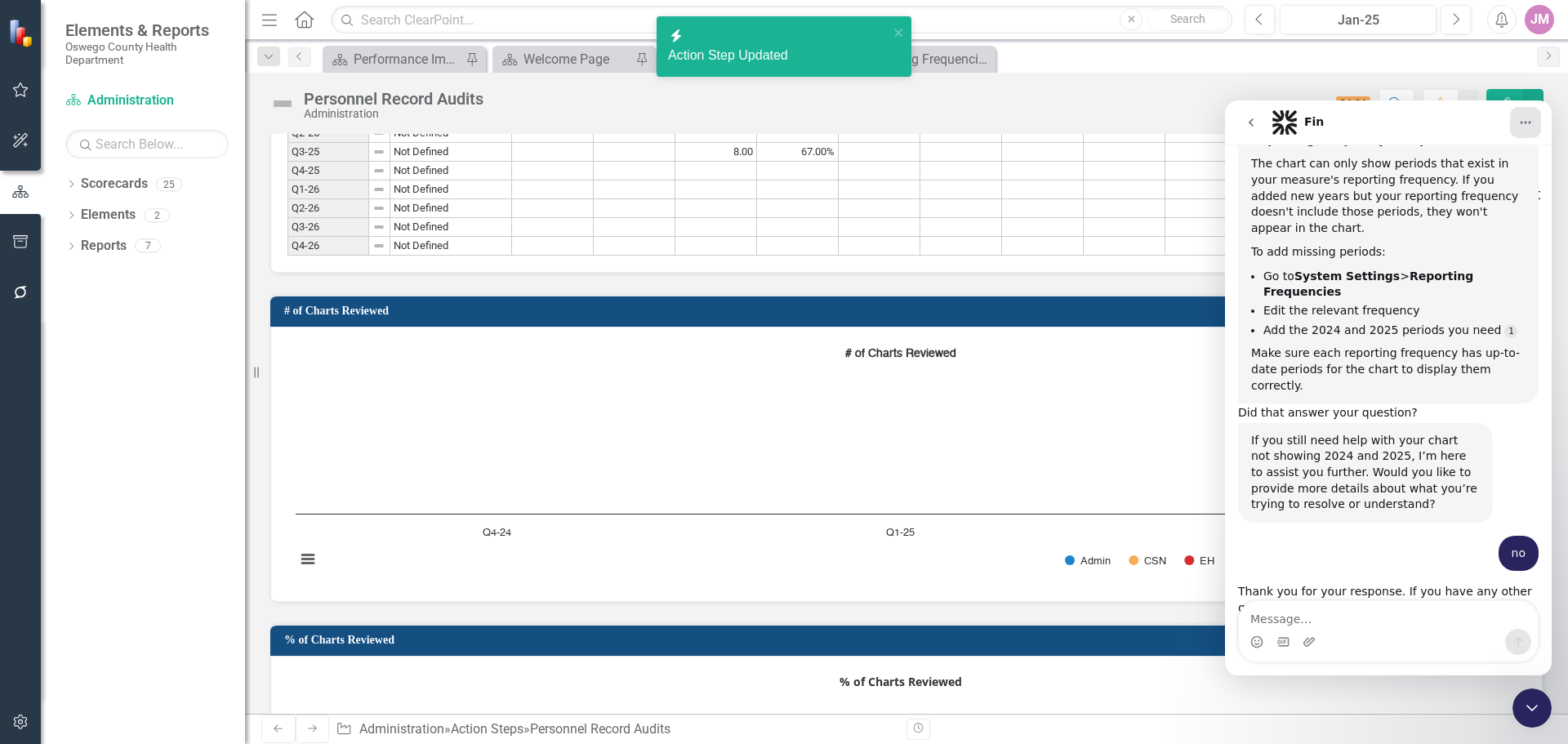
scroll to position [478, 0]
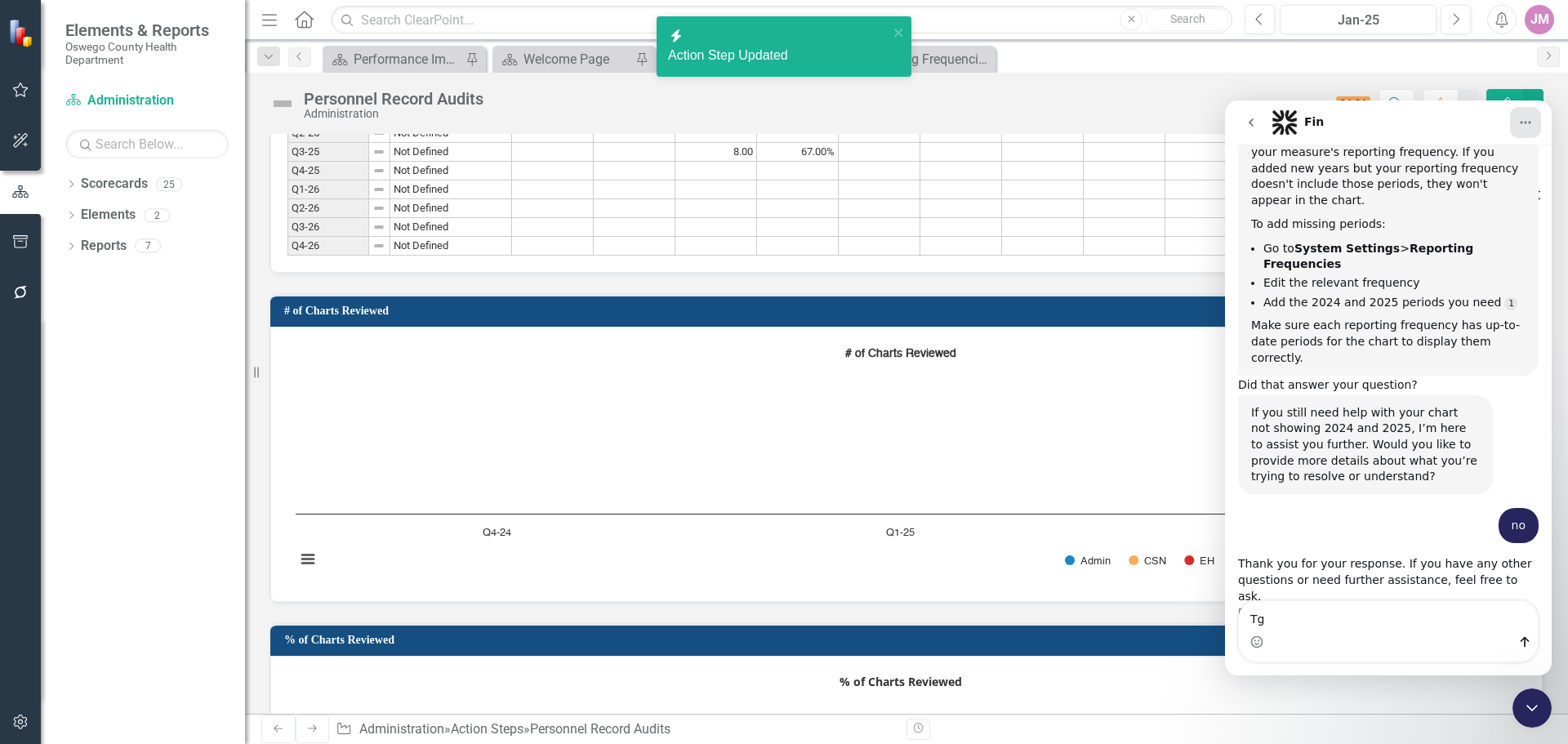
type textarea "T"
type textarea "still showign"
click at [1530, 120] on icon "Home" at bounding box center [1525, 122] width 13 height 13
click at [1079, 423] on rect "Interactive chart" at bounding box center [900, 462] width 1226 height 245
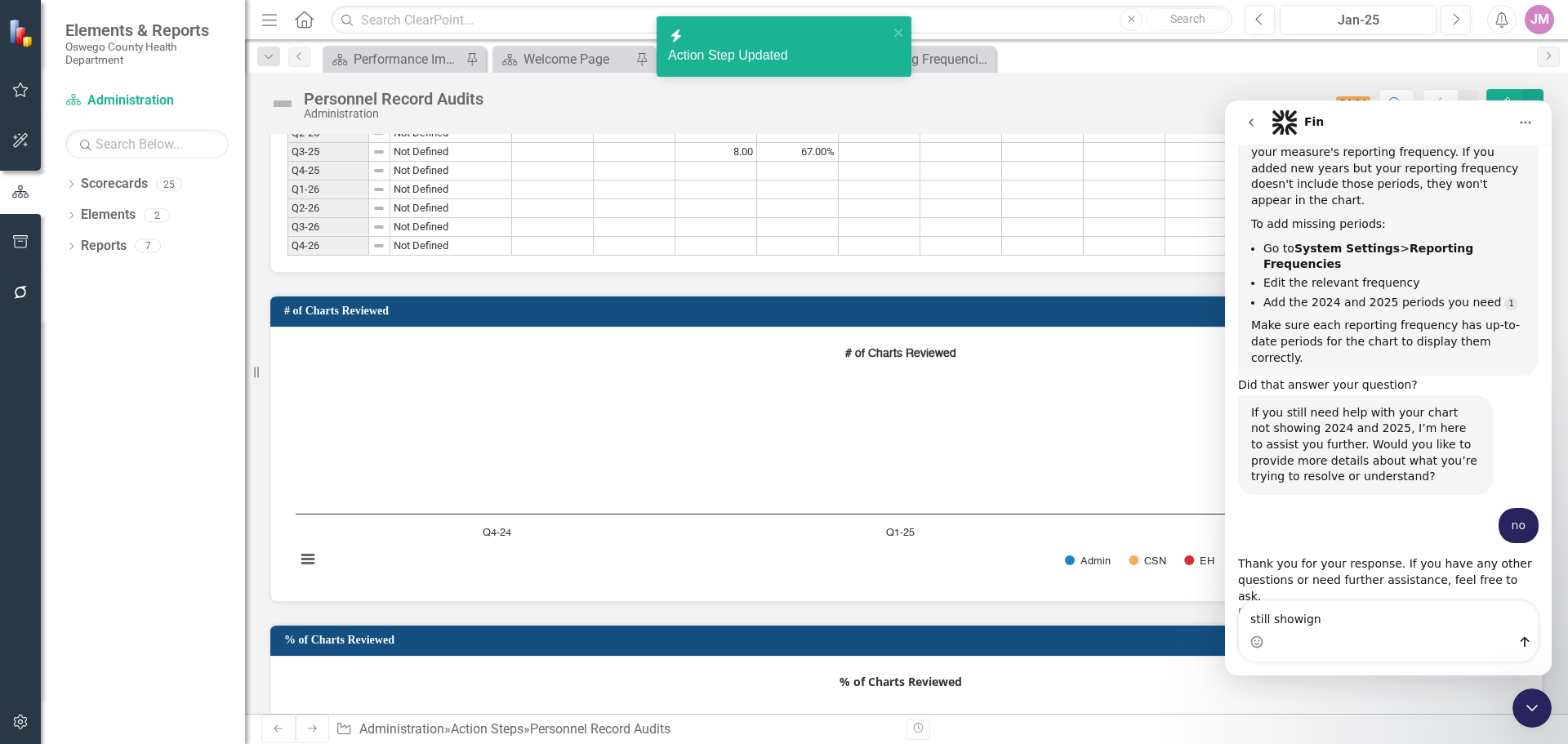
click at [1251, 121] on icon "go back" at bounding box center [1250, 123] width 5 height 8
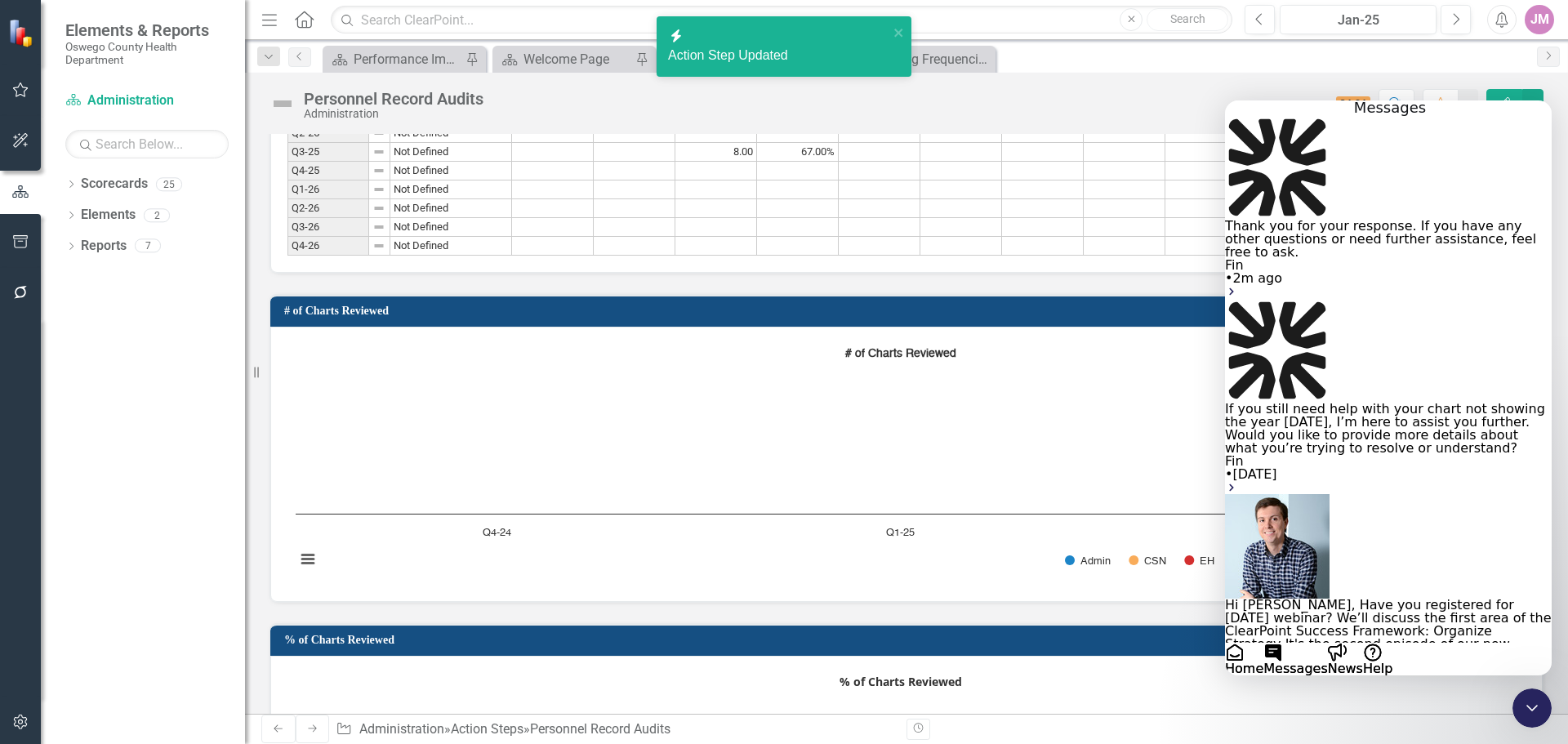
scroll to position [0, 0]
click at [1541, 708] on icon "Close Intercom Messenger" at bounding box center [1532, 708] width 20 height 20
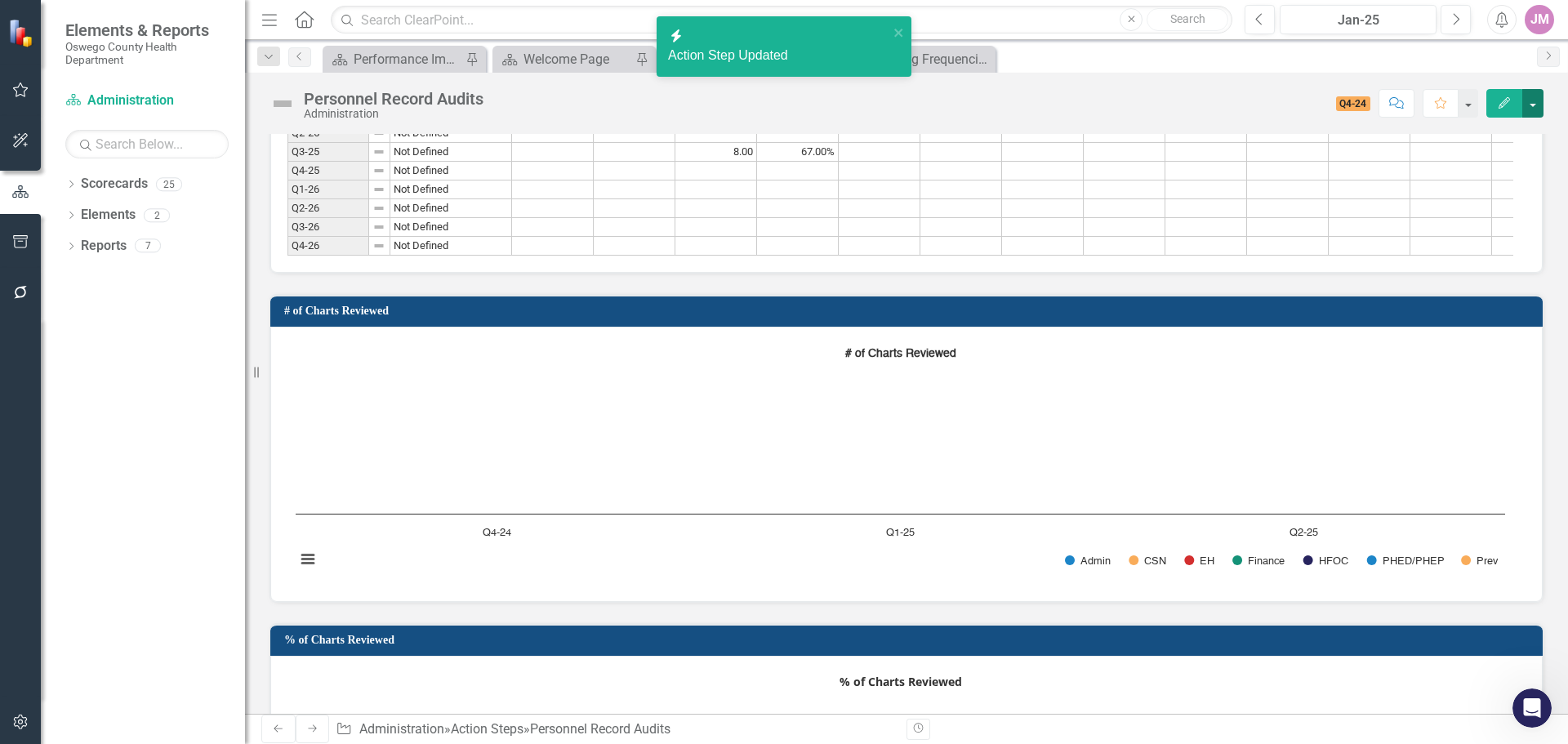
click at [1530, 104] on button "button" at bounding box center [1532, 103] width 21 height 29
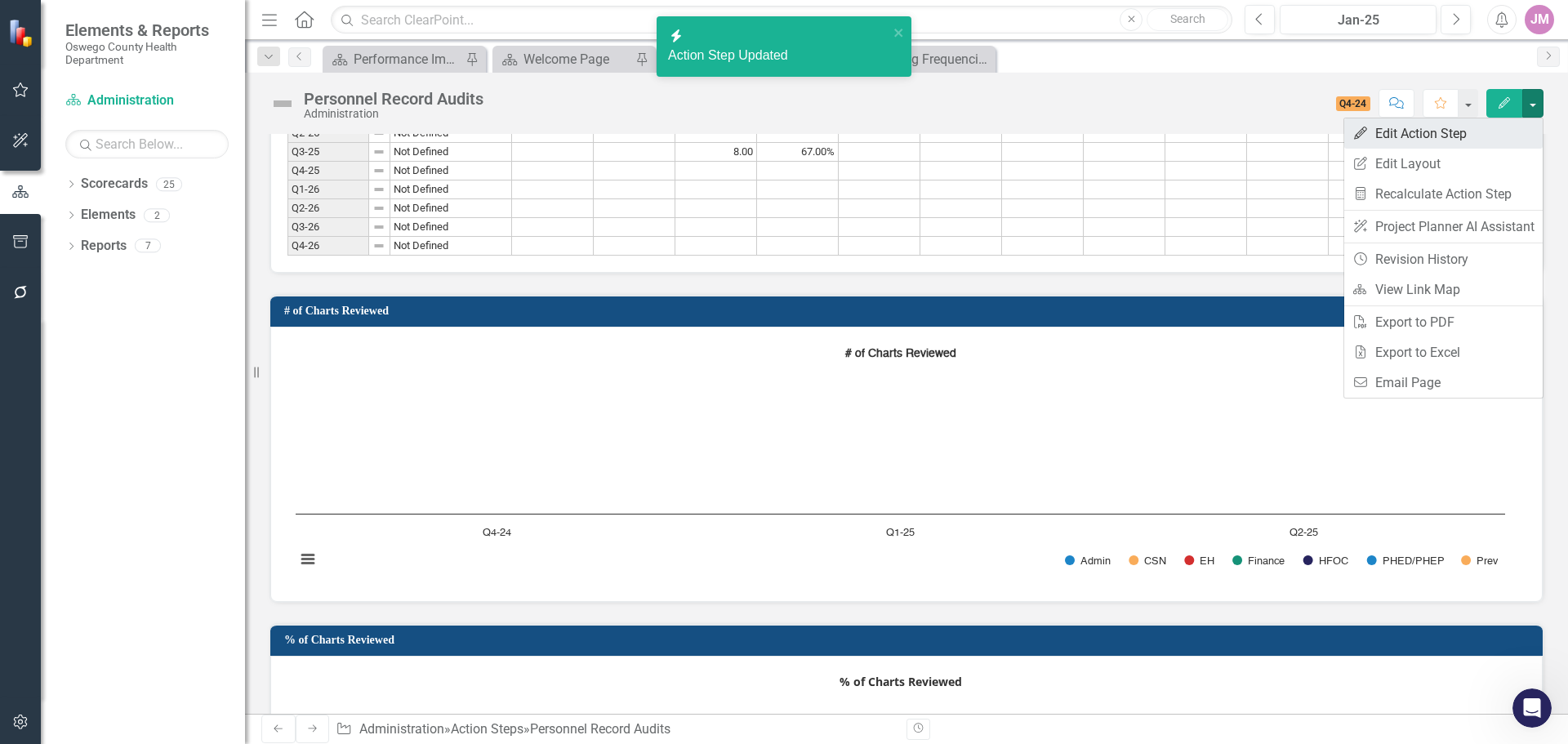
click at [1444, 136] on link "Edit Edit Action Step" at bounding box center [1443, 134] width 199 height 31
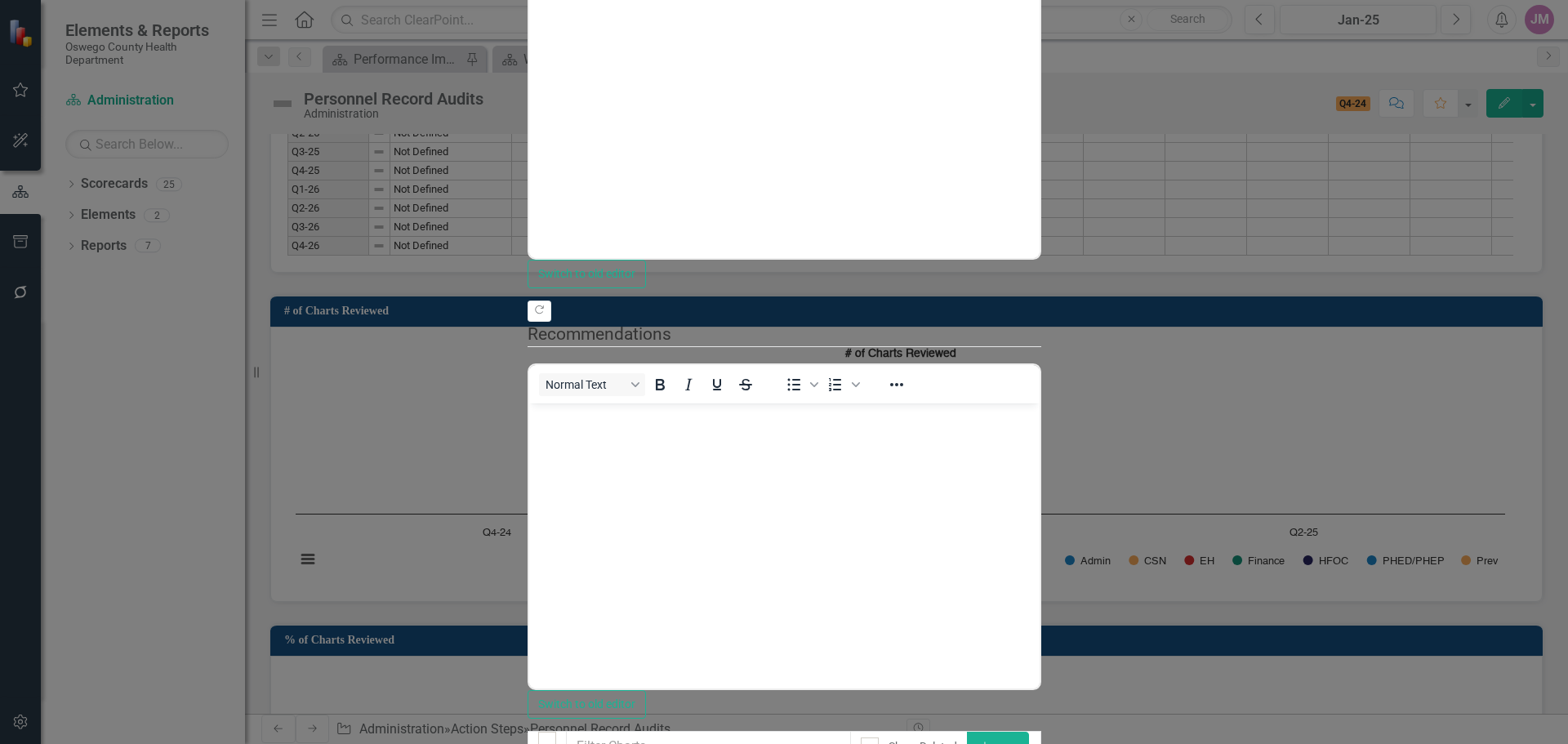
click at [1489, 147] on link "Edit Edit Chart" at bounding box center [1473, 143] width 129 height 31
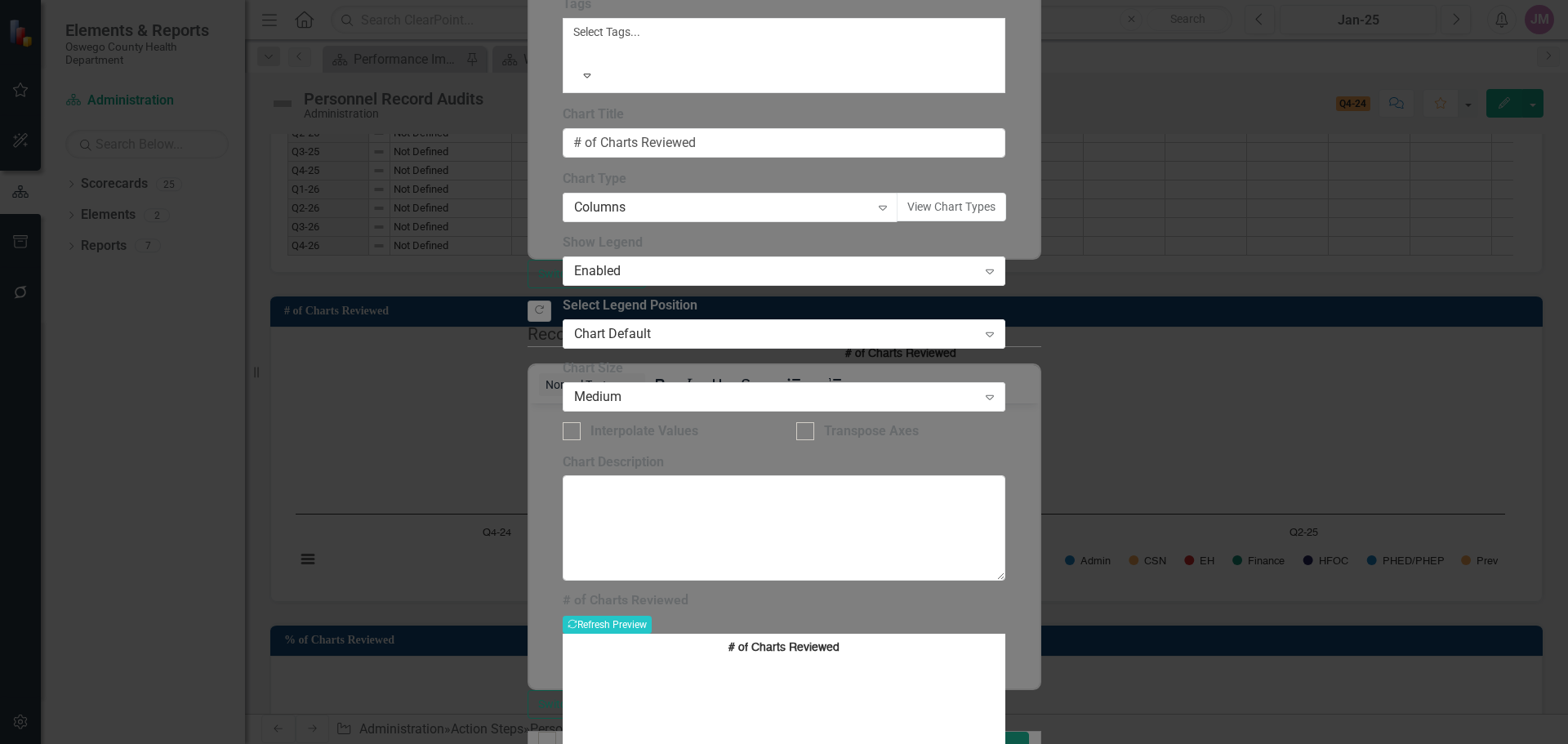
drag, startPoint x: 414, startPoint y: 121, endPoint x: 430, endPoint y: 123, distance: 16.1
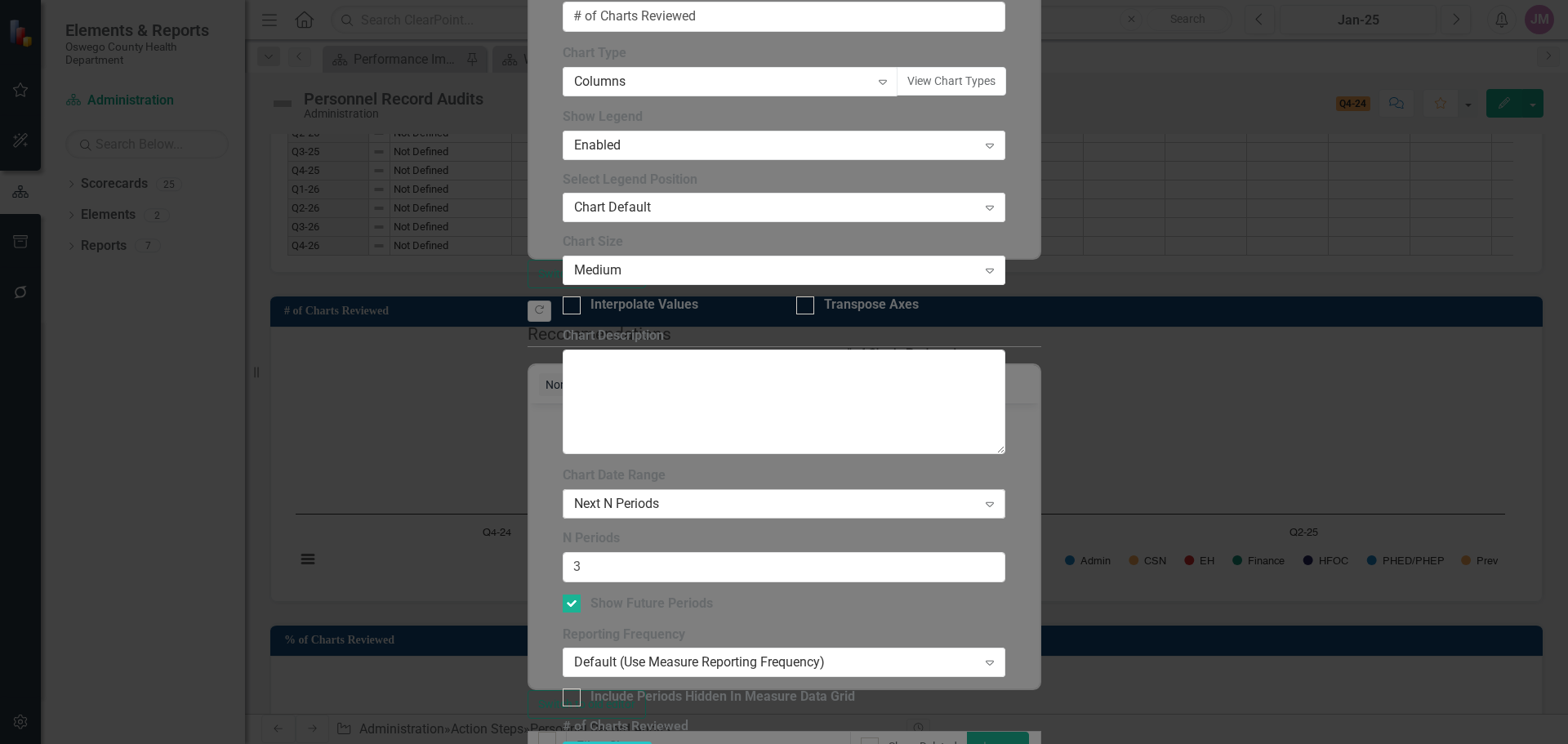
click at [773, 495] on div "Next N Periods" at bounding box center [775, 504] width 403 height 19
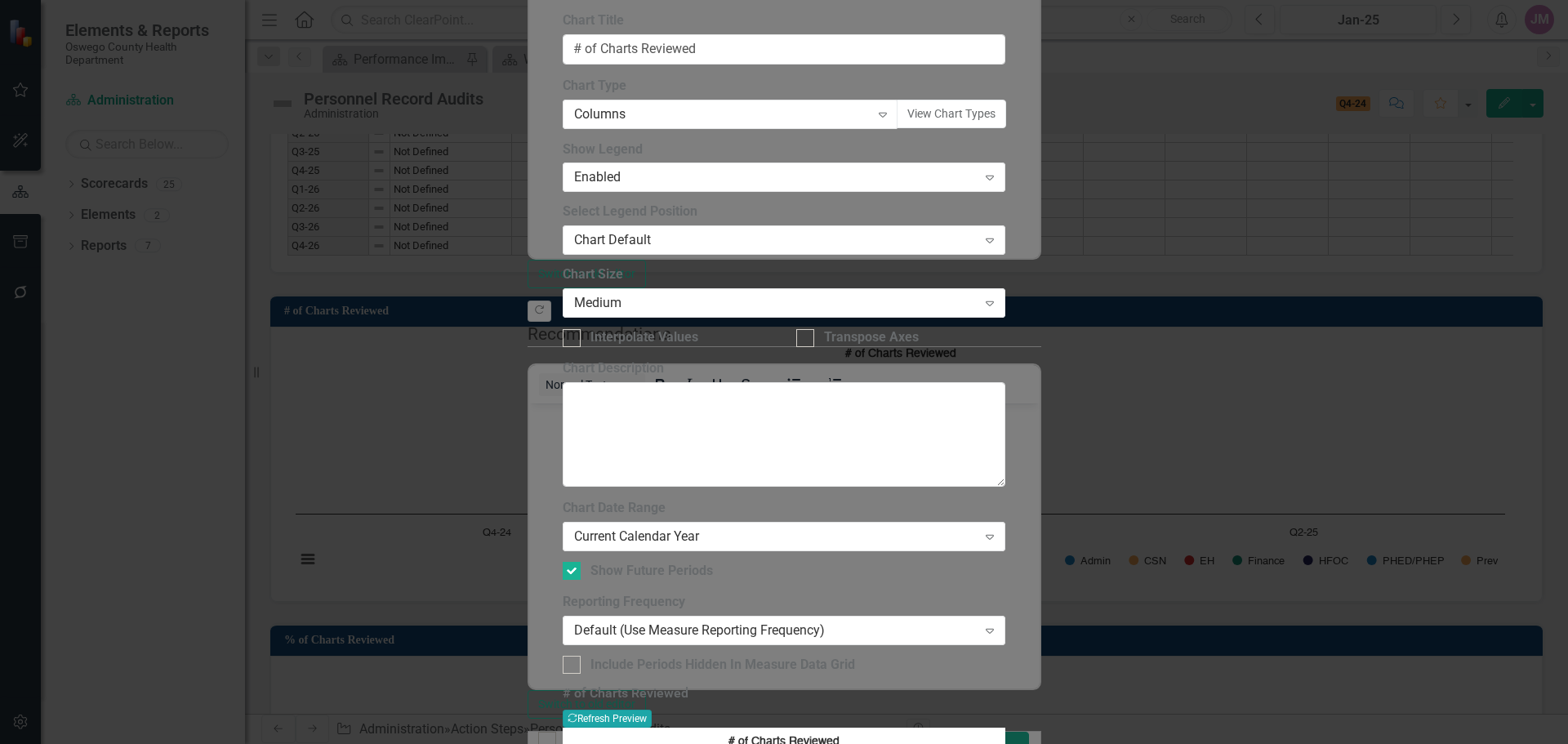
click at [652, 709] on button "Recalculate Refresh Preview" at bounding box center [607, 718] width 89 height 18
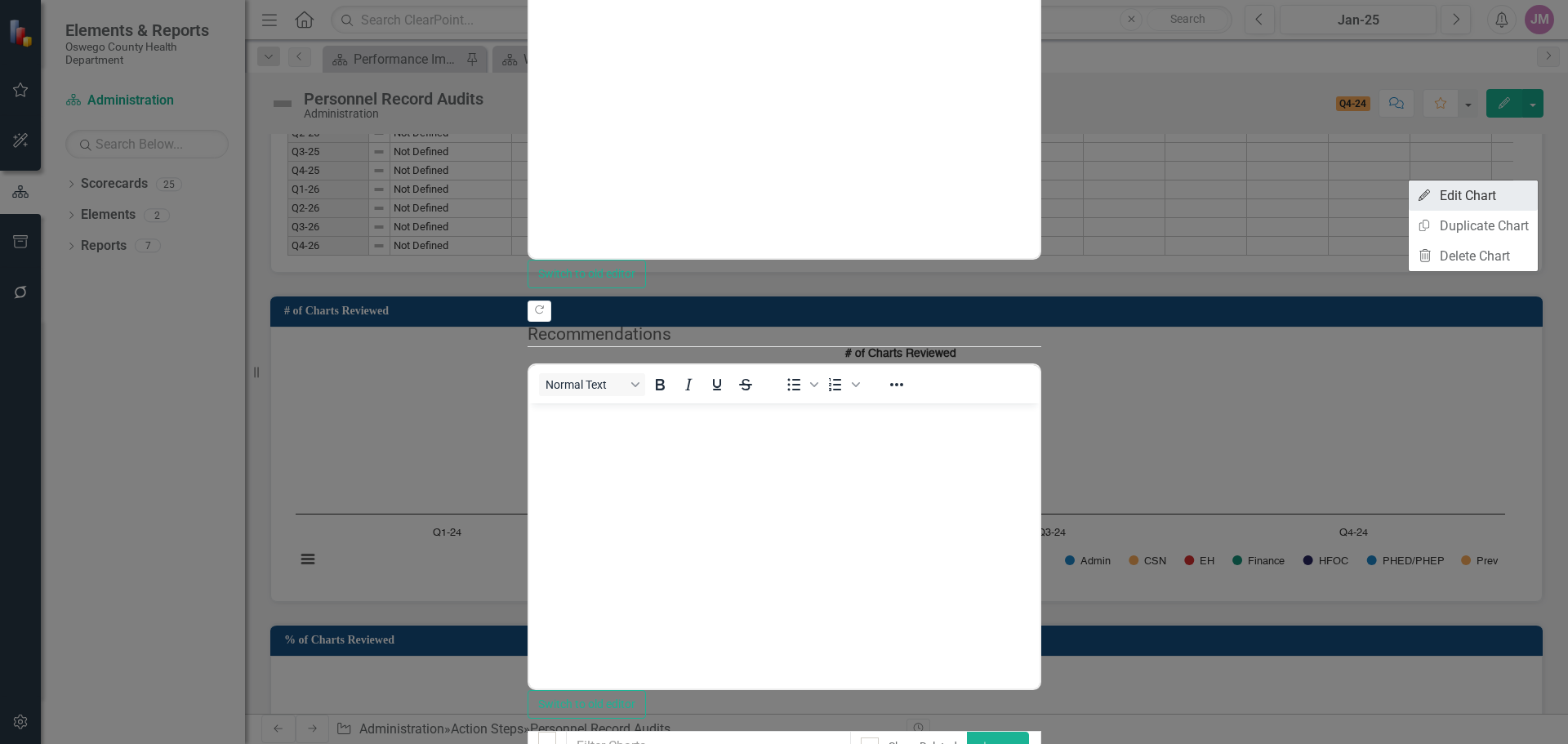
click at [1464, 202] on link "Edit Edit Chart" at bounding box center [1473, 195] width 129 height 31
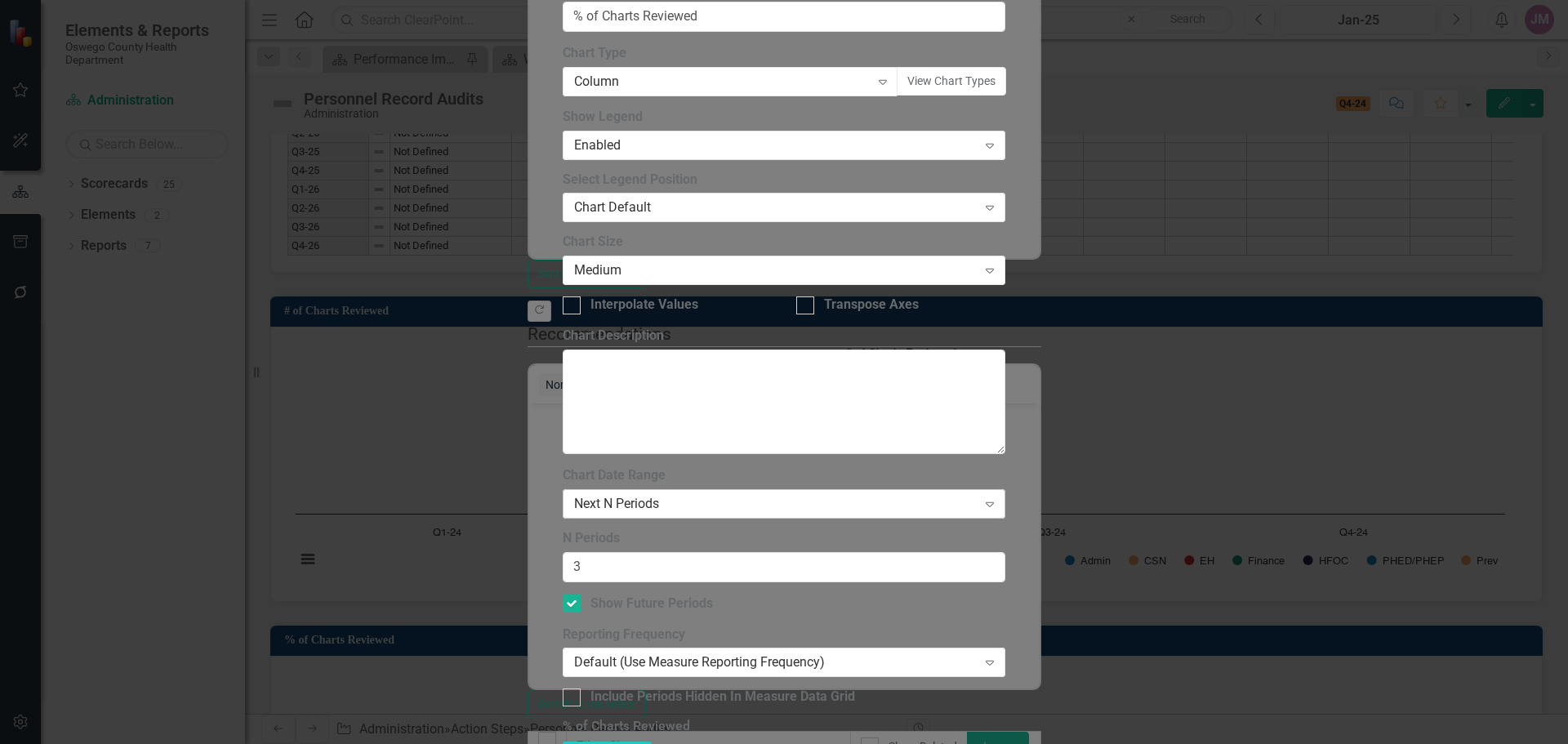
click at [714, 495] on div "Next N Periods" at bounding box center [775, 504] width 403 height 19
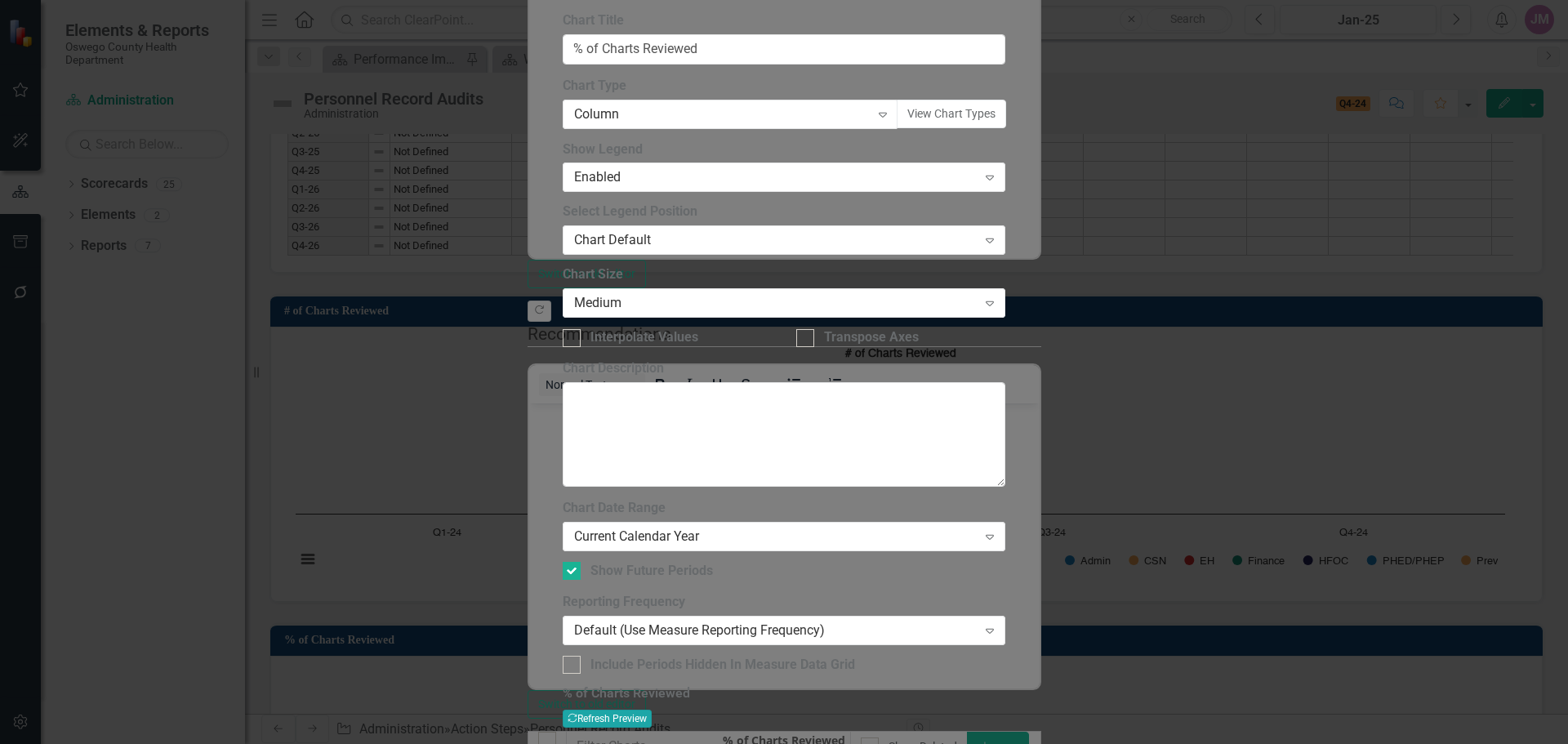
click at [652, 709] on button "Recalculate Refresh Preview" at bounding box center [607, 718] width 89 height 18
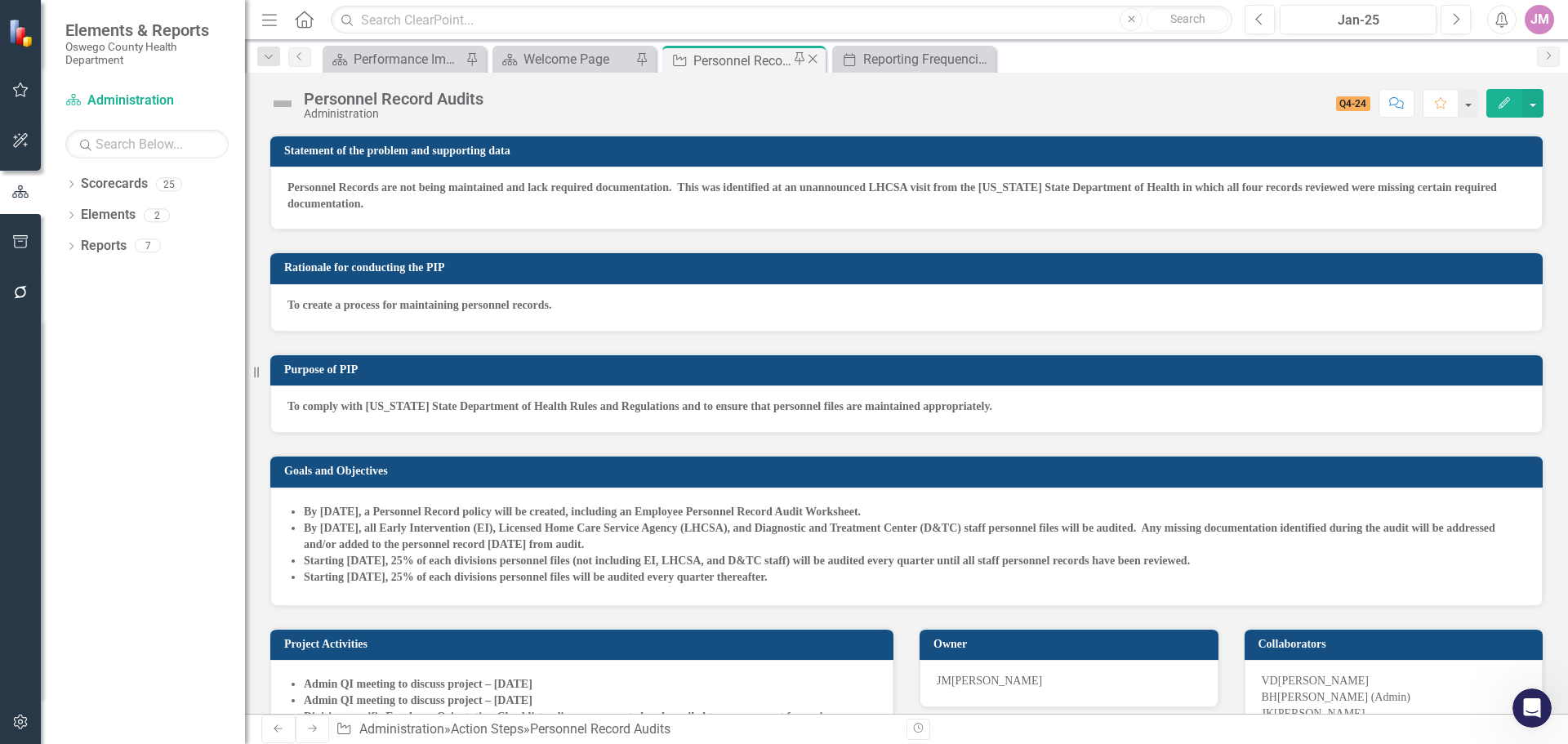
click at [808, 59] on icon "Close" at bounding box center [812, 58] width 17 height 13
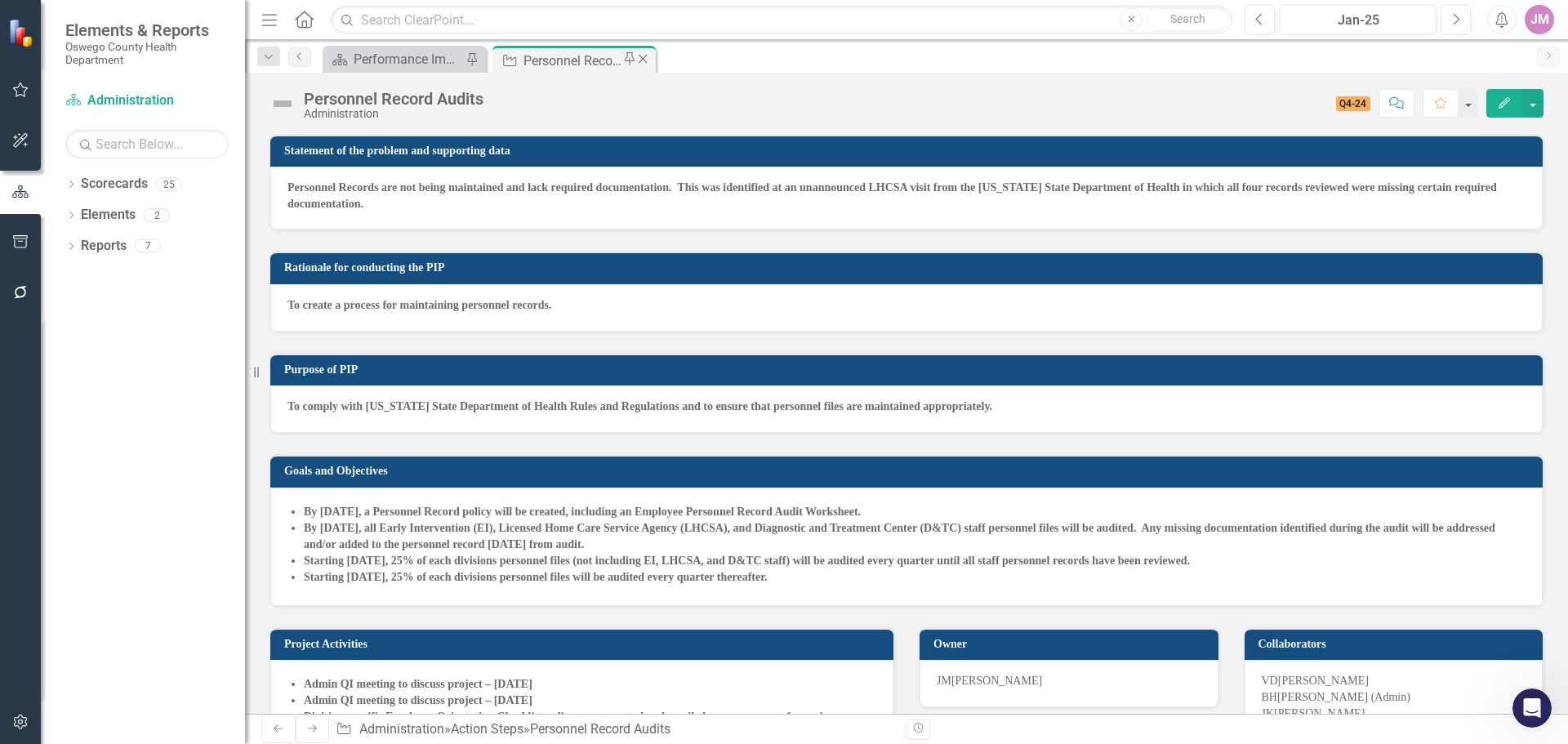
click at [640, 59] on icon "Close" at bounding box center [642, 58] width 17 height 13
